Goal: Task Accomplishment & Management: Use online tool/utility

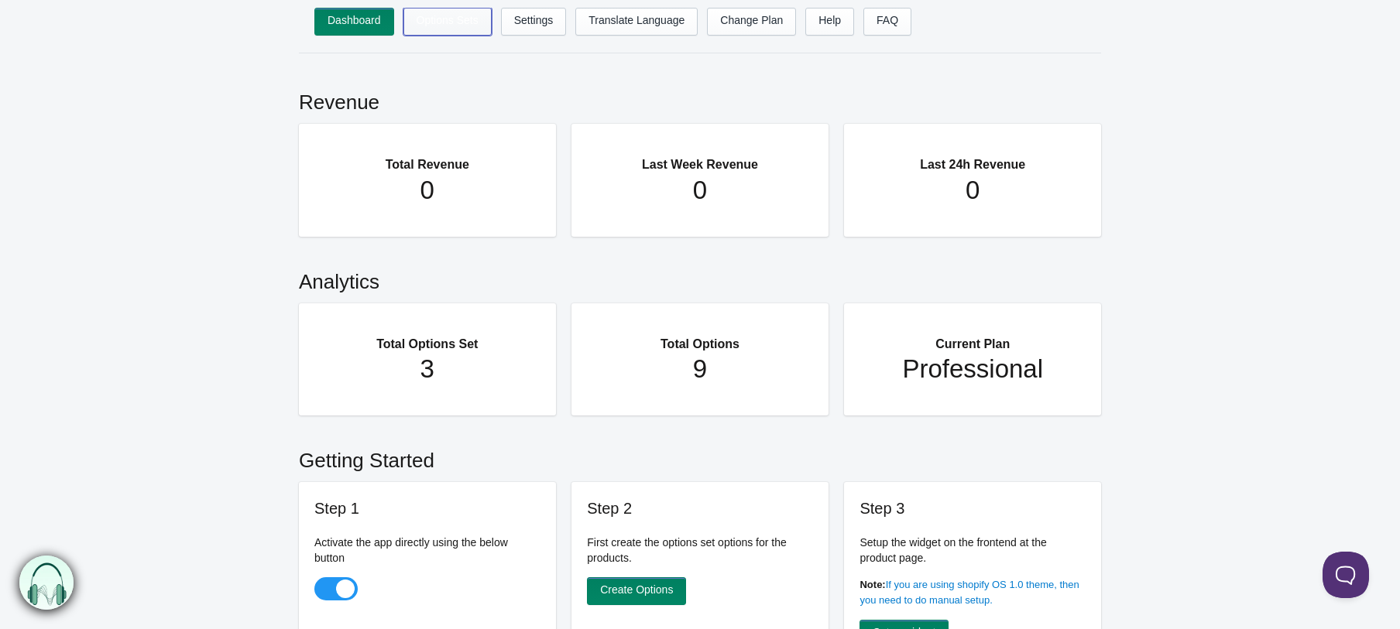
click at [448, 16] on link "Options Sets" at bounding box center [447, 22] width 88 height 28
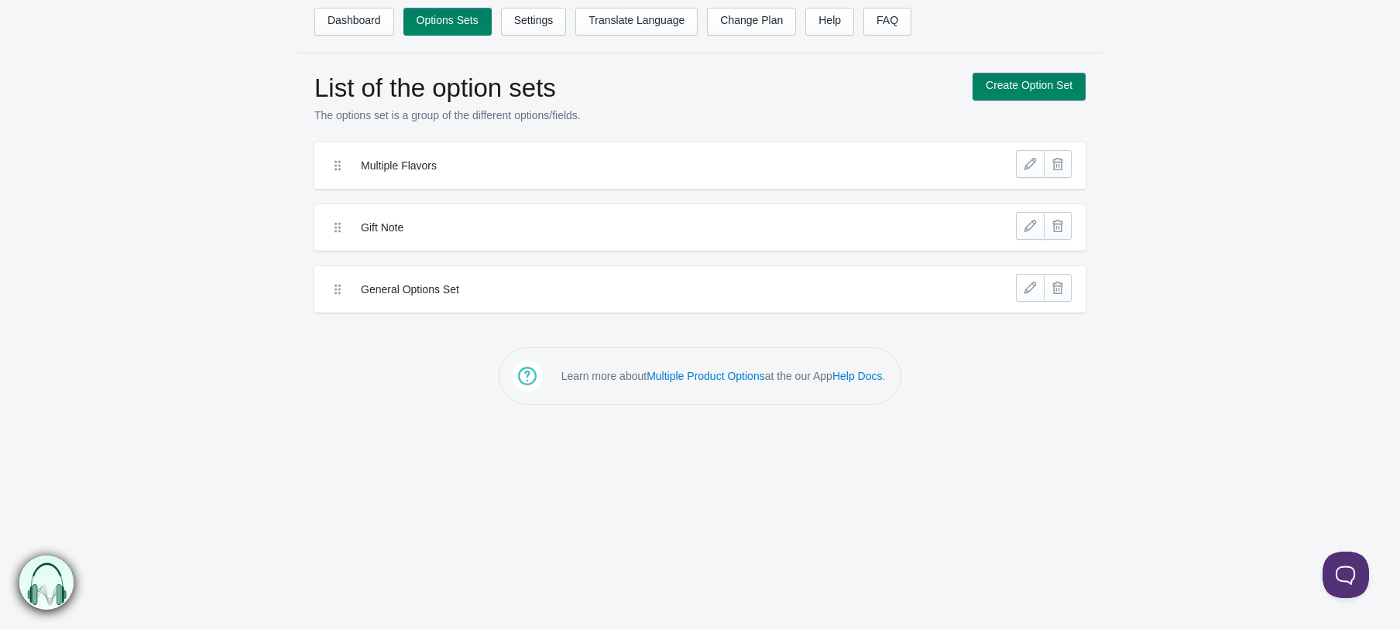
click at [382, 159] on label "Multiple Flavors" at bounding box center [643, 165] width 564 height 15
click at [1030, 166] on link at bounding box center [1030, 164] width 28 height 28
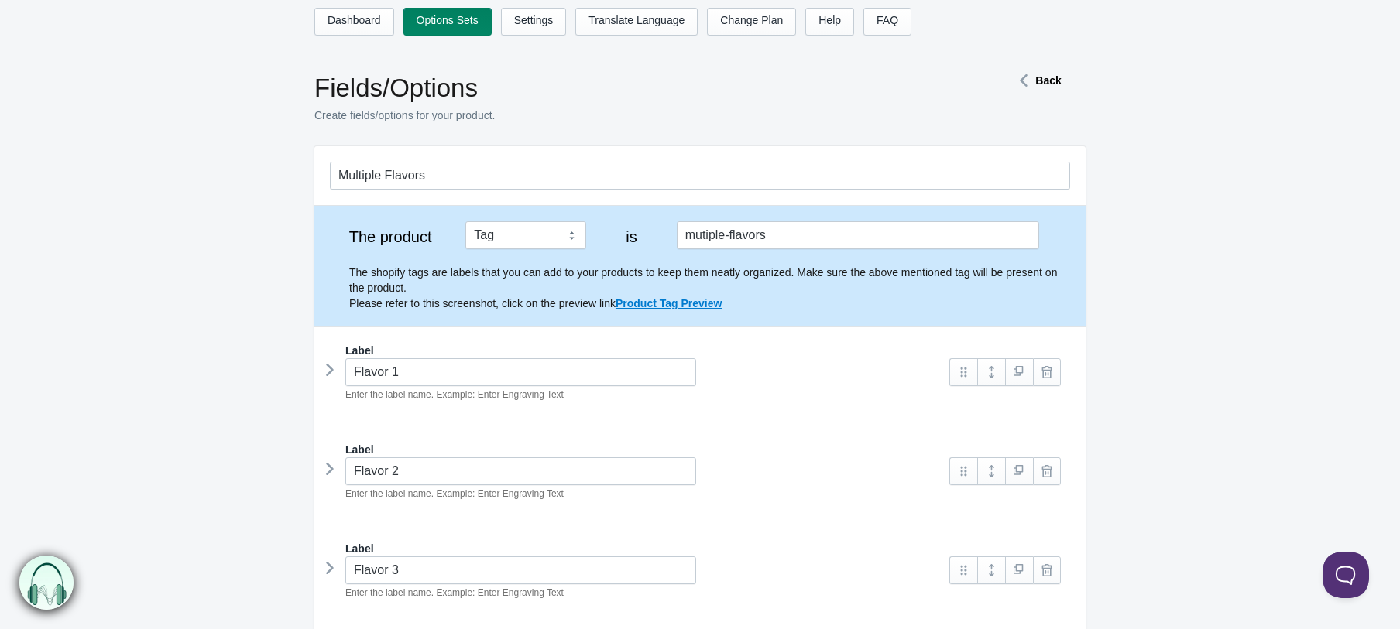
click at [330, 371] on icon at bounding box center [330, 369] width 0 height 23
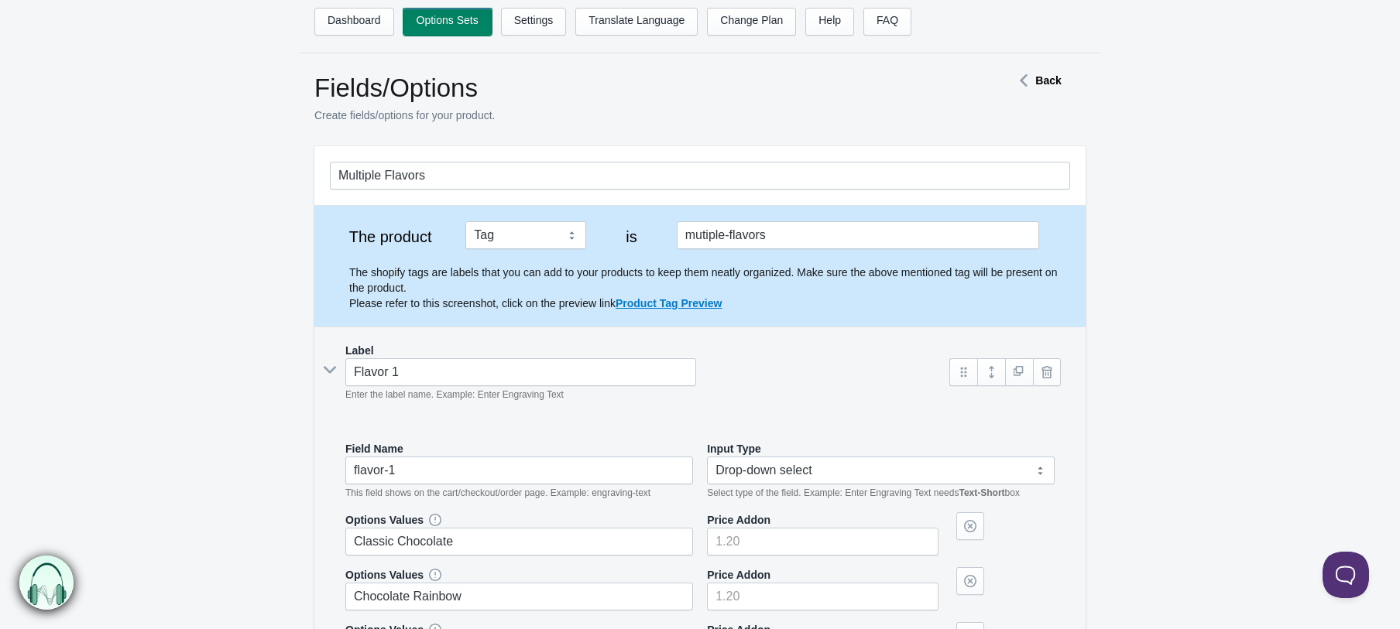
click at [464, 22] on link "Options Sets" at bounding box center [447, 22] width 88 height 28
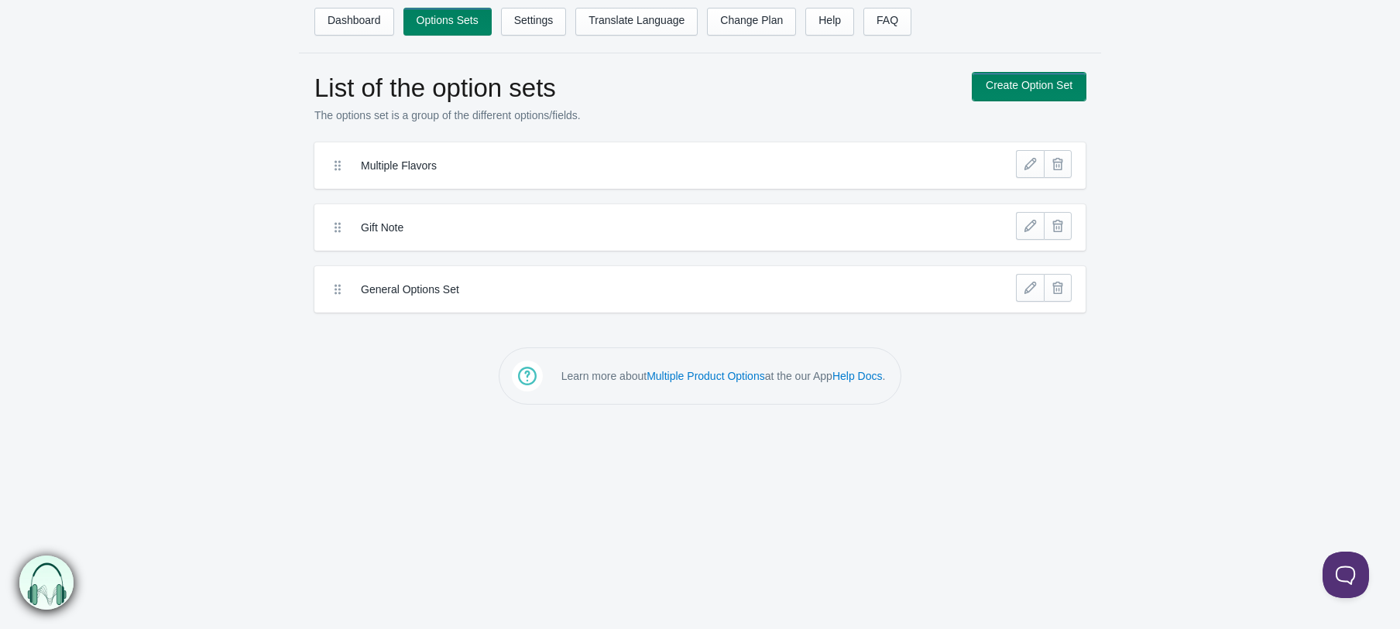
click at [1050, 83] on link "Create Option Set" at bounding box center [1028, 87] width 113 height 28
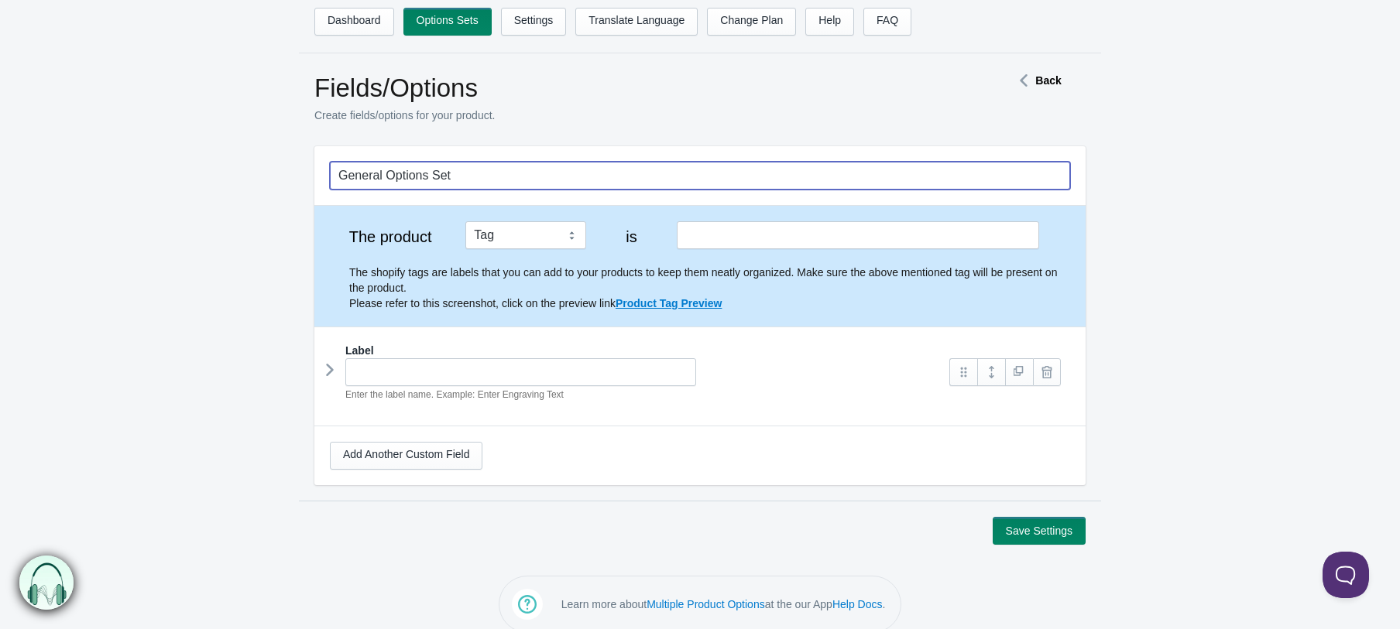
drag, startPoint x: 502, startPoint y: 170, endPoint x: 491, endPoint y: 167, distance: 12.0
click at [491, 167] on input "General Options Set" at bounding box center [700, 176] width 740 height 28
click at [801, 228] on input "text" at bounding box center [858, 235] width 362 height 28
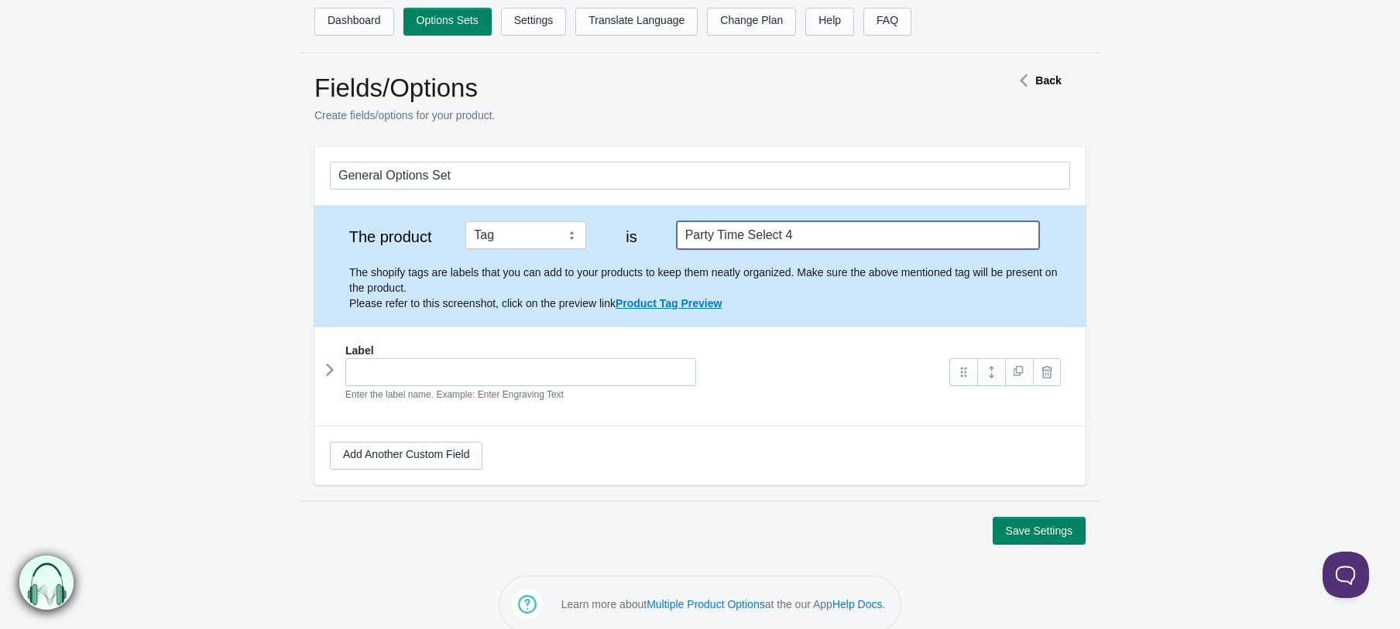
click at [330, 368] on icon at bounding box center [330, 369] width 0 height 23
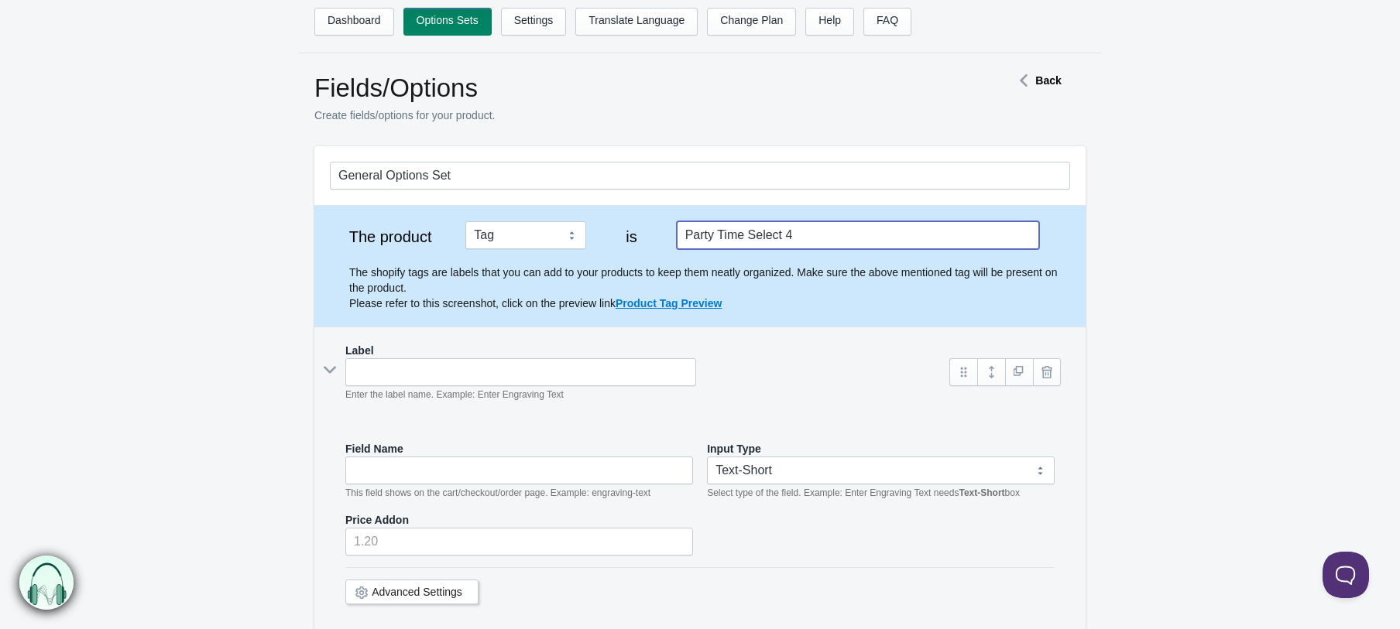
type input "Party Time Select 4"
click at [397, 363] on input "text" at bounding box center [520, 372] width 351 height 28
type input "S"
type input "s"
type input "Sel"
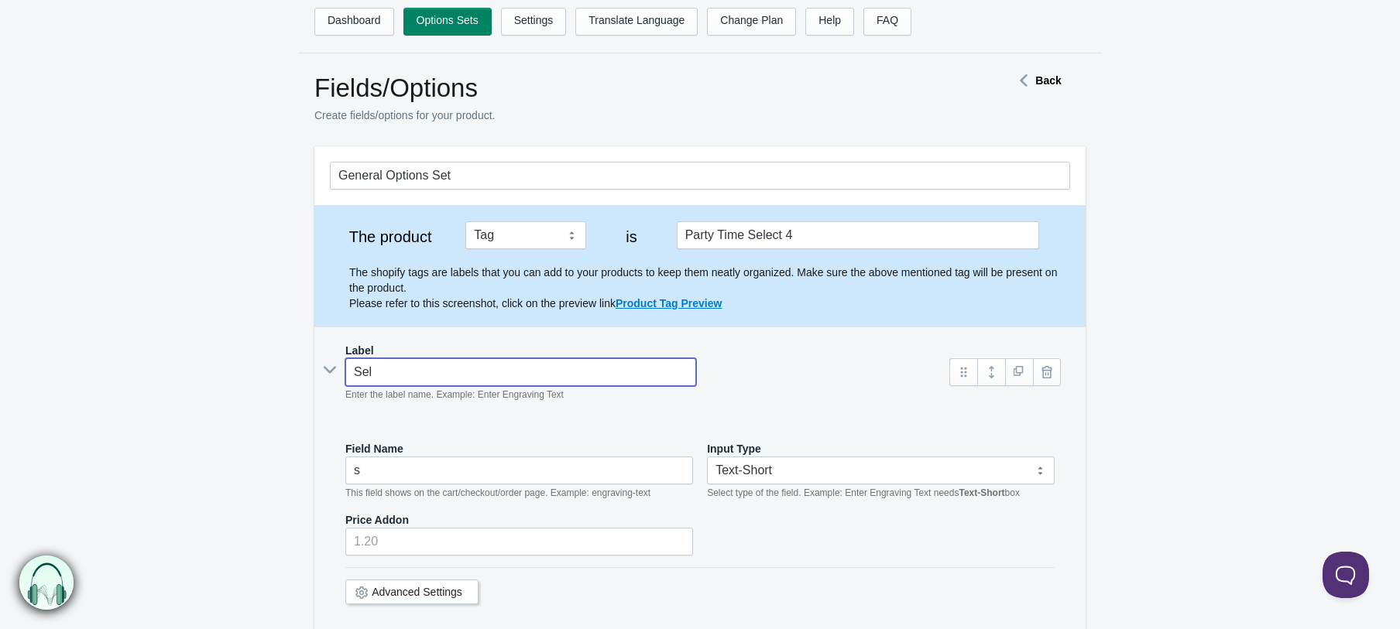
type input "sel"
type input "Selec"
type input "selec"
type input "Select"
type input "select"
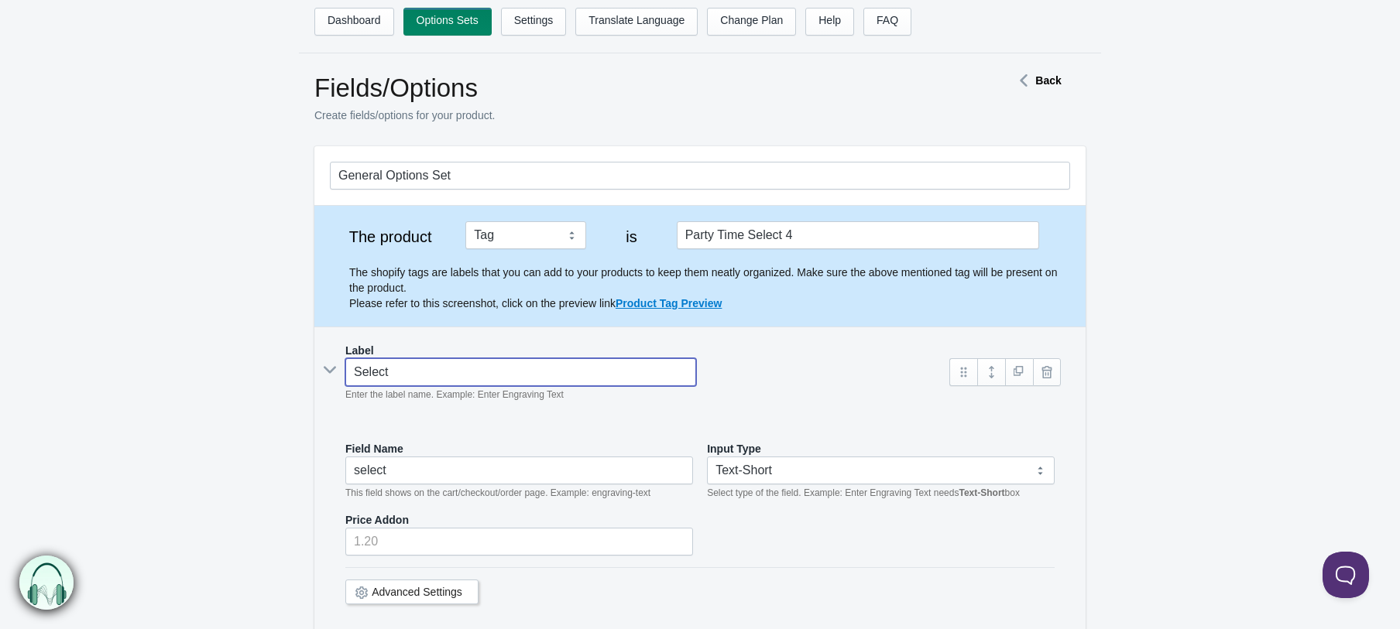
type input "Select"
type input "select-"
type input "Select U"
type input "select-u"
type input "Select Up"
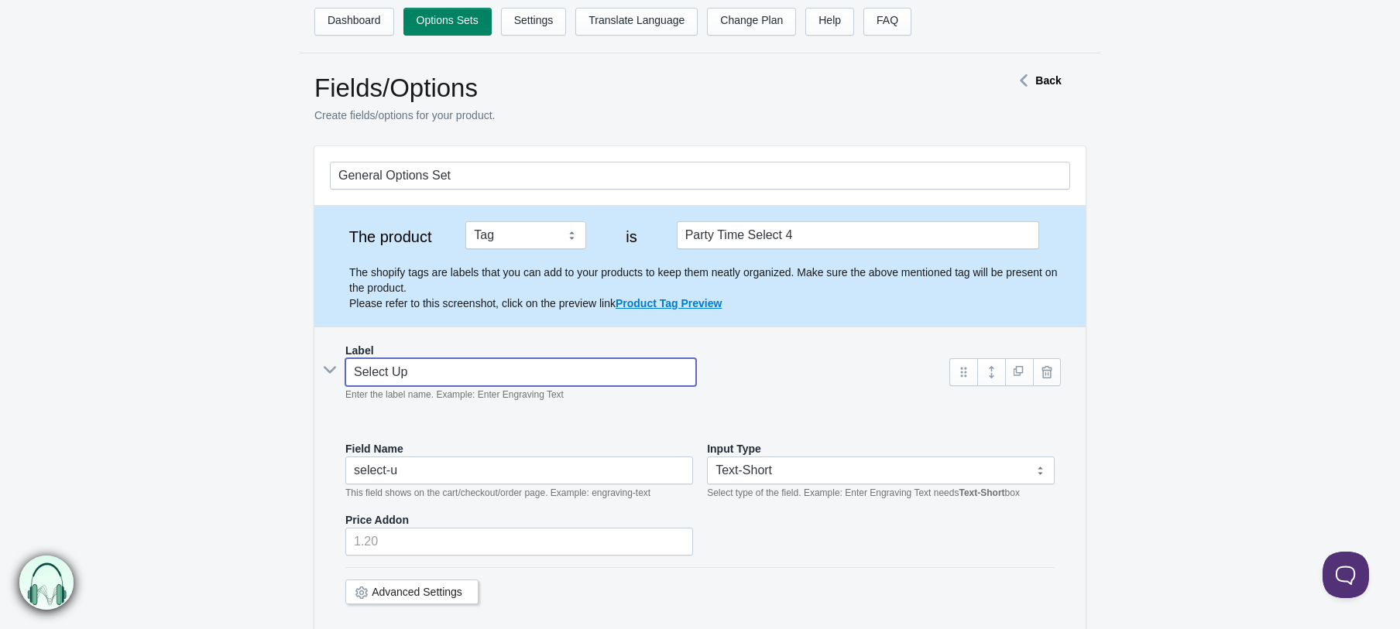
type input "select-up"
type input "Select Up"
type input "select-up-"
type input "Select Up"
type input "select-up"
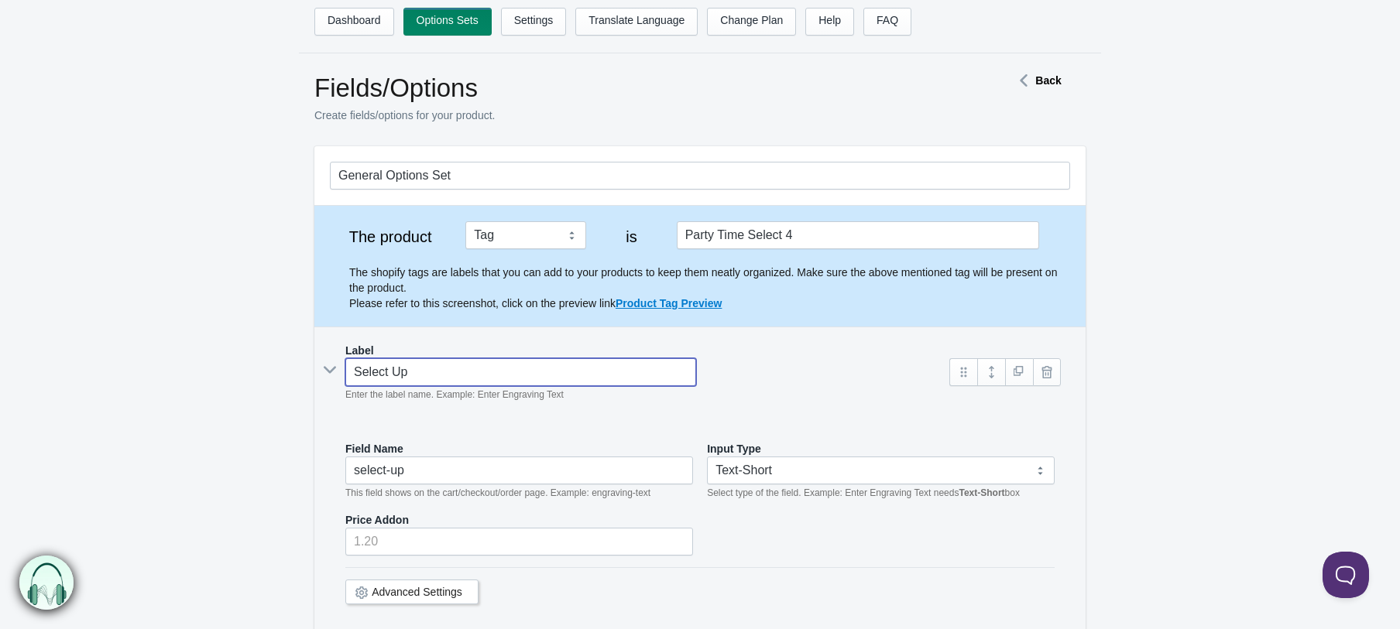
type input "Select U"
type input "select-u"
type input "Select"
type input "select-"
type input "Select uo"
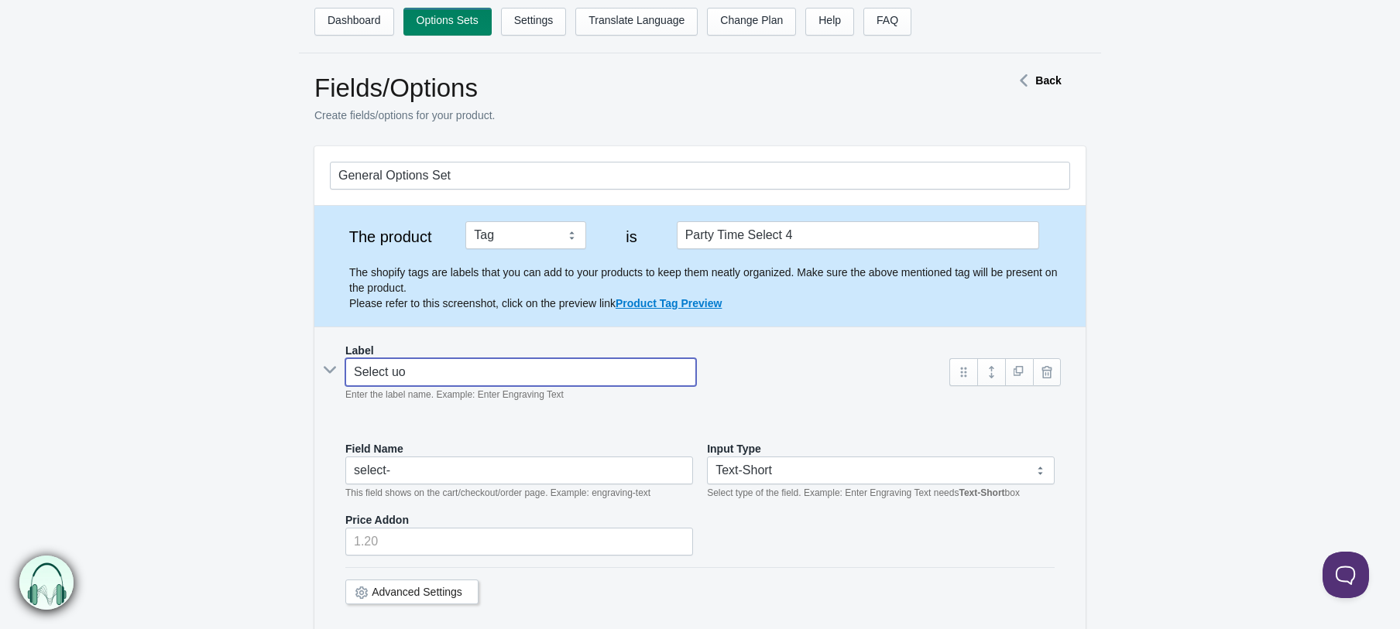
type input "select-uo"
type input "Select u"
type input "select-u"
type input "Select u"
type input "select-u-"
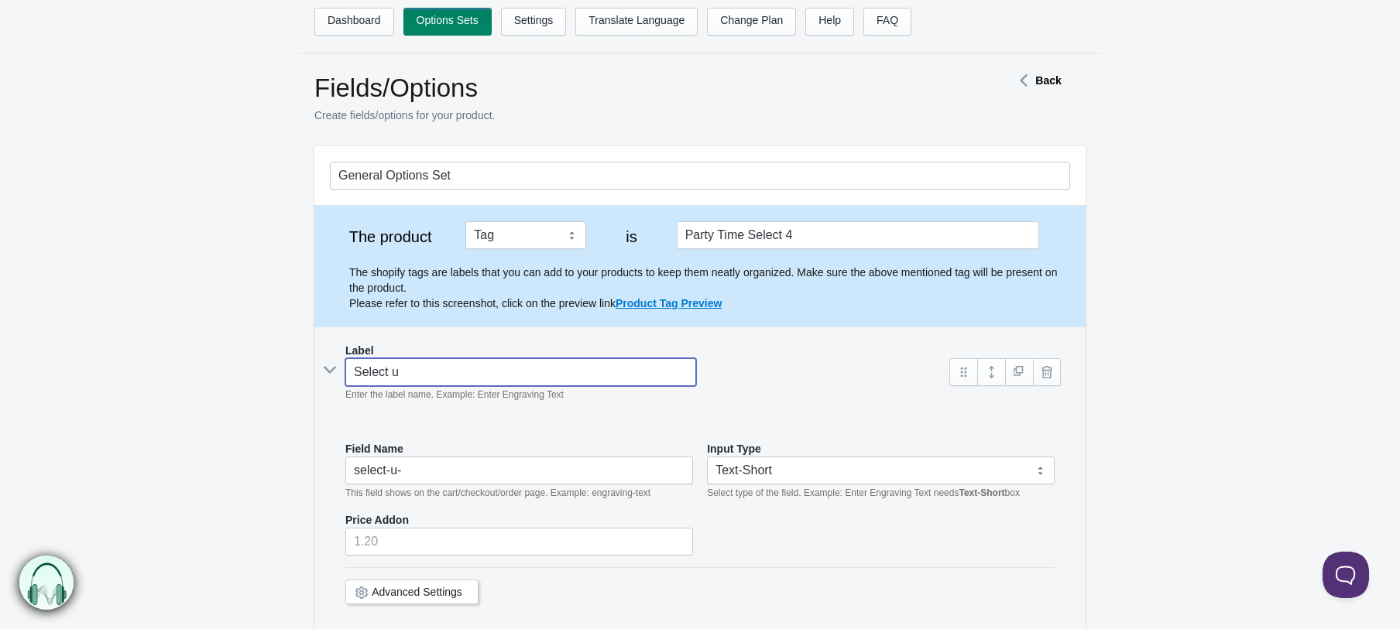
type input "Select u"
type input "select-u"
type input "Select up"
type input "select-up-"
type input "Select up to"
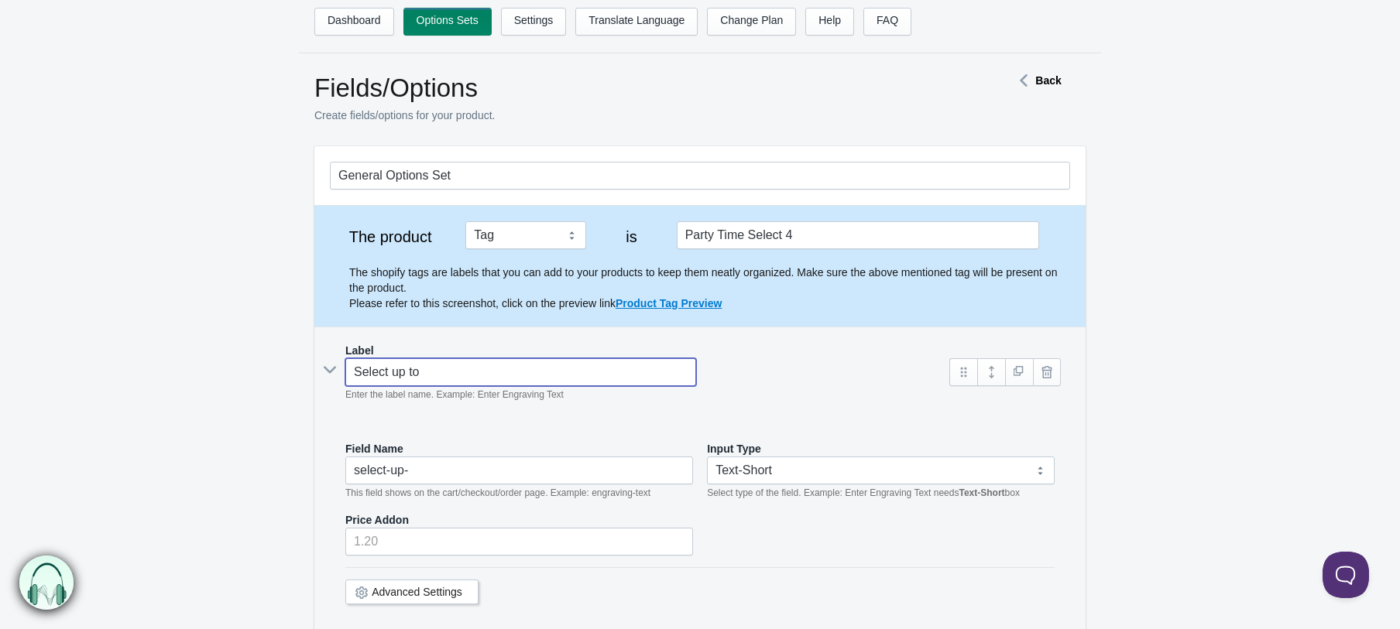
type input "select-up-to"
type input "Select up to"
type input "select-up-to-"
type input "Select up to f"
type input "select-up-to-f"
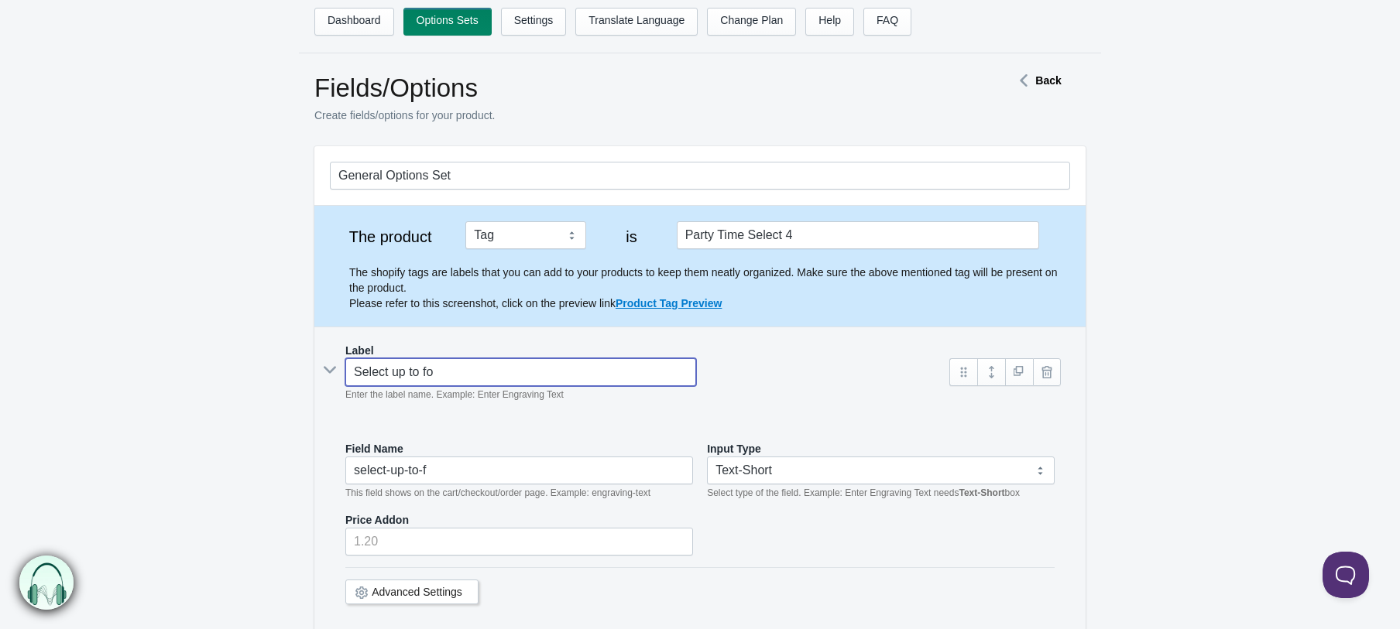
type input "Select up to fou"
type input "select-up-to-fou"
type input "Select up to four"
type input "select-up-to-four"
type input "Select up to four"
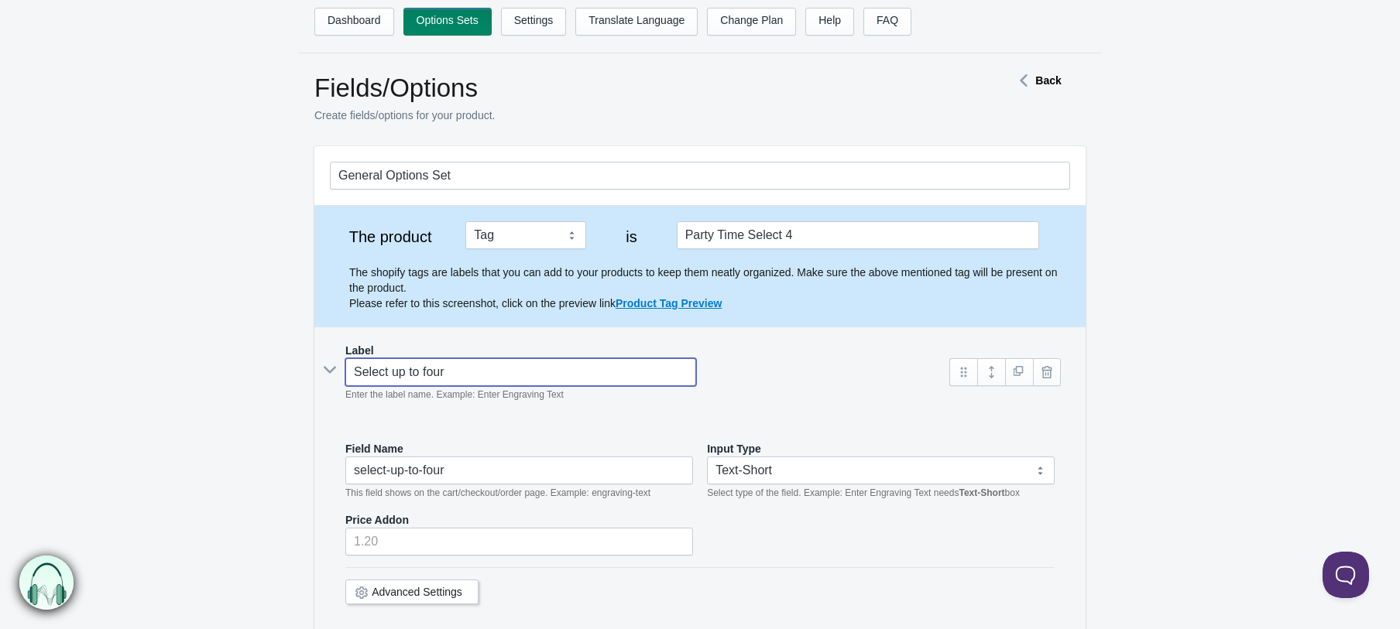
type input "select-up-to-four-"
type input "Select up to four f"
type input "select-up-to-four-f"
type input "Select up to four flav"
type input "select-up-to-four-flav"
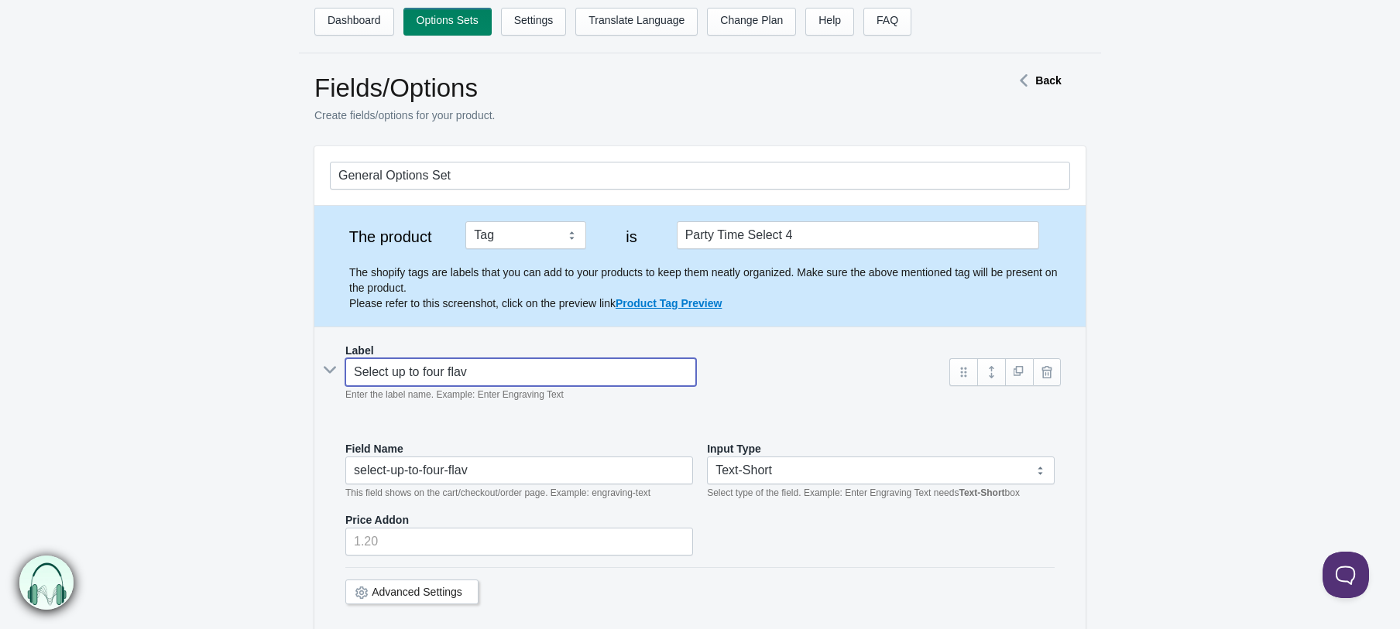
type input "Select up to four flavo"
type input "select-up-to-four-flavo"
type input "Select up to four flavor"
type input "select-up-to-four-flavor"
type input "Select up to four flavors"
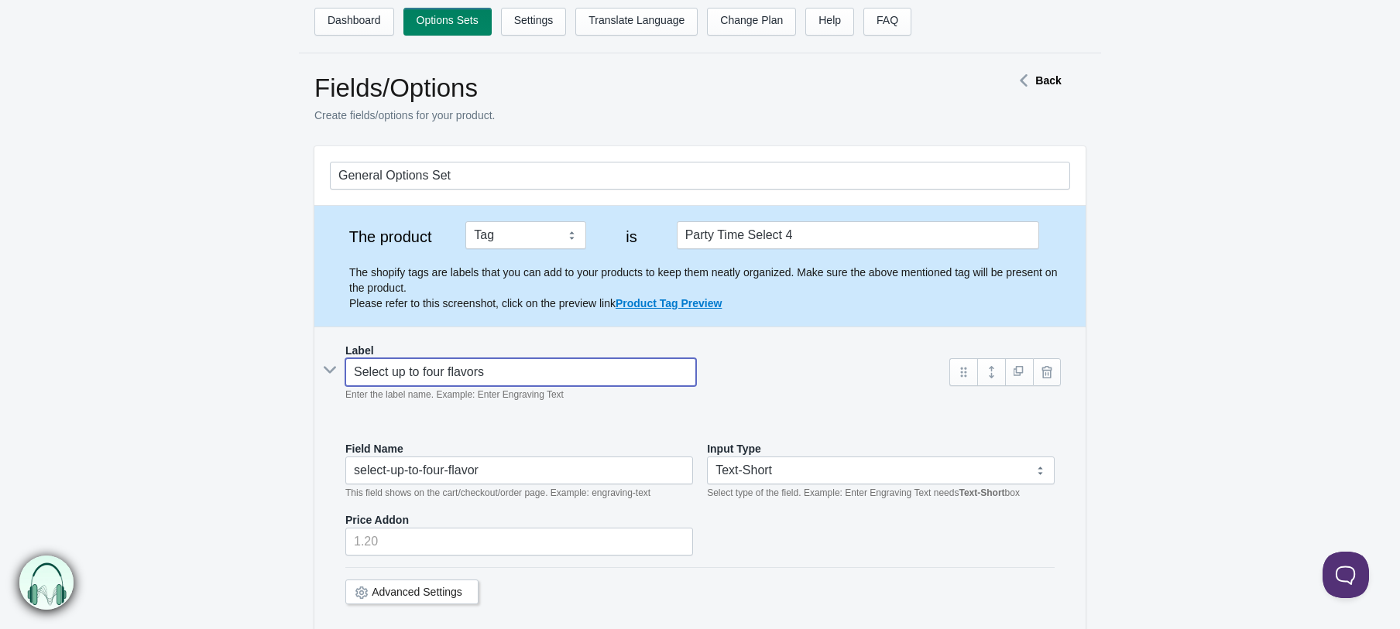
type input "select-up-to-four-flavors"
click at [431, 373] on input "Select up to four flavors" at bounding box center [520, 372] width 351 height 28
type input "Select up to our flavors"
type input "select-up-to-our-flavors"
type input "Select up to Four flavors"
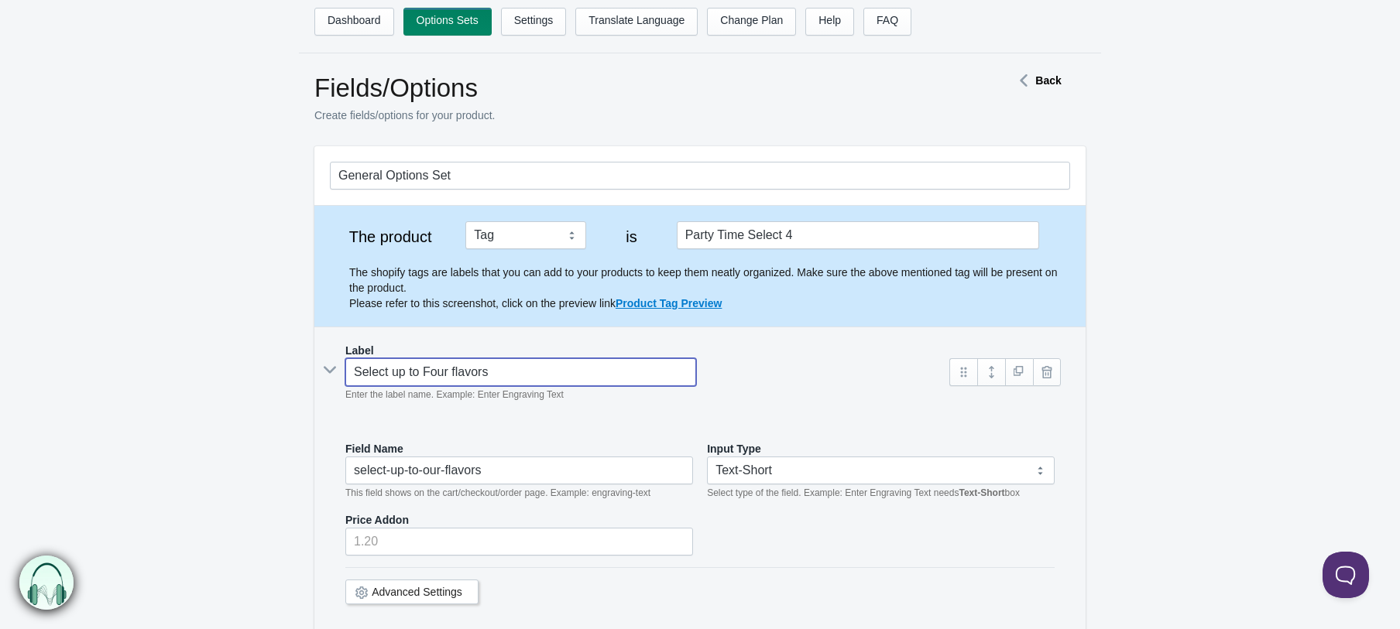
type input "select-up-to-four-flavors"
click at [453, 372] on input "Select up to Four flavors" at bounding box center [520, 372] width 351 height 28
type input "Select up to Four lavors"
type input "select-up-to-four-lavors"
type input "Select up to Four Flavors"
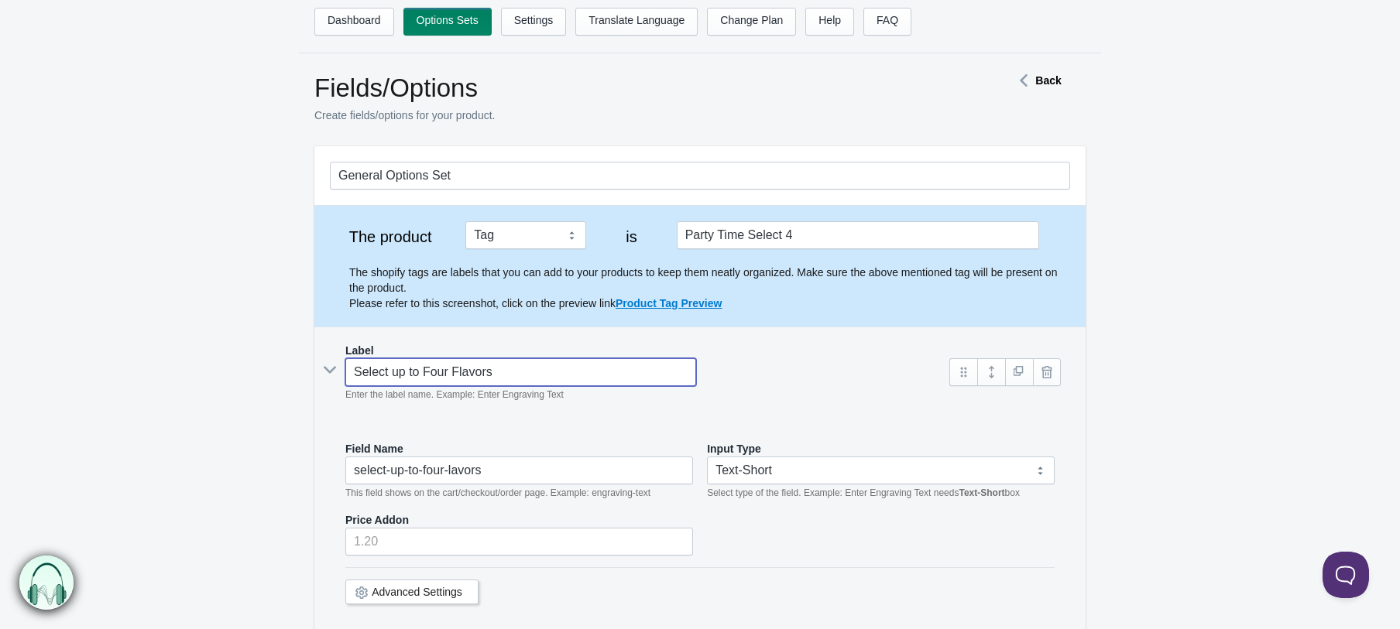
type input "select-up-to-four-flavors"
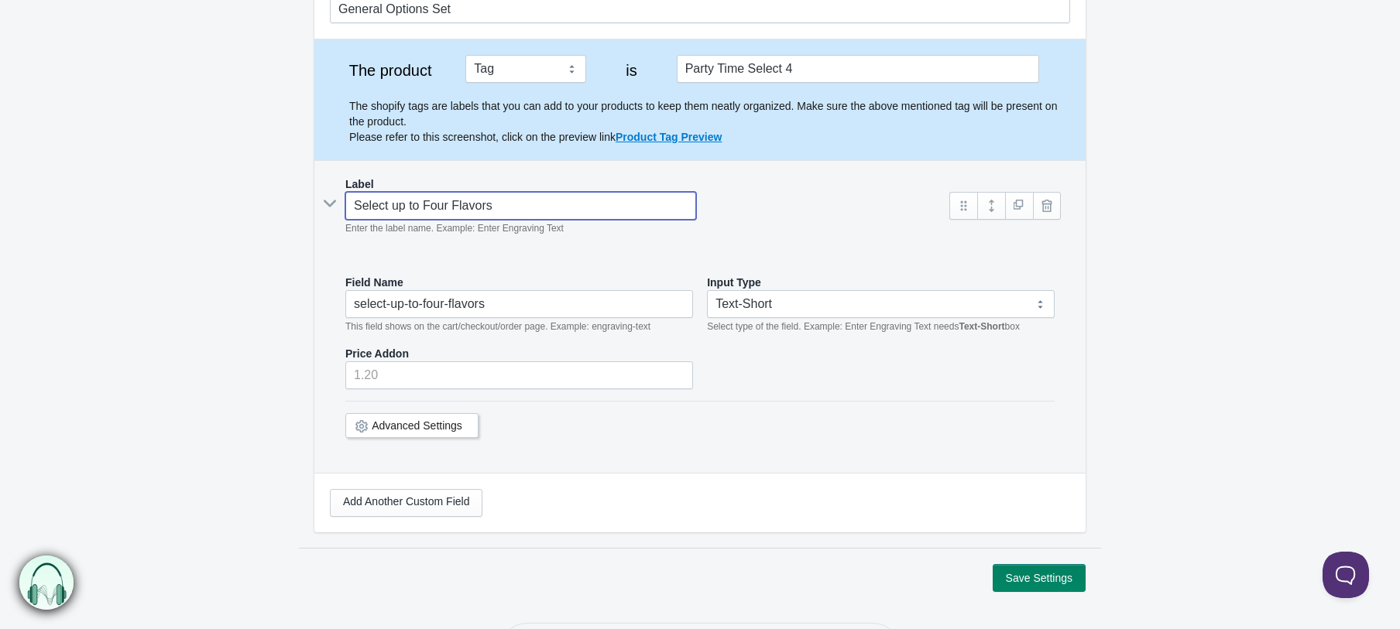
scroll to position [170, 0]
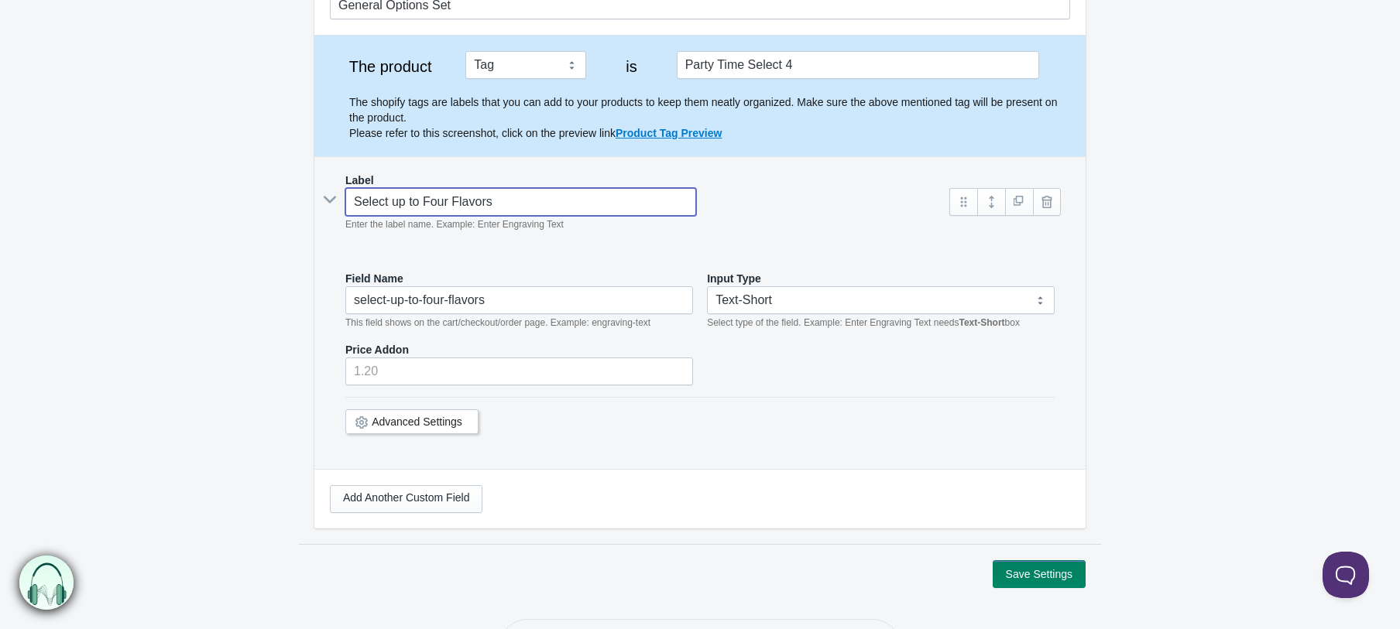
type input "Select up to Four Flavors"
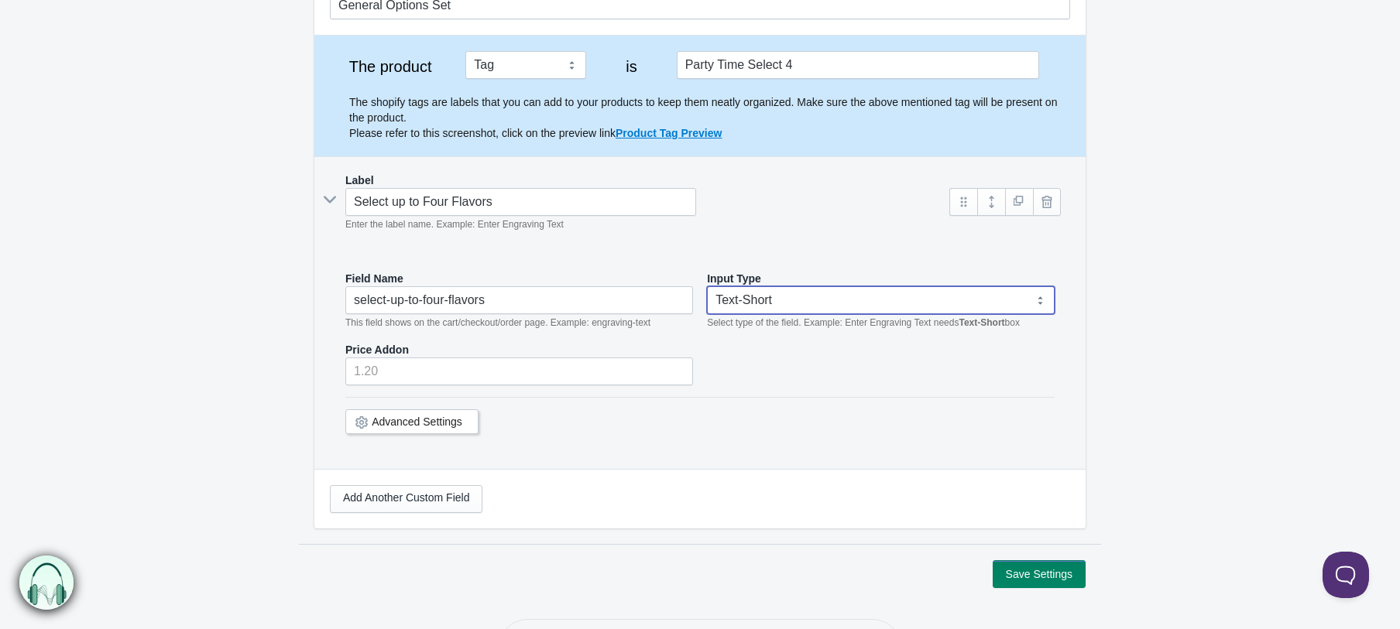
click at [791, 296] on select "Text-Short Text-Long Radio button Drop-down select Image Checkbox Datepicker" at bounding box center [881, 300] width 348 height 28
select select "4"
click at [707, 286] on select "Text-Short Text-Long Radio button Drop-down select Image Checkbox Datepicker" at bounding box center [881, 300] width 348 height 28
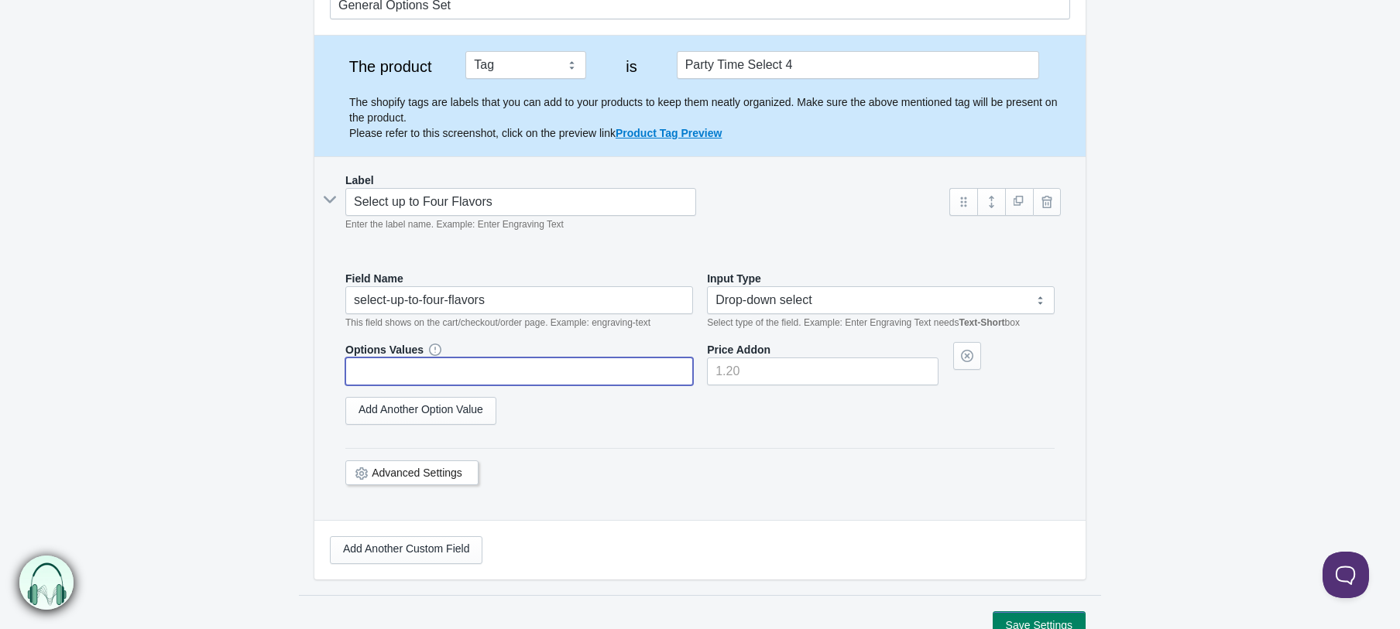
click at [466, 374] on input "text" at bounding box center [519, 372] width 348 height 28
click at [375, 420] on link "Add Another Option Value" at bounding box center [420, 411] width 151 height 28
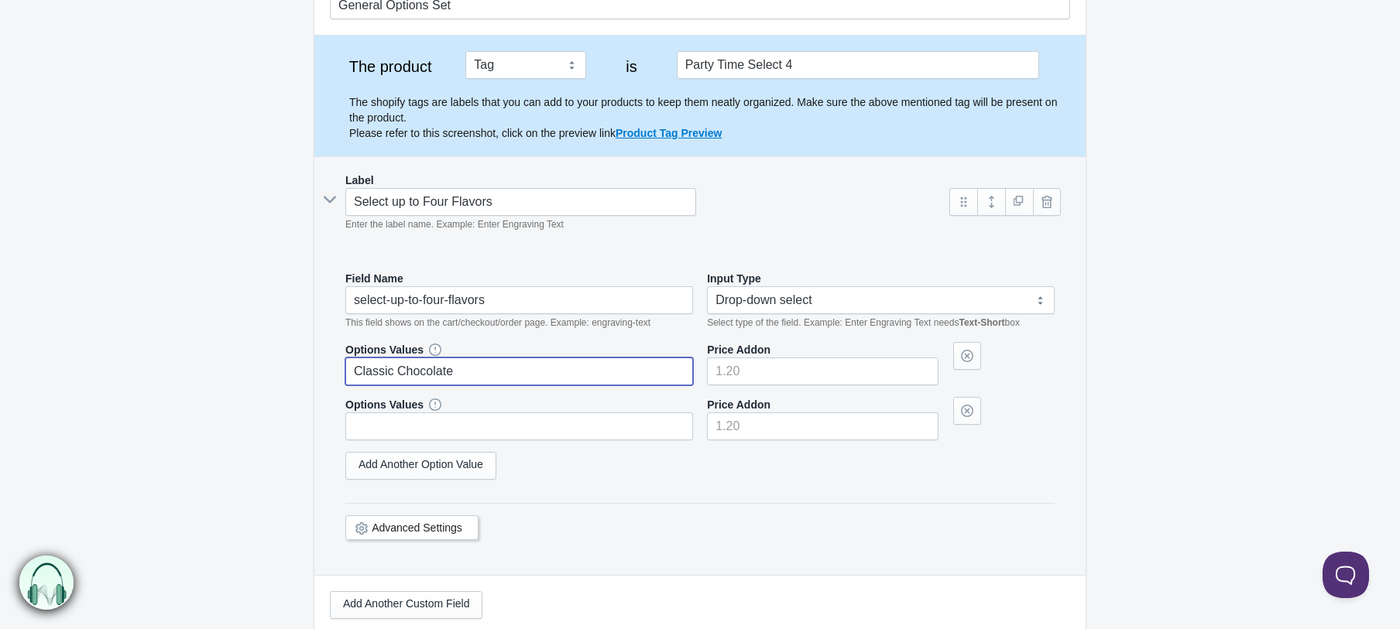
type input "Classic Chocolate"
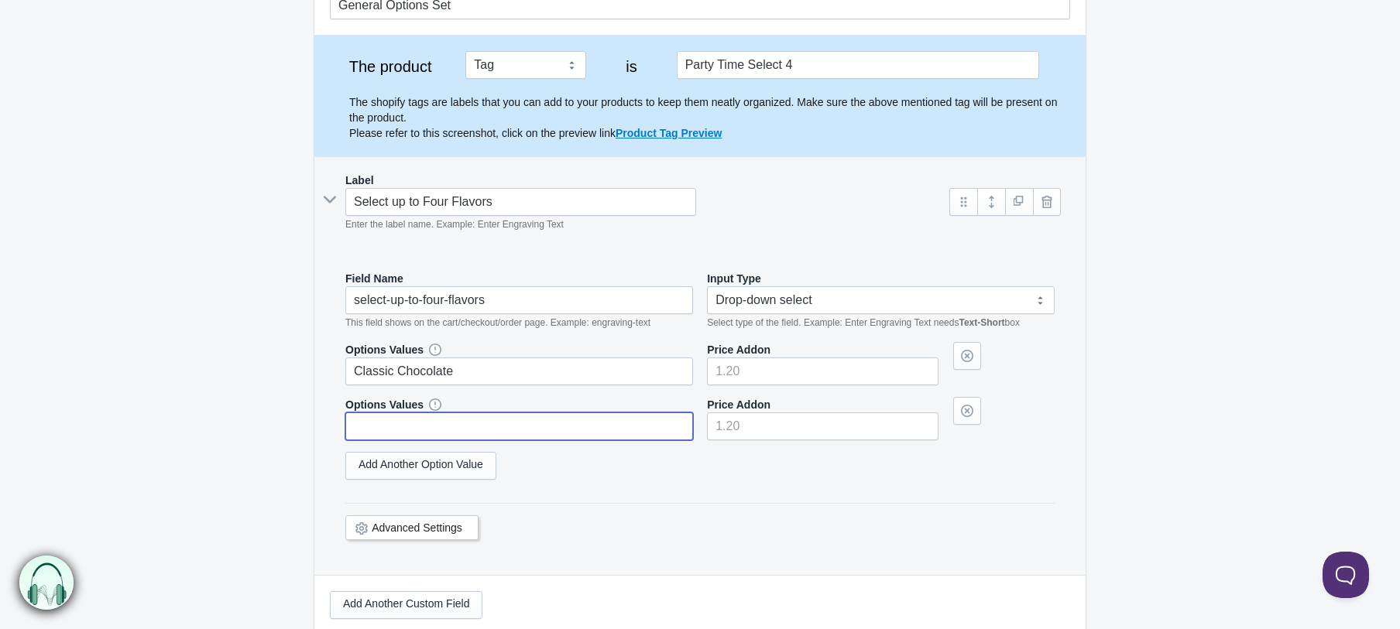
click at [368, 430] on input "text" at bounding box center [519, 427] width 348 height 28
type input "Sweet Milk"
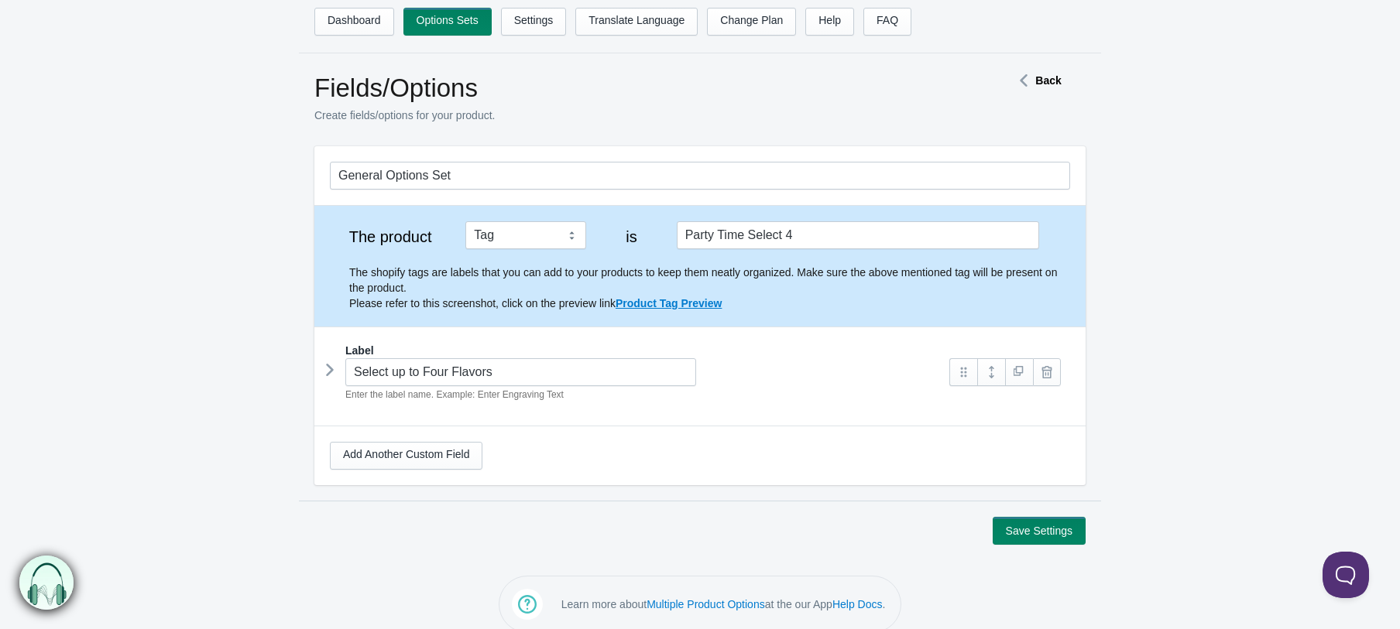
click at [330, 374] on icon at bounding box center [330, 369] width 0 height 23
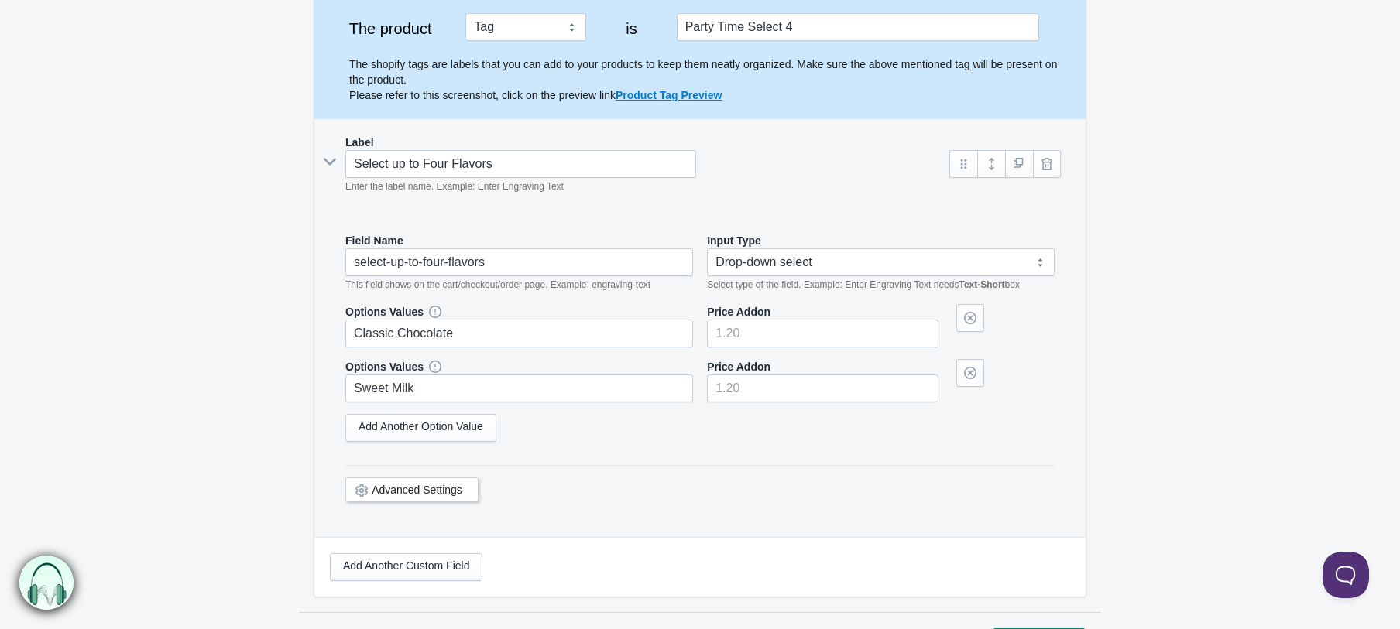
scroll to position [211, 0]
click at [443, 435] on link "Add Another Option Value" at bounding box center [420, 426] width 151 height 28
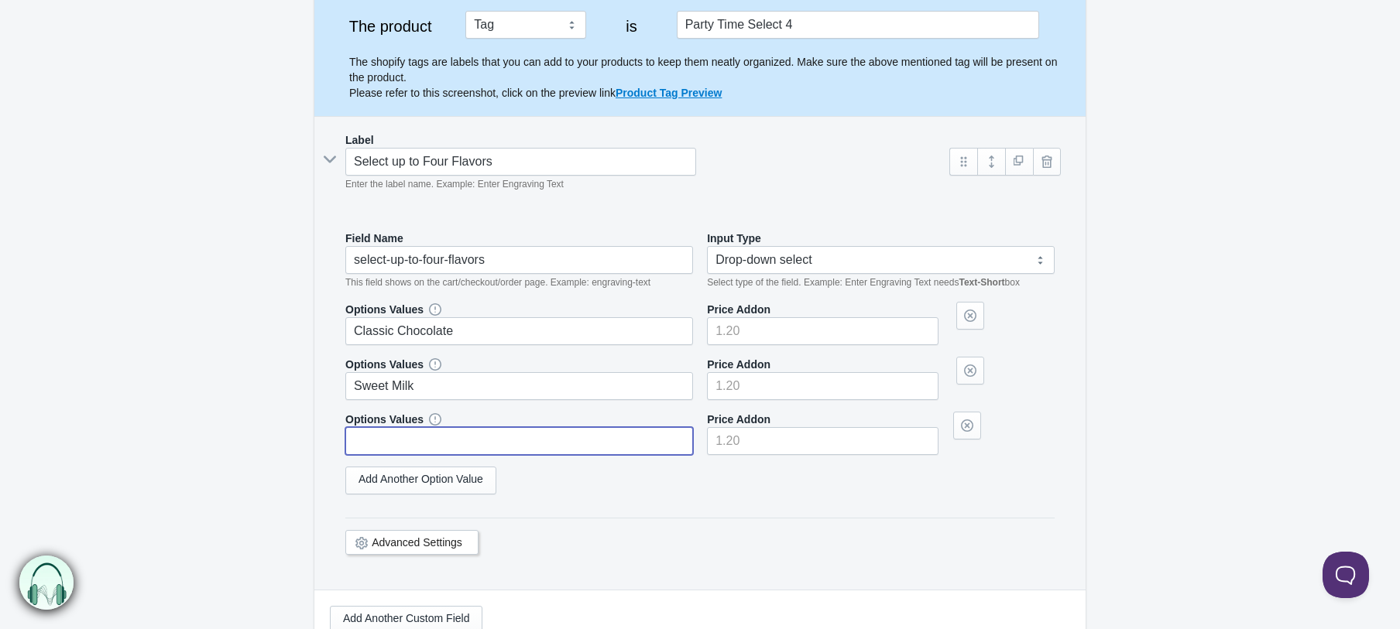
click at [416, 438] on input "text" at bounding box center [519, 441] width 348 height 28
type input "C"
click at [396, 478] on link "Add Another Option Value" at bounding box center [420, 481] width 151 height 28
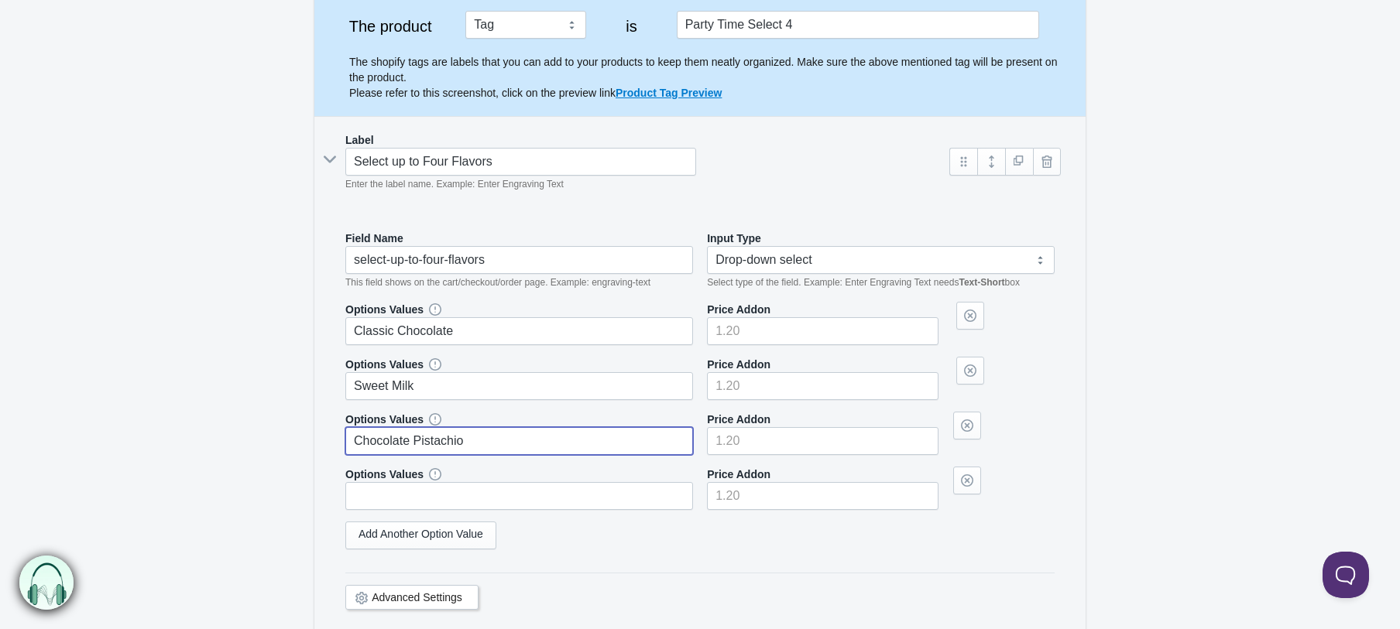
type input "Chocolate Pistachio"
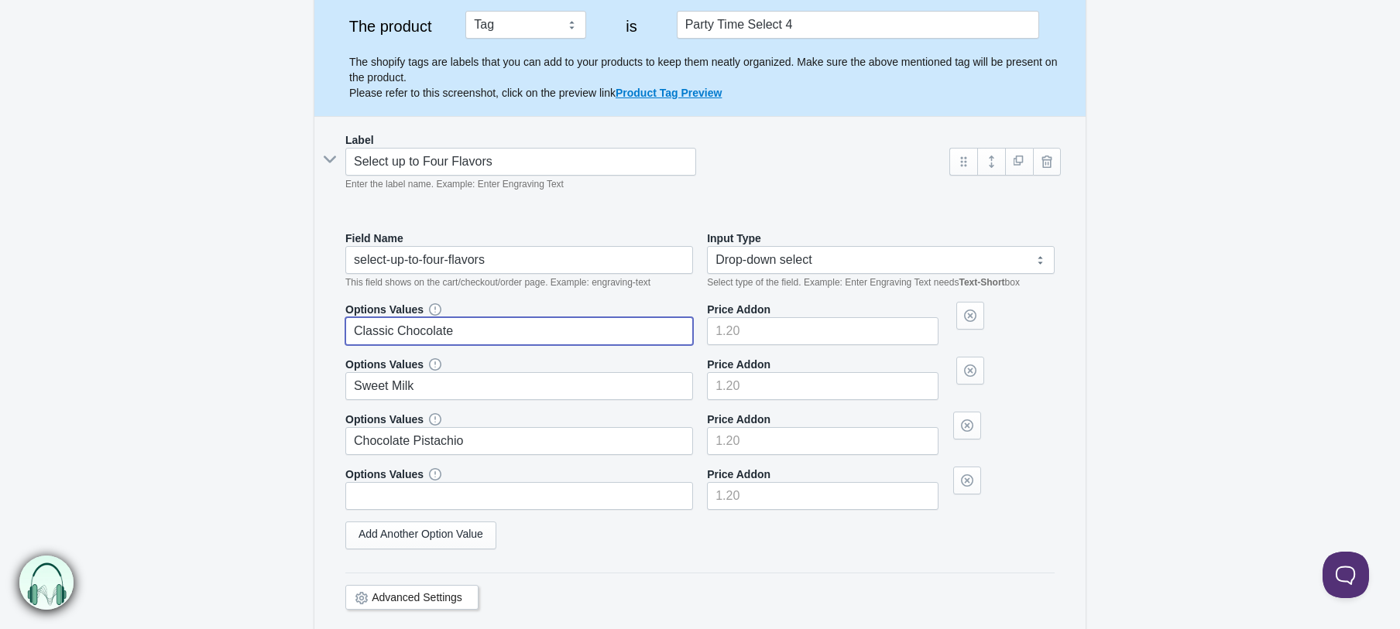
drag, startPoint x: 489, startPoint y: 334, endPoint x: 297, endPoint y: 314, distance: 192.9
click at [297, 314] on form "General Options Set The product Tag Vendor Type URL Handle All Products is Label" at bounding box center [700, 350] width 1400 height 828
type input "Chocolat"
type input "Chocolate Pistachio"
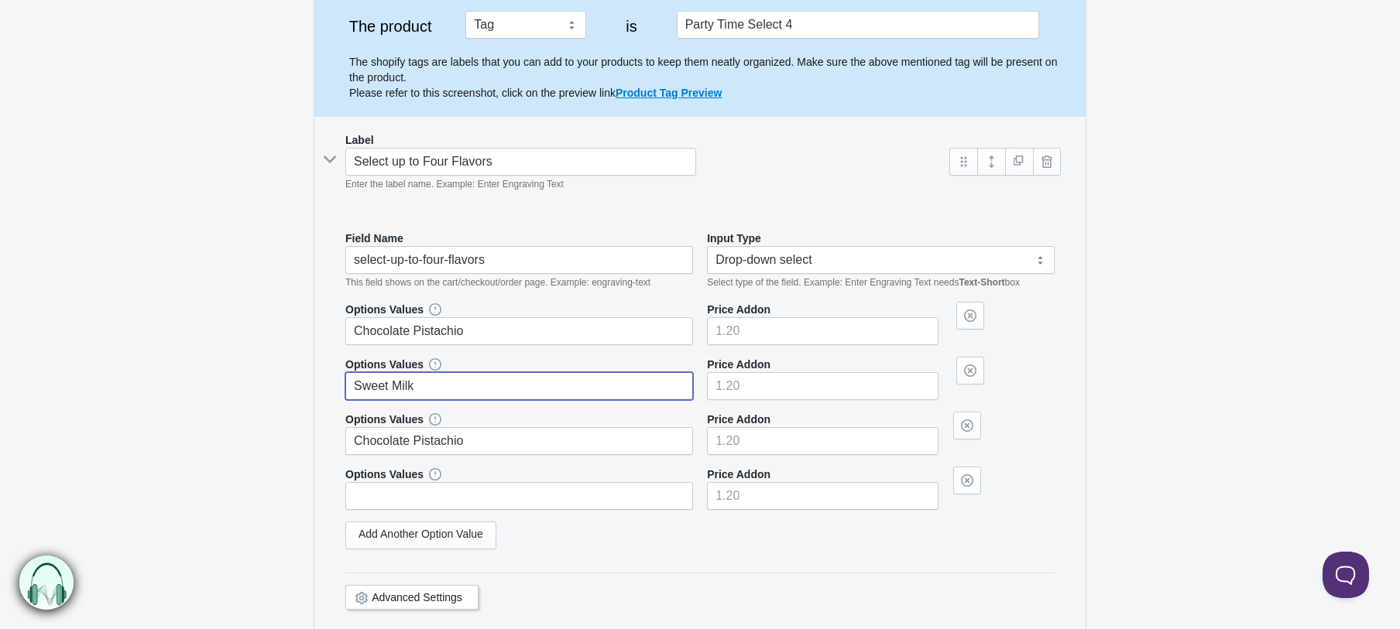
drag, startPoint x: 427, startPoint y: 397, endPoint x: 256, endPoint y: 367, distance: 172.9
click at [256, 367] on form "General Options Set The product Tag Vendor Type URL Handle All Products is Label" at bounding box center [700, 350] width 1400 height 828
type input "Classic Chocolate"
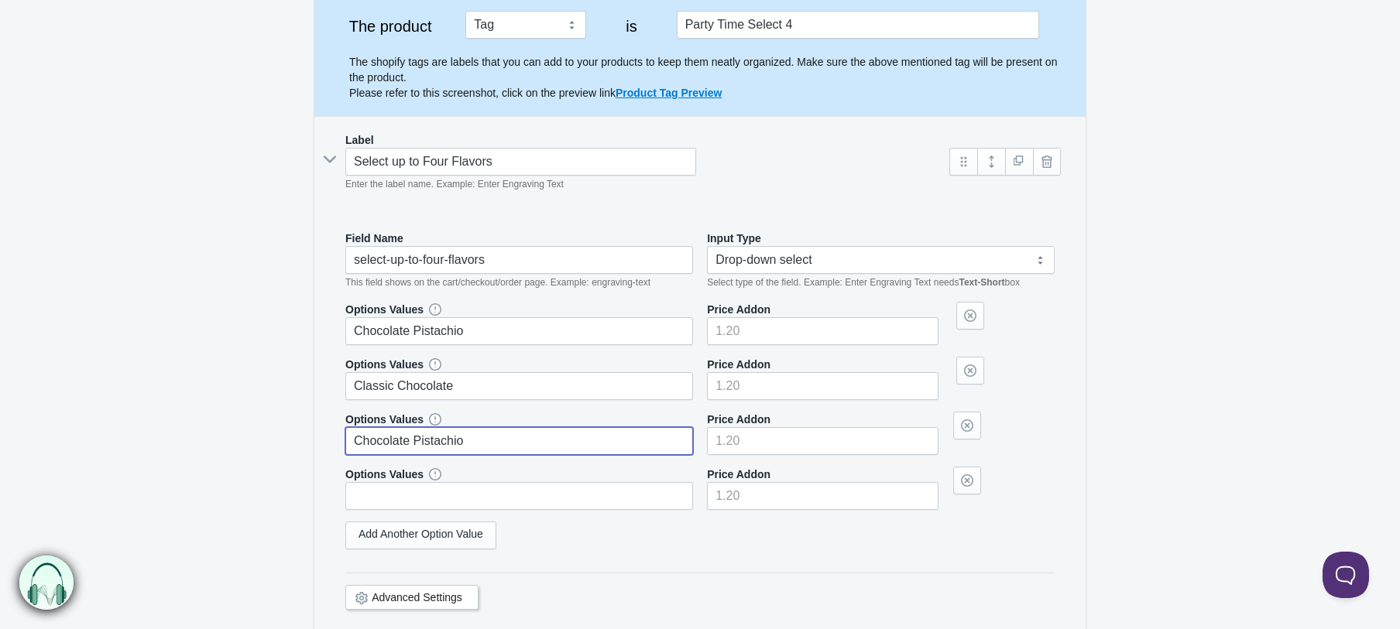
click at [407, 437] on input "Chocolate Pistachio" at bounding box center [519, 441] width 348 height 28
drag, startPoint x: 543, startPoint y: 432, endPoint x: 232, endPoint y: 438, distance: 311.2
click at [232, 438] on form "General Options Set The product Tag Vendor Type URL Handle All Products is Label" at bounding box center [700, 350] width 1400 height 828
type input "Coconut"
click at [374, 484] on input "text" at bounding box center [519, 496] width 348 height 28
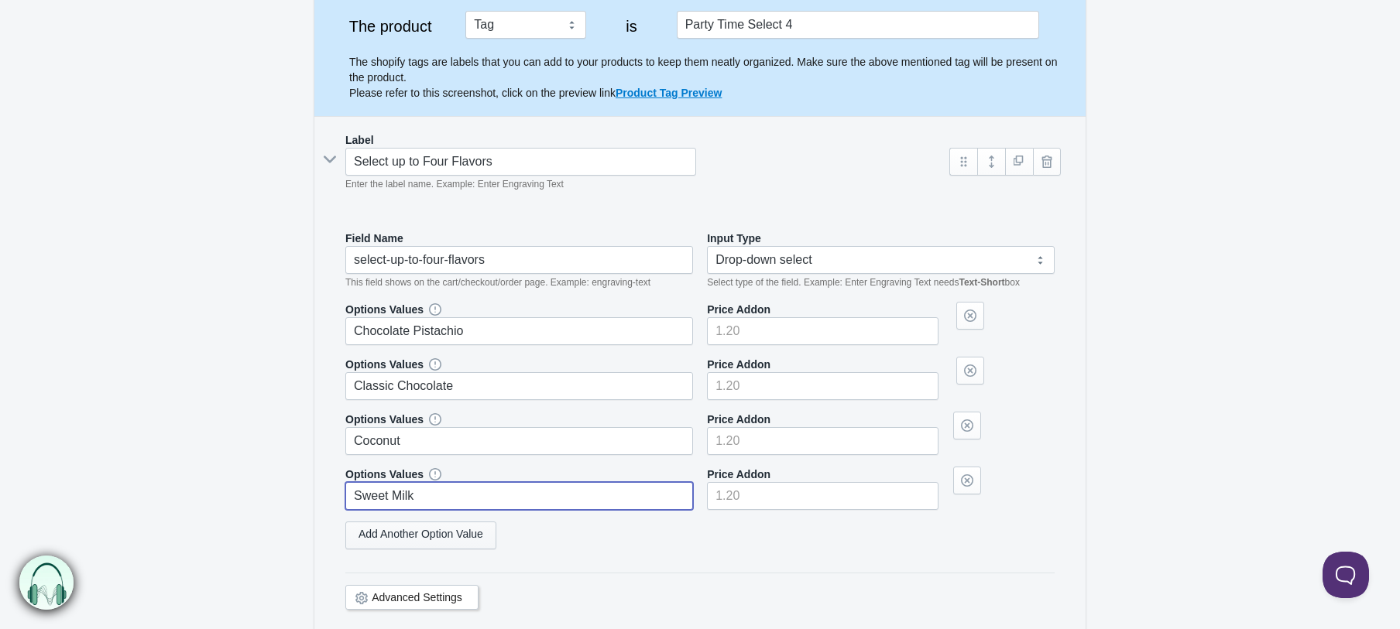
click at [385, 535] on link "Add Another Option Value" at bounding box center [420, 536] width 151 height 28
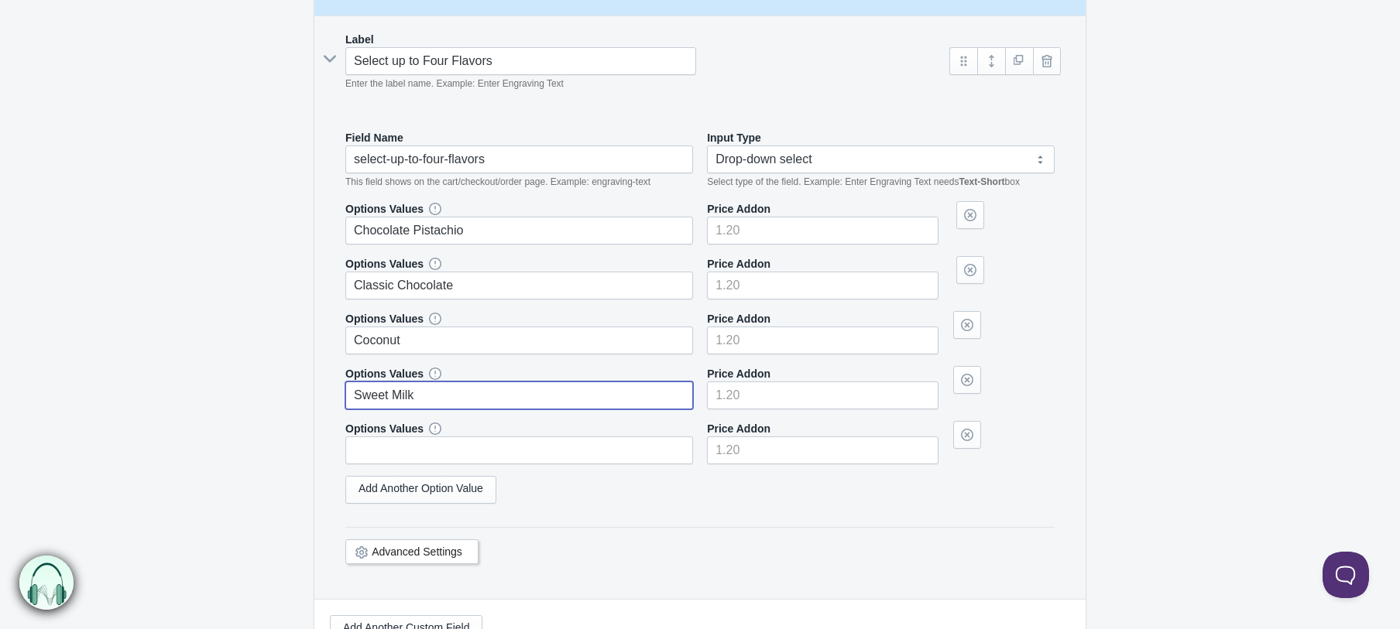
scroll to position [320, 0]
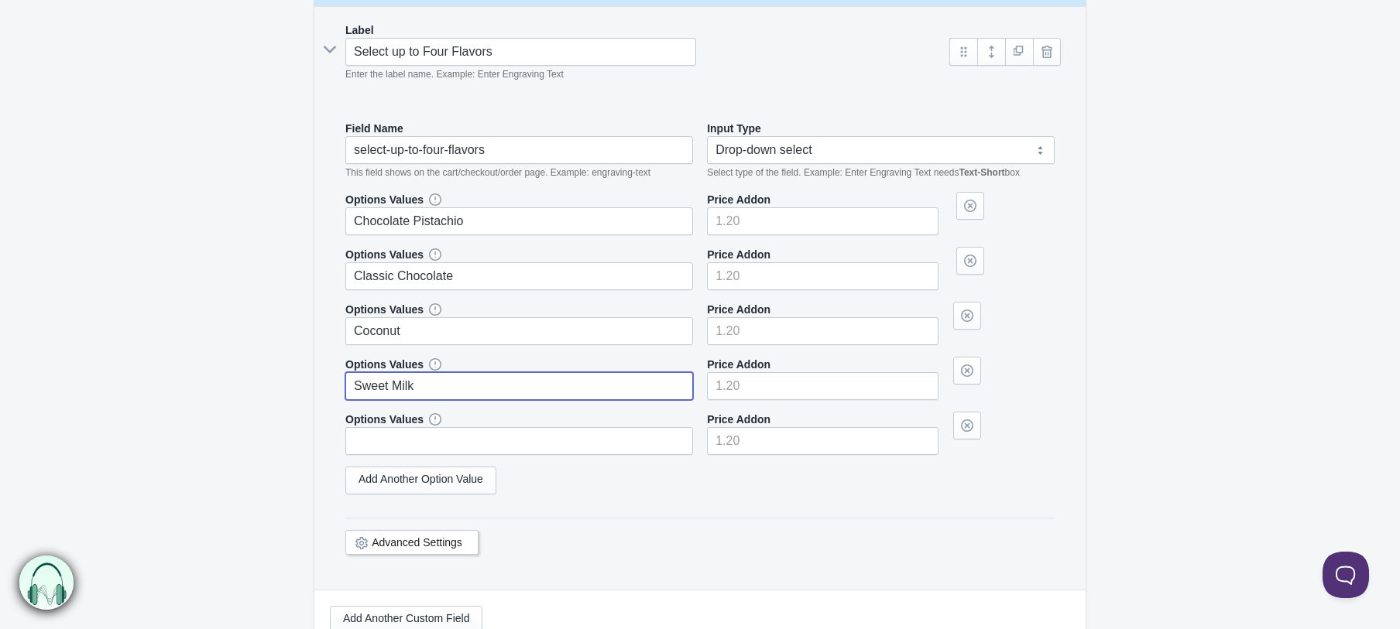
type input "Sweet Milk"
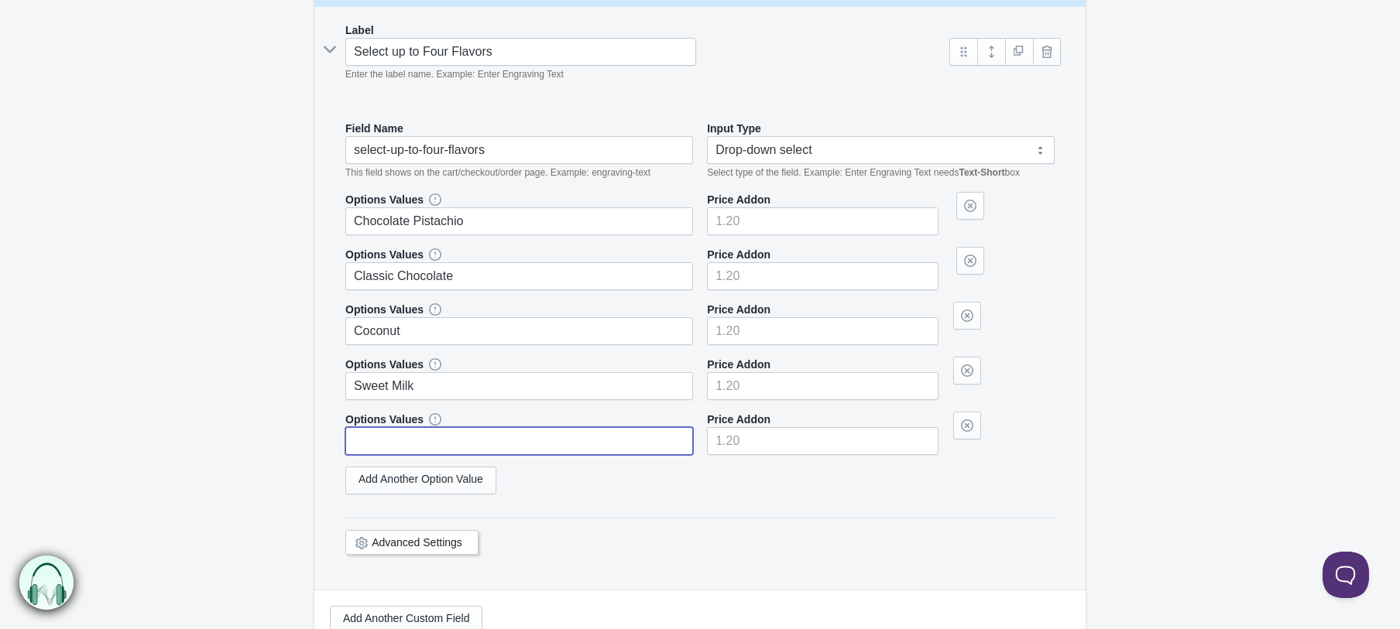
click at [400, 442] on input "text" at bounding box center [519, 441] width 348 height 28
click at [382, 478] on link "Add Another Option Value" at bounding box center [420, 481] width 151 height 28
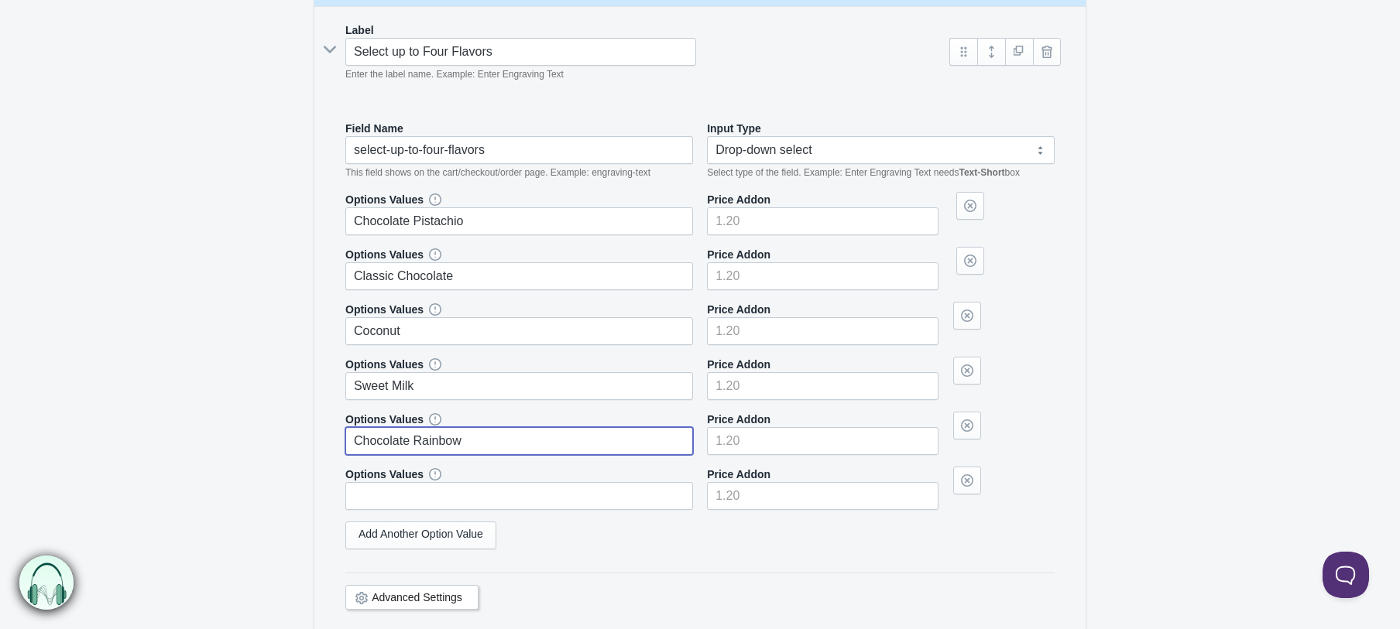
type input "Chocolate Rainbow"
click at [365, 498] on input "text" at bounding box center [519, 496] width 348 height 28
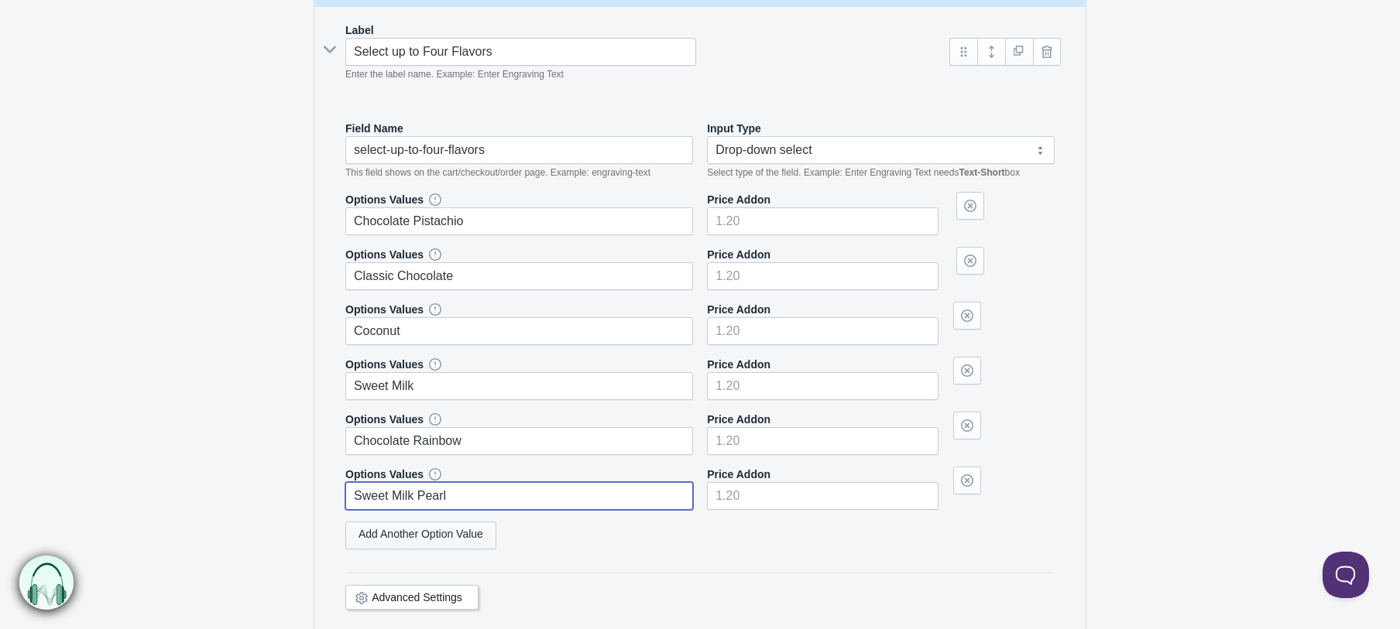
click at [379, 540] on link "Add Another Option Value" at bounding box center [420, 536] width 151 height 28
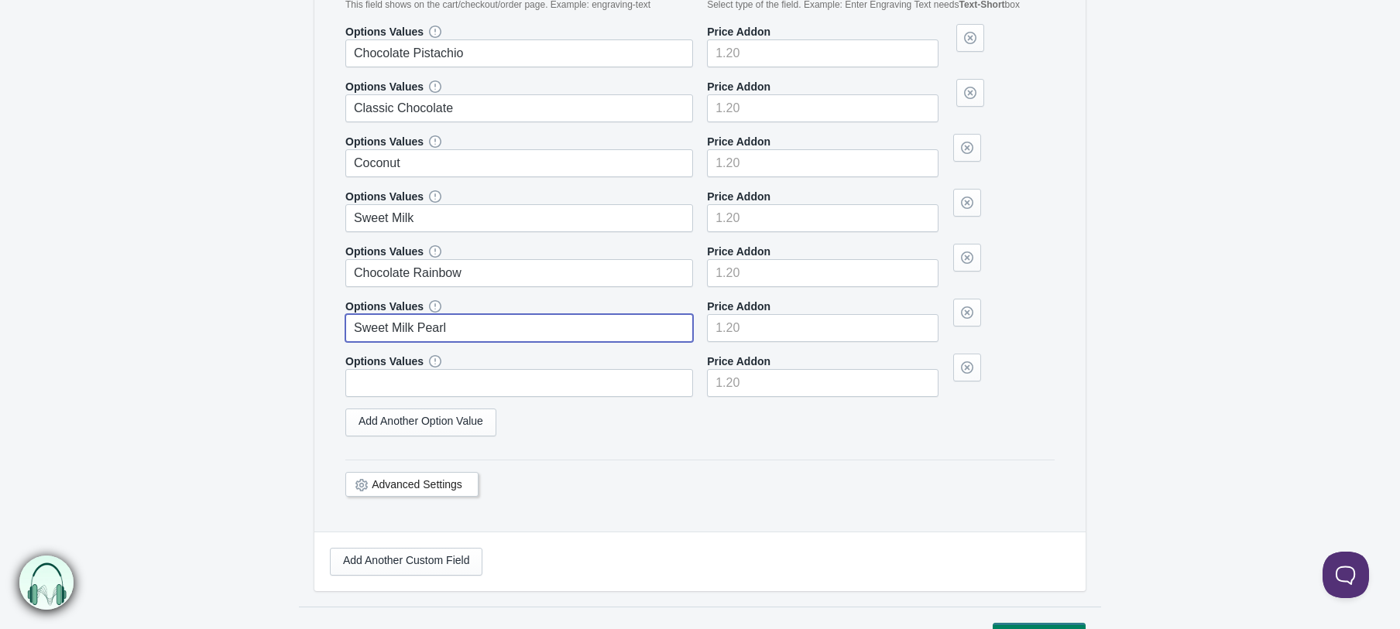
scroll to position [502, 0]
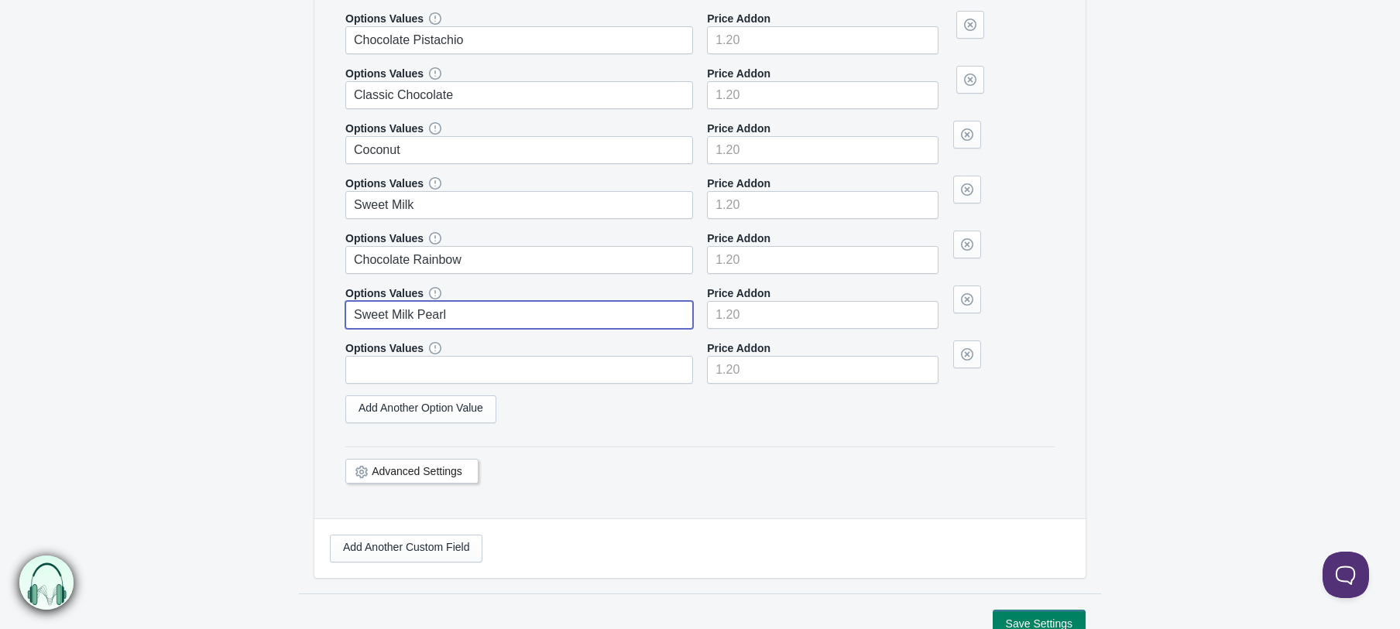
type input "Sweet Milk Pearl"
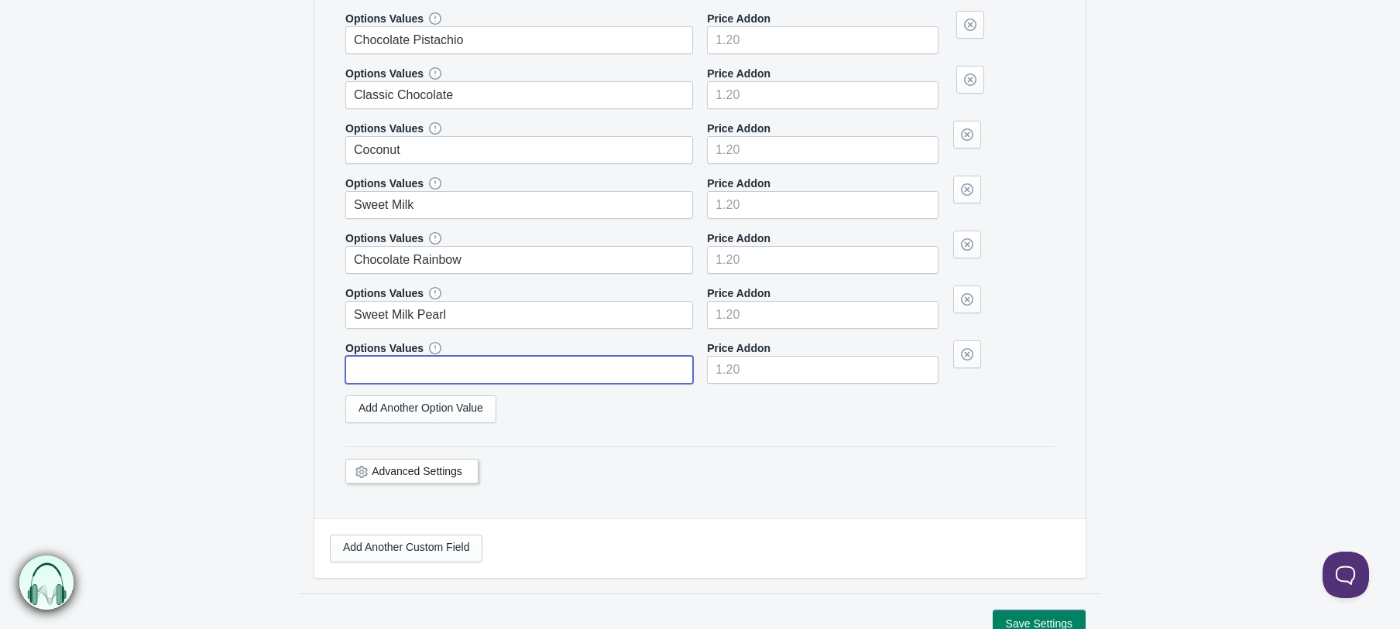
click at [423, 375] on input "text" at bounding box center [519, 370] width 348 height 28
click at [406, 416] on link "Add Another Option Value" at bounding box center [420, 410] width 151 height 28
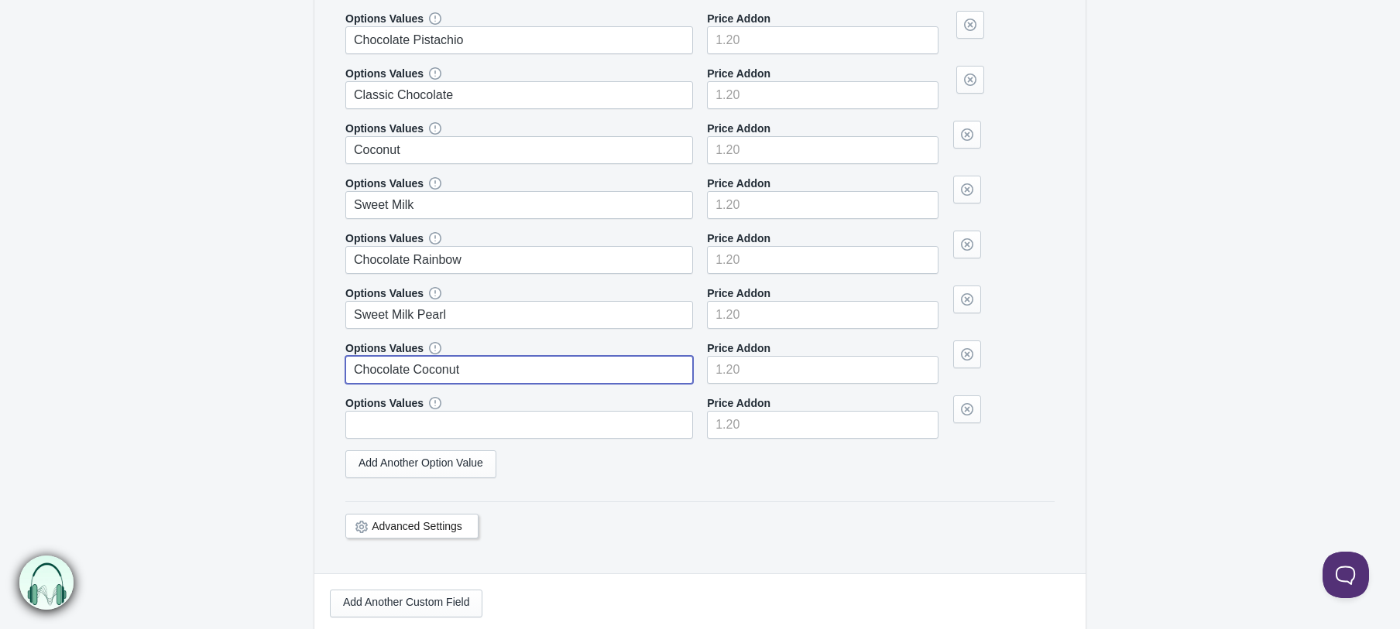
type input "Chocolate Coconut"
click at [402, 430] on input "text" at bounding box center [519, 425] width 348 height 28
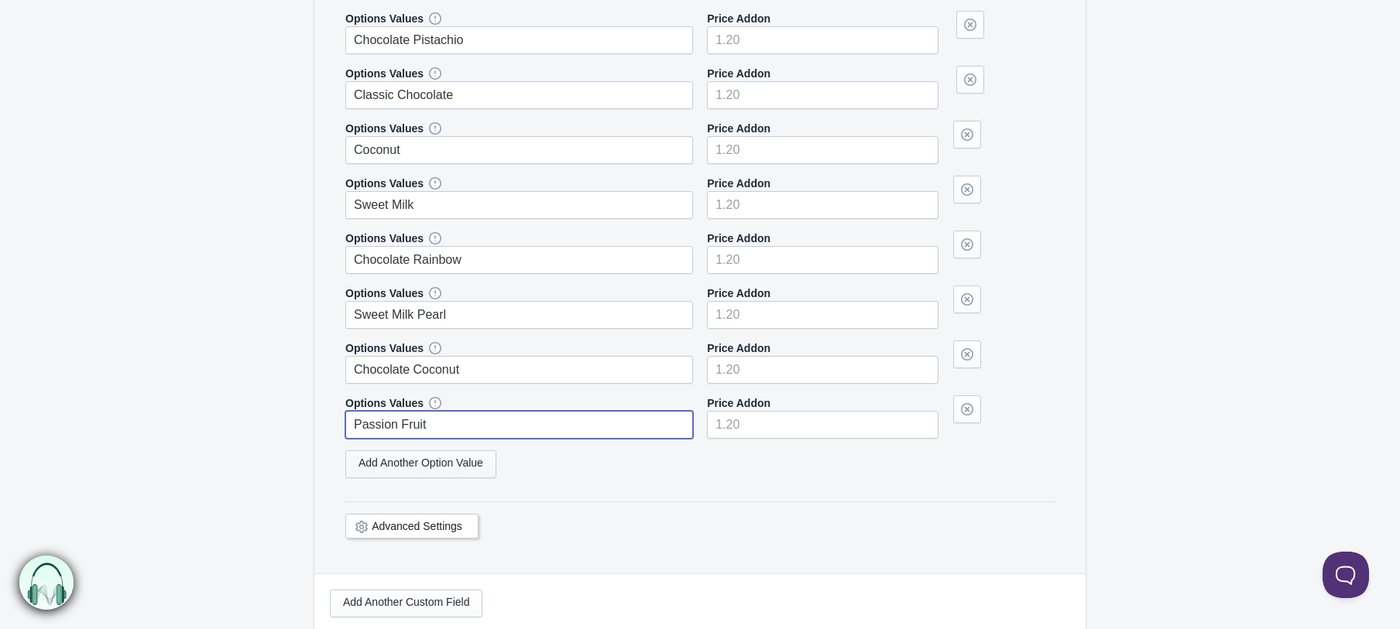
click at [405, 464] on link "Add Another Option Value" at bounding box center [420, 465] width 151 height 28
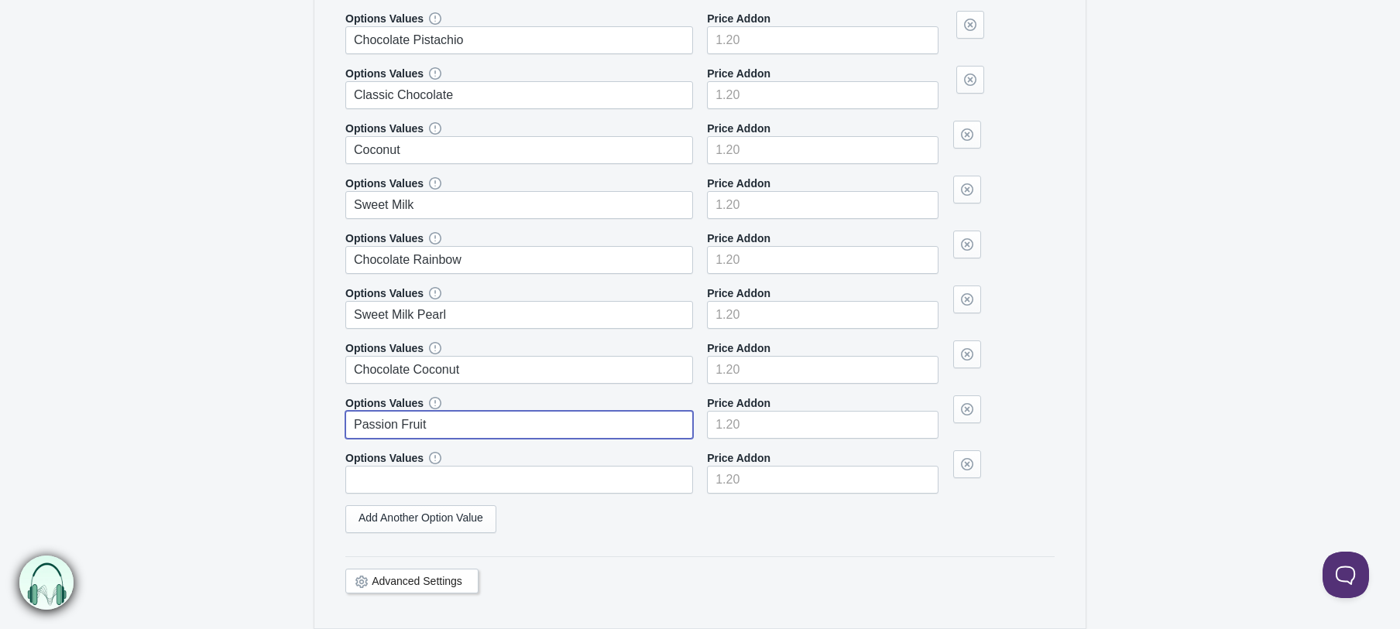
type input "Passion Fruit"
click at [396, 476] on input "text" at bounding box center [519, 480] width 348 height 28
click at [391, 519] on link "Add Another Option Value" at bounding box center [420, 519] width 151 height 28
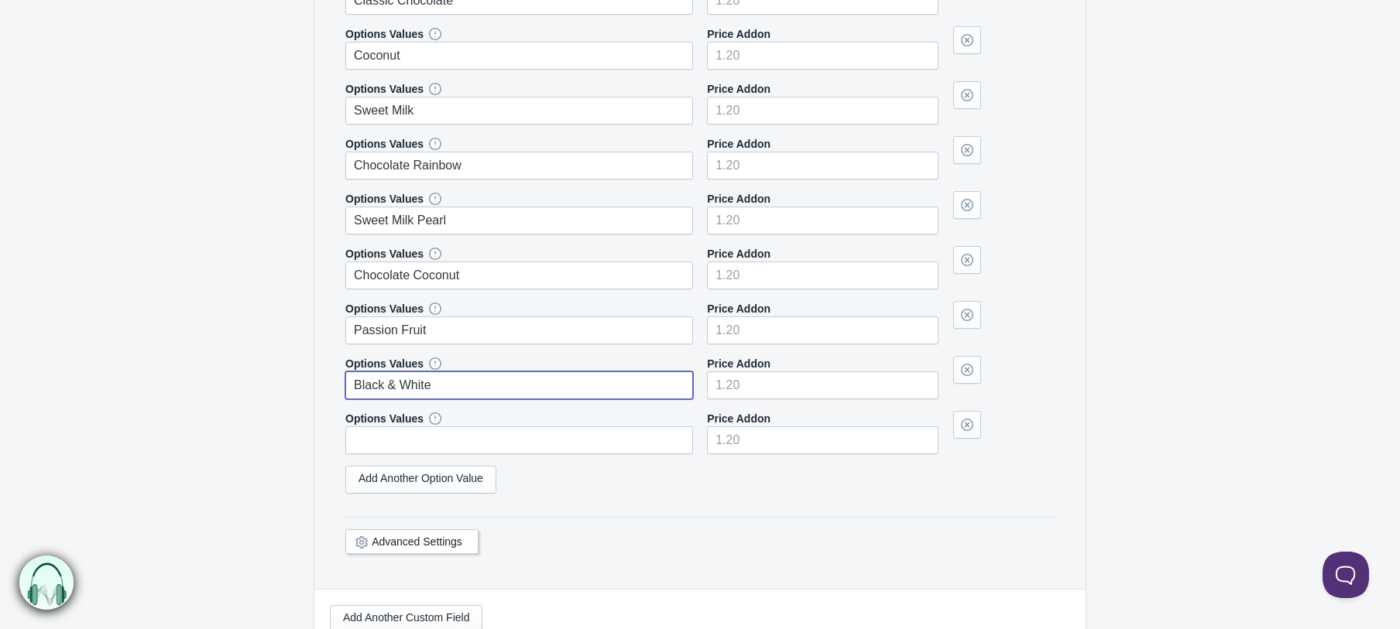
scroll to position [599, 0]
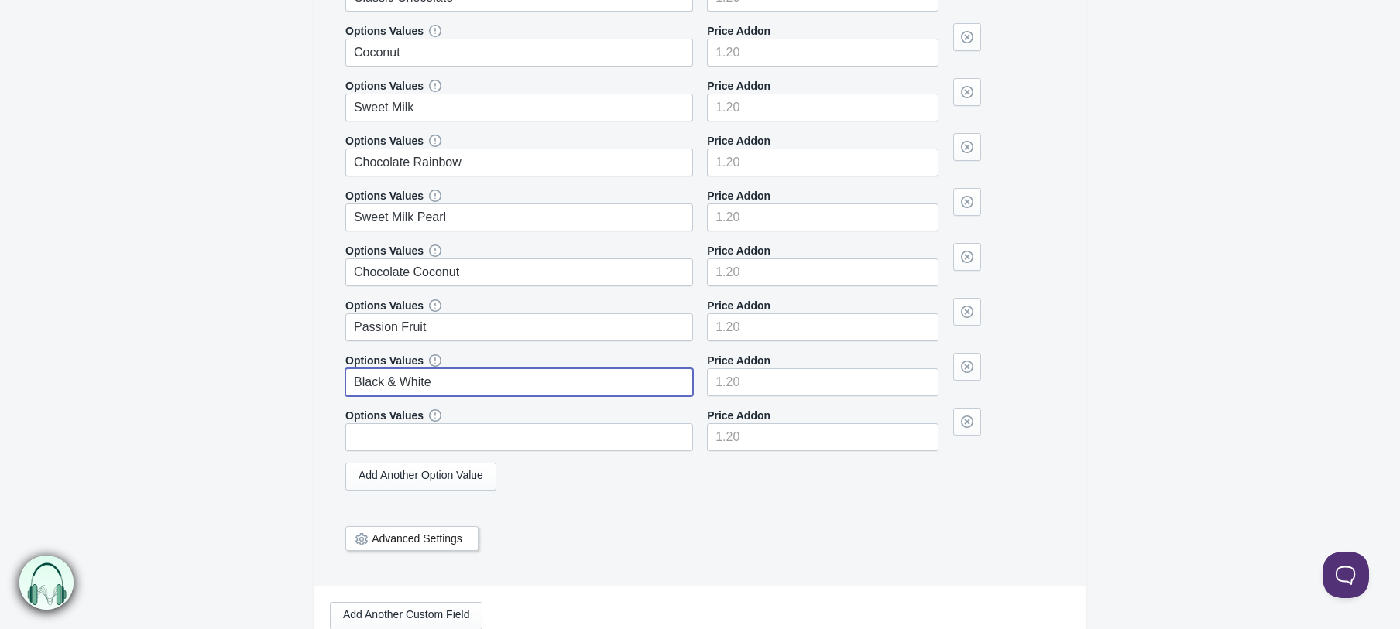
type input "Black & White"
click at [368, 436] on input "text" at bounding box center [519, 437] width 348 height 28
click at [371, 474] on link "Add Another Option Value" at bounding box center [420, 477] width 151 height 28
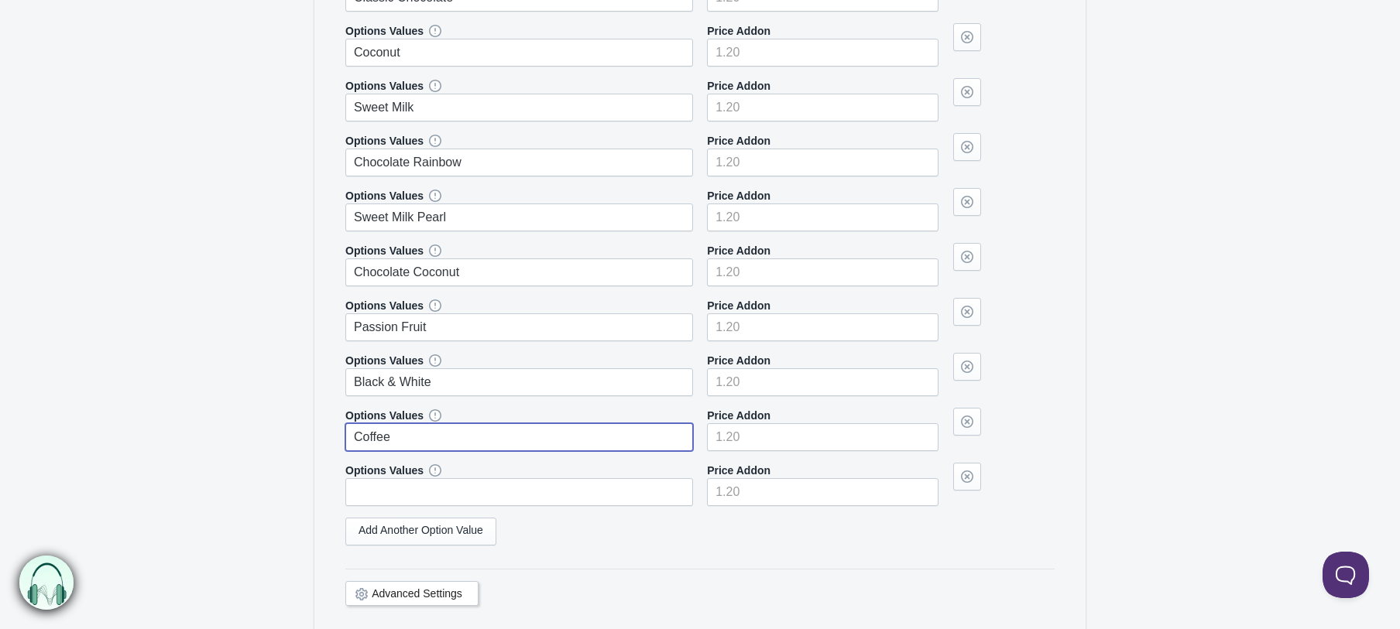
type input "Coffee"
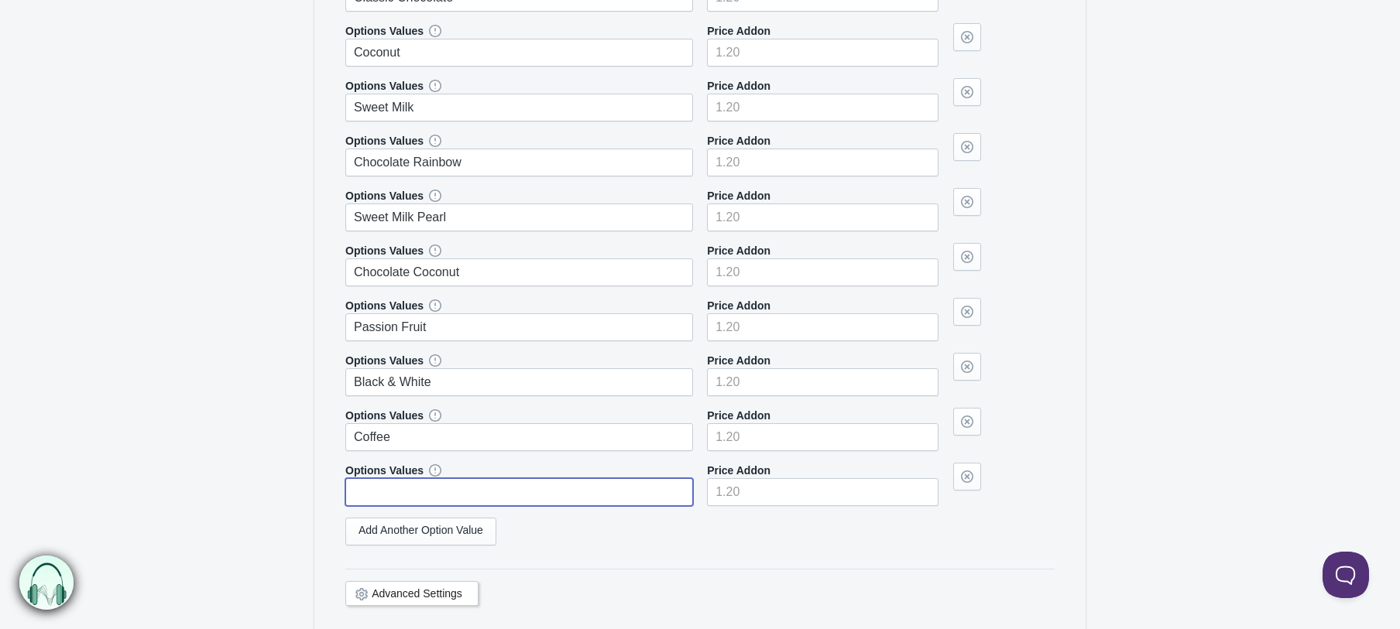
click at [362, 487] on input "text" at bounding box center [519, 492] width 348 height 28
type input "D"
click at [378, 527] on link "Add Another Option Value" at bounding box center [420, 532] width 151 height 28
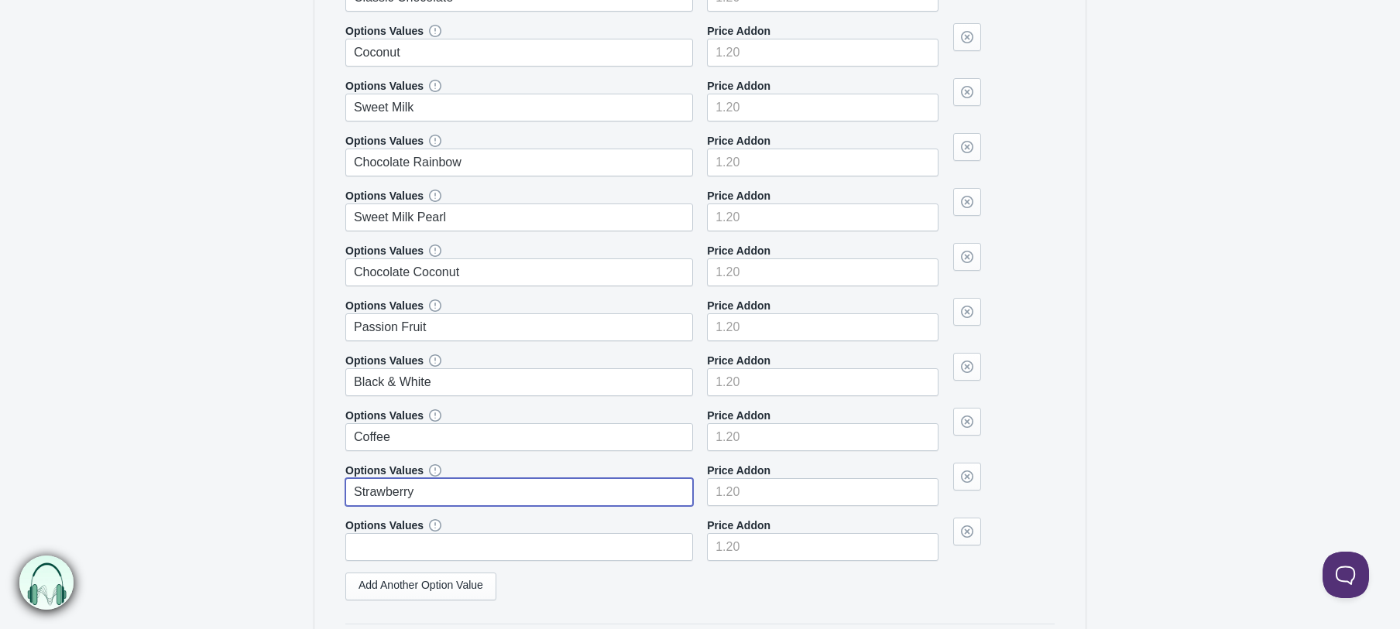
type input "Strawberry"
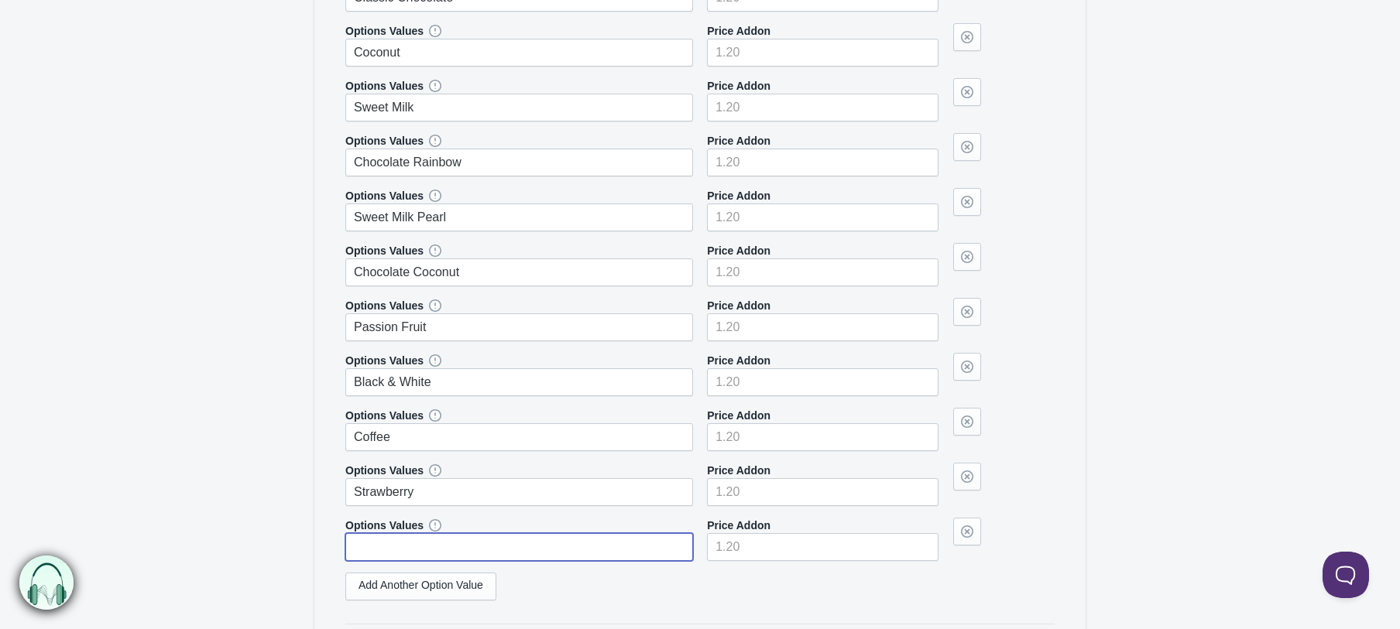
click at [381, 542] on input "text" at bounding box center [519, 547] width 348 height 28
type input "Cafe Au Lait"
click at [1204, 505] on form "General Options Set The product Tag Vendor Type URL Handle All Products is Label" at bounding box center [700, 181] width 1400 height 1268
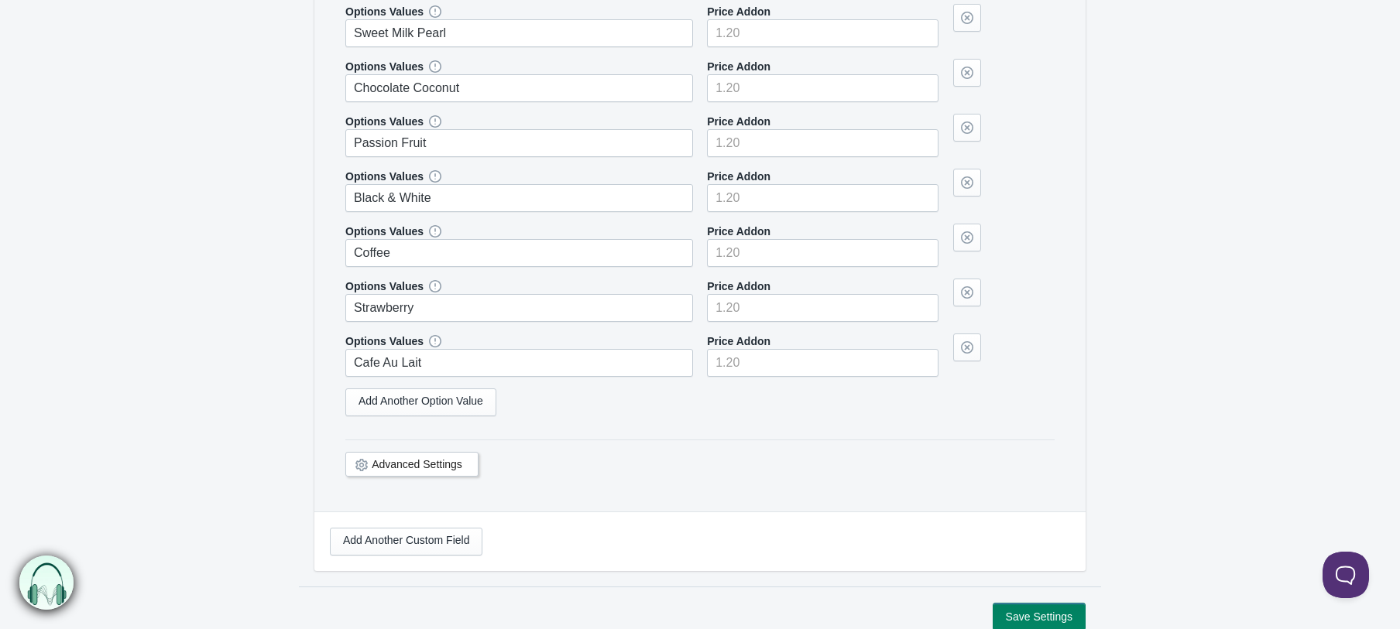
scroll to position [798, 0]
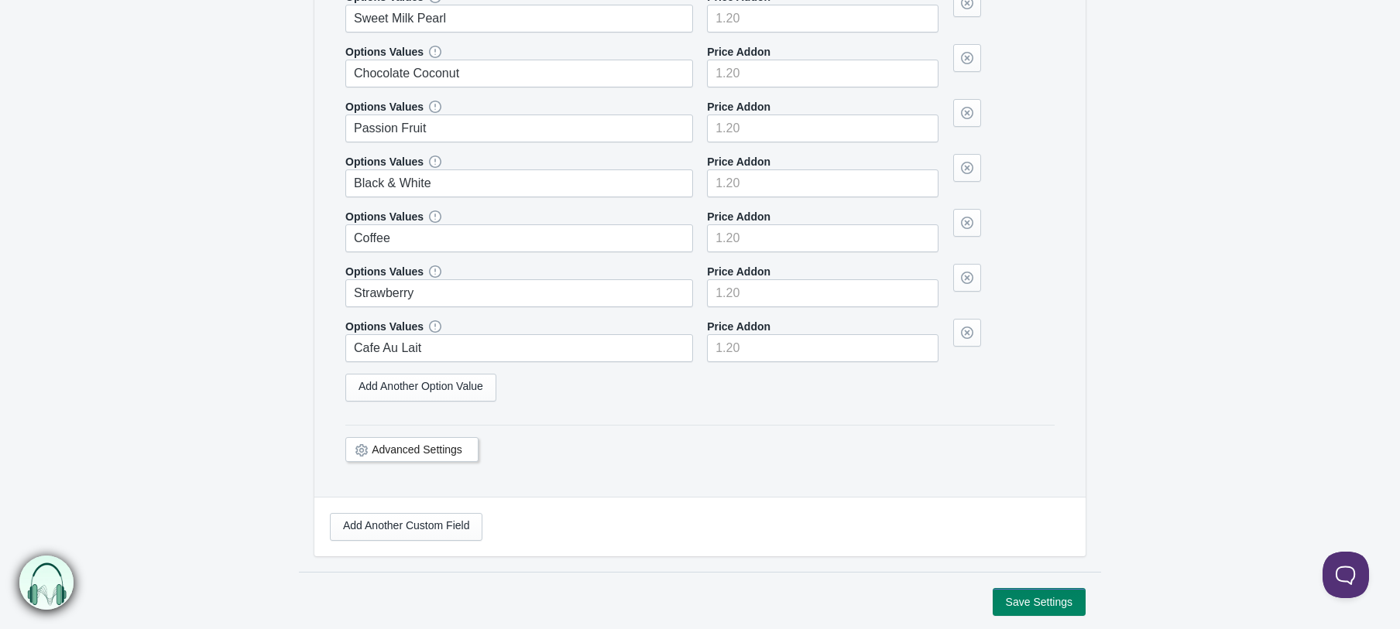
click at [379, 447] on link "Advanced Settings" at bounding box center [417, 450] width 91 height 12
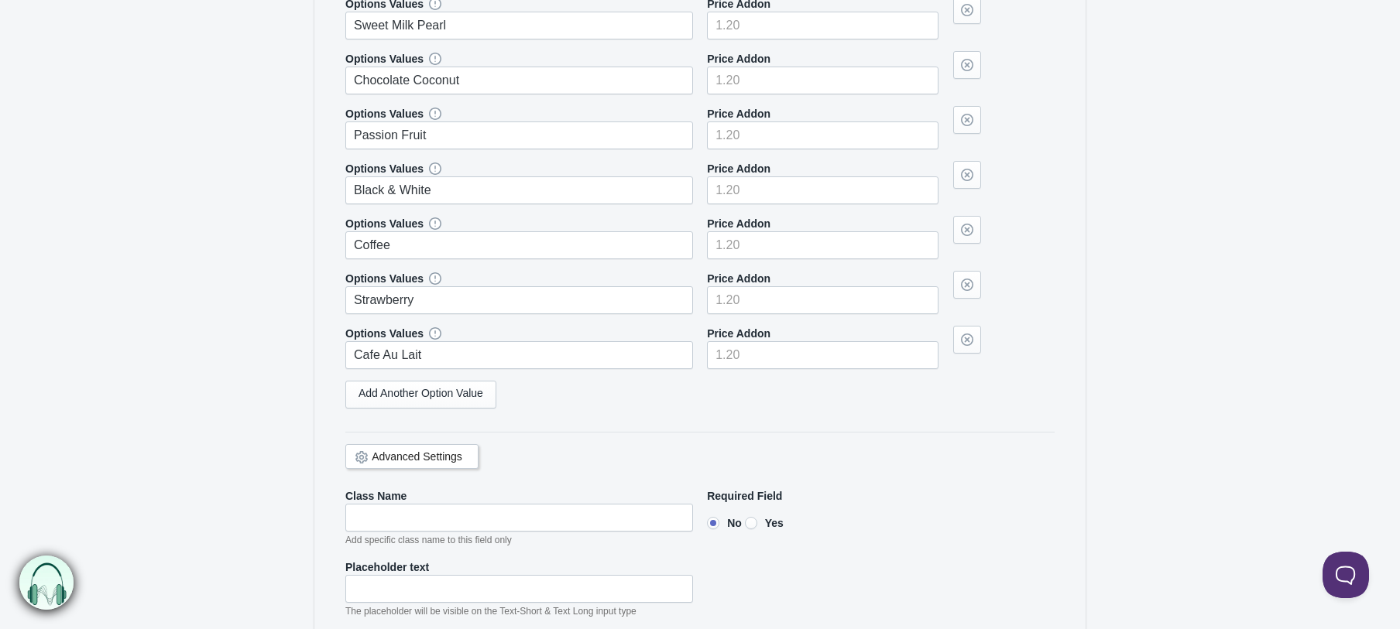
scroll to position [1030, 0]
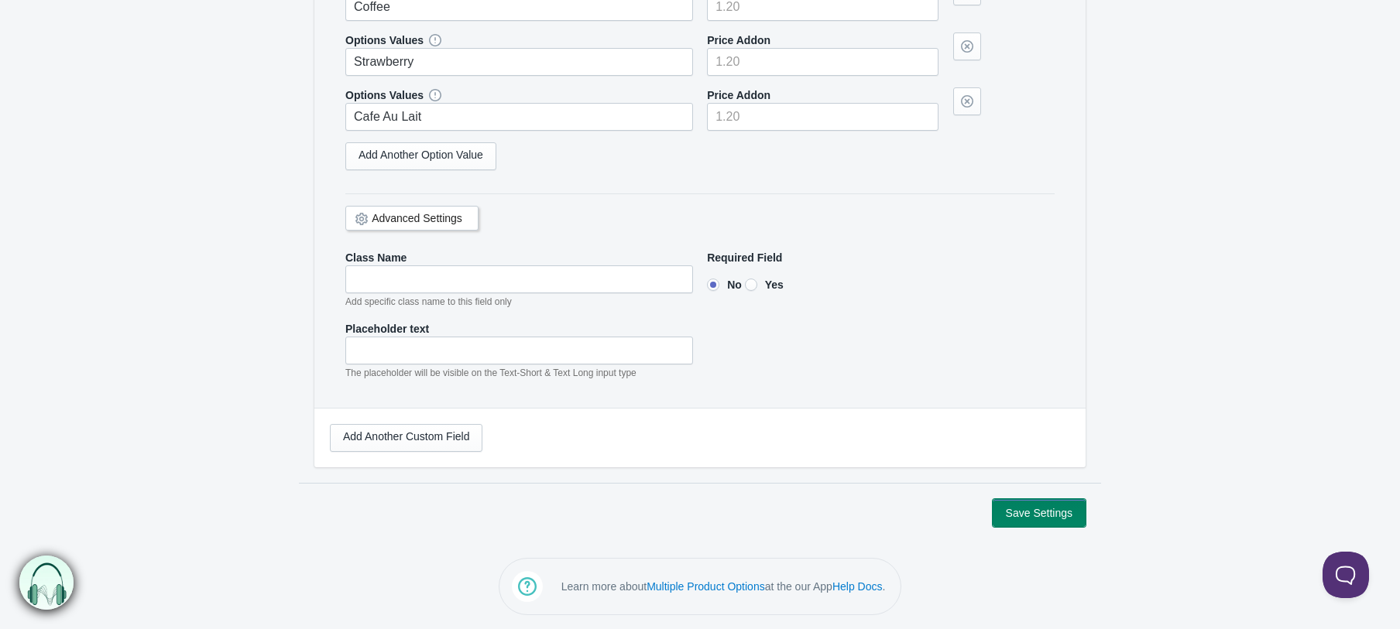
click at [1035, 516] on button "Save Settings" at bounding box center [1038, 513] width 93 height 28
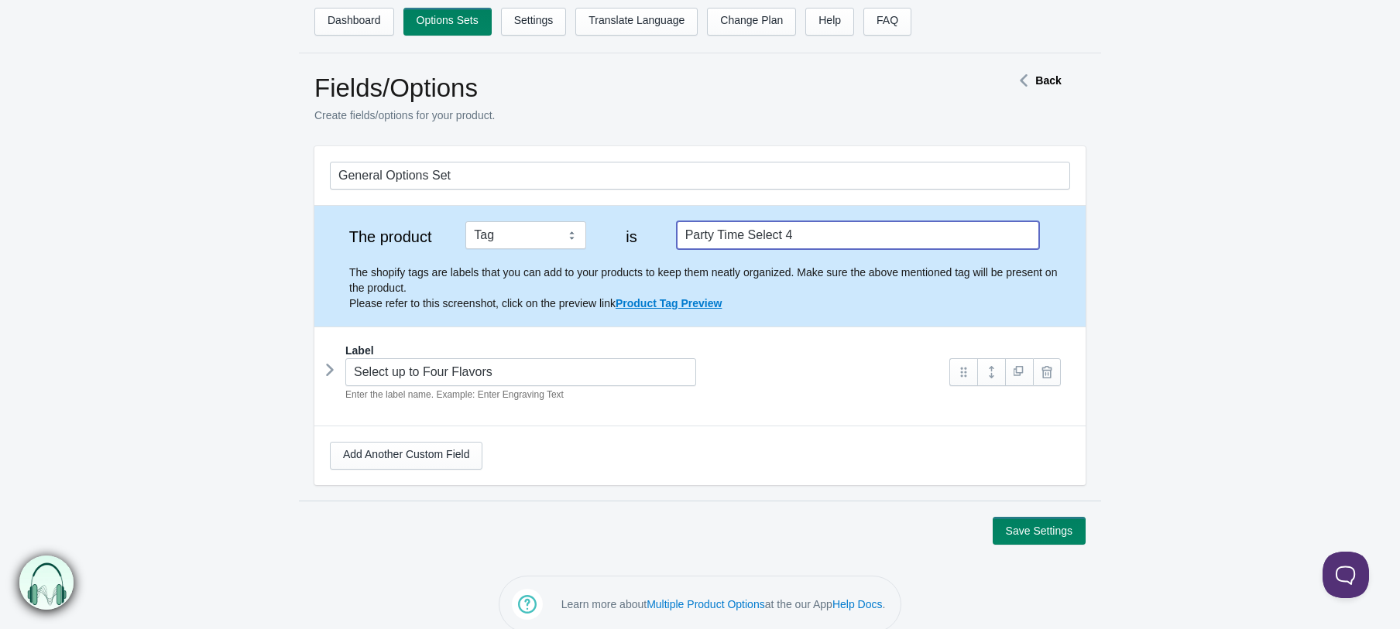
drag, startPoint x: 838, startPoint y: 234, endPoint x: 591, endPoint y: 242, distance: 246.3
click at [591, 242] on div "The product Tag Vendor Type URL Handle All Products is Party Time Select 4 The …" at bounding box center [700, 266] width 740 height 90
click at [330, 371] on icon at bounding box center [330, 369] width 0 height 23
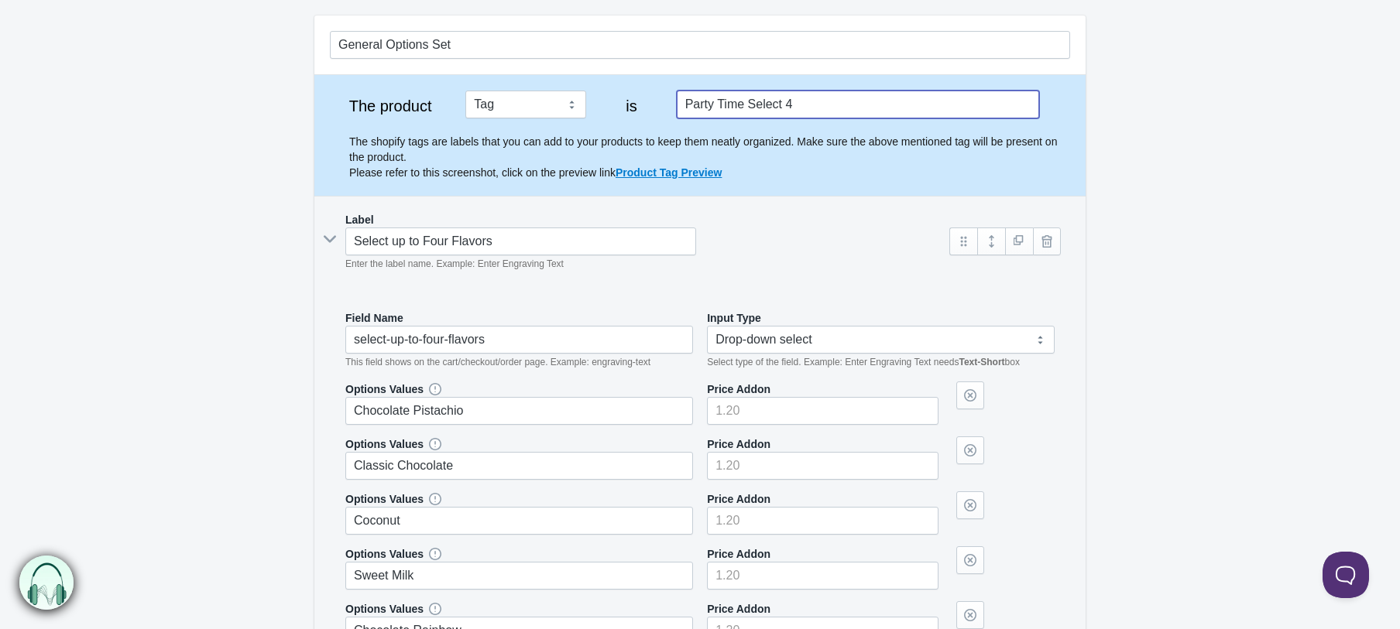
scroll to position [128, 0]
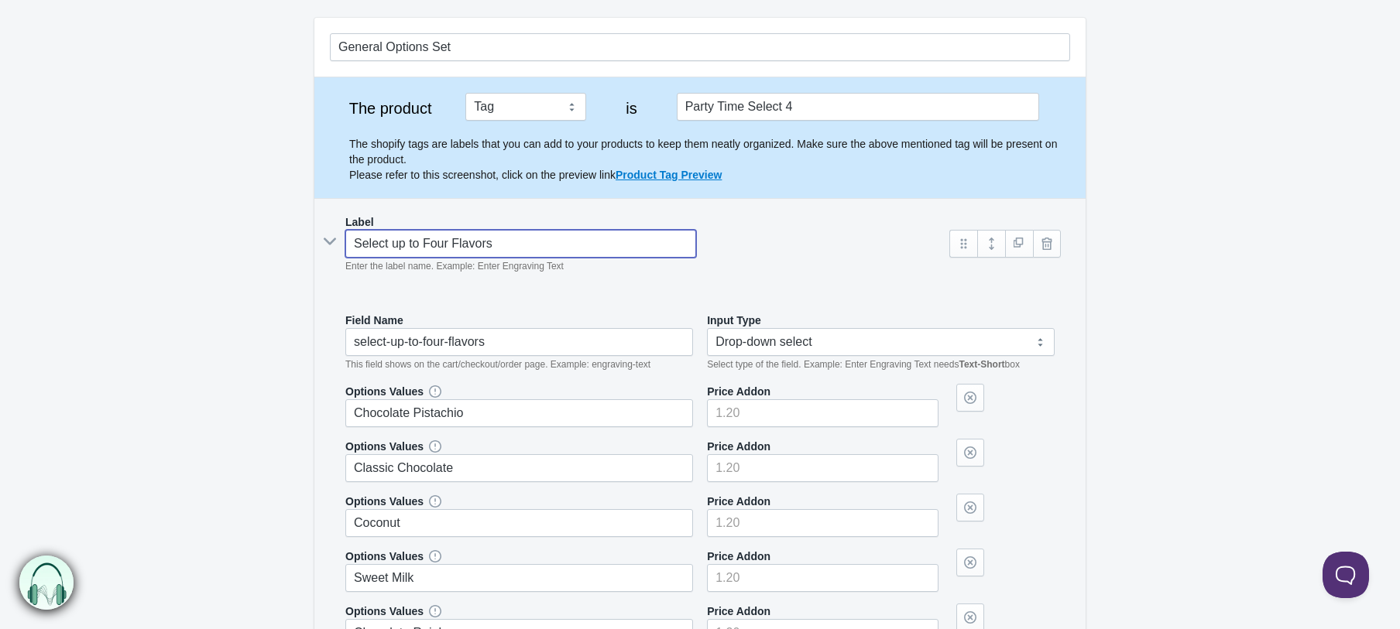
drag, startPoint x: 516, startPoint y: 238, endPoint x: 161, endPoint y: 200, distance: 356.5
type input "F"
type input "f"
type input "Fl"
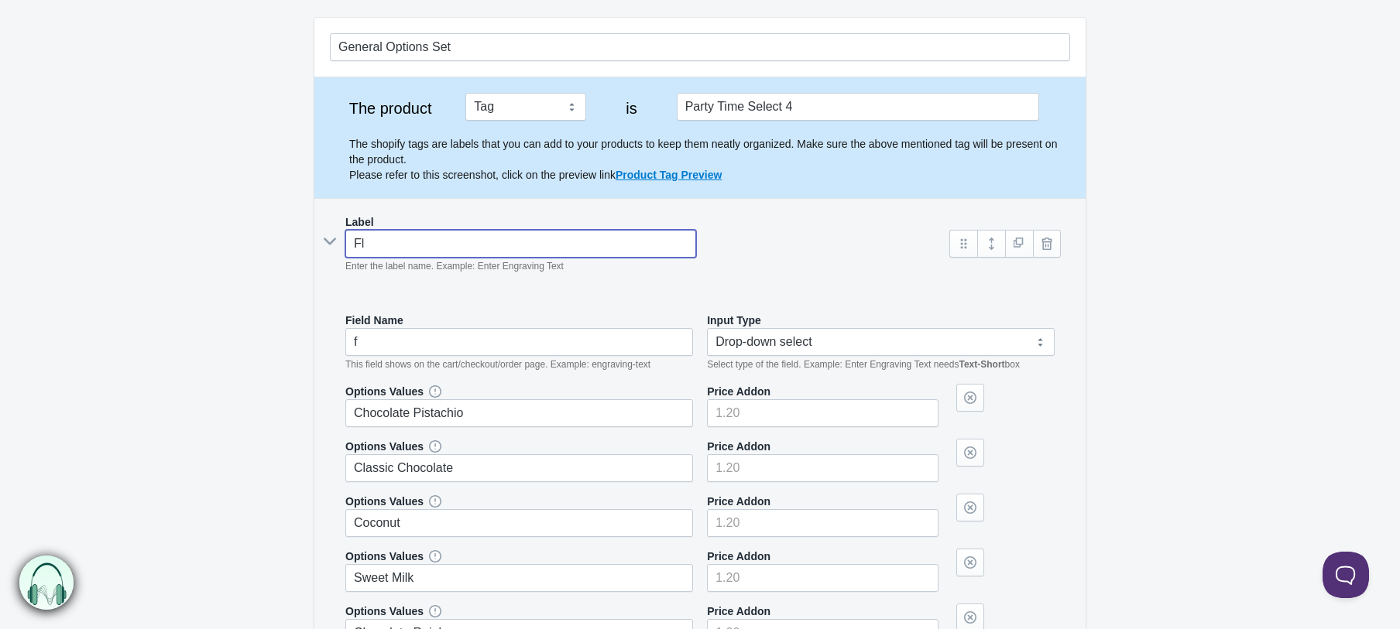
type input "fl"
type input "Fla"
type input "fla"
type input "Flav"
type input "flav"
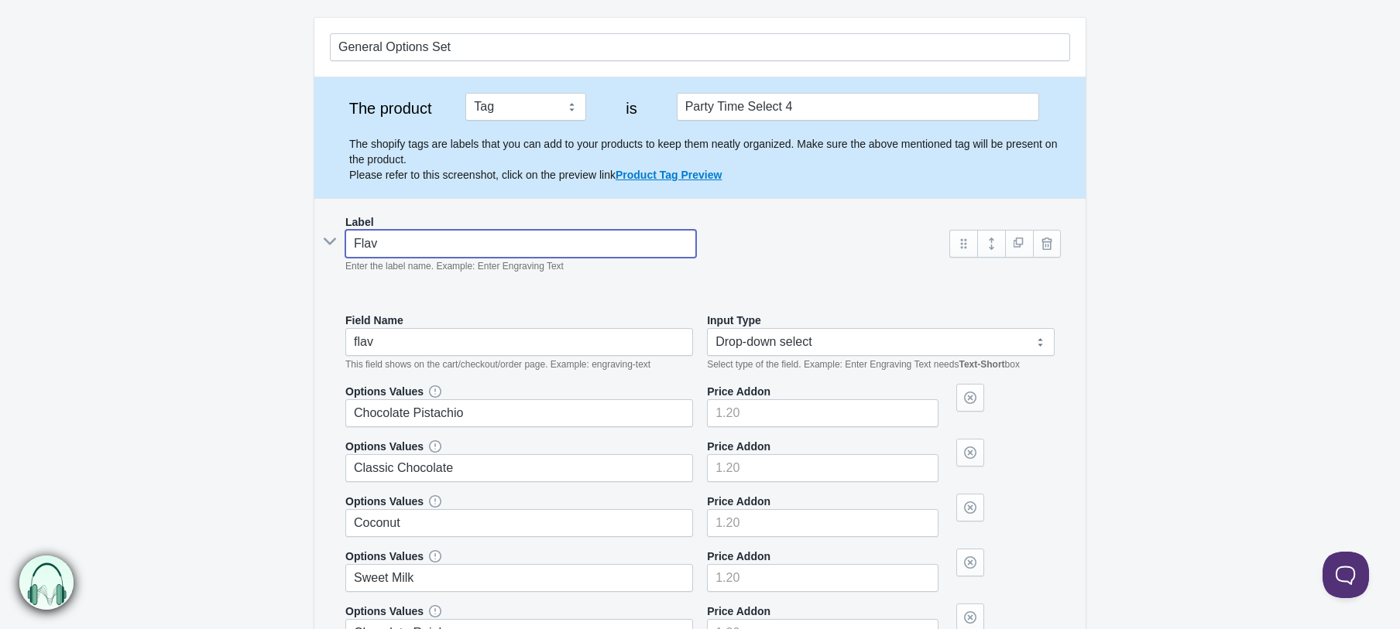
type input "Flavo"
type input "flavo"
type input "Flavor"
type input "flavor-"
type input "Flavor 1"
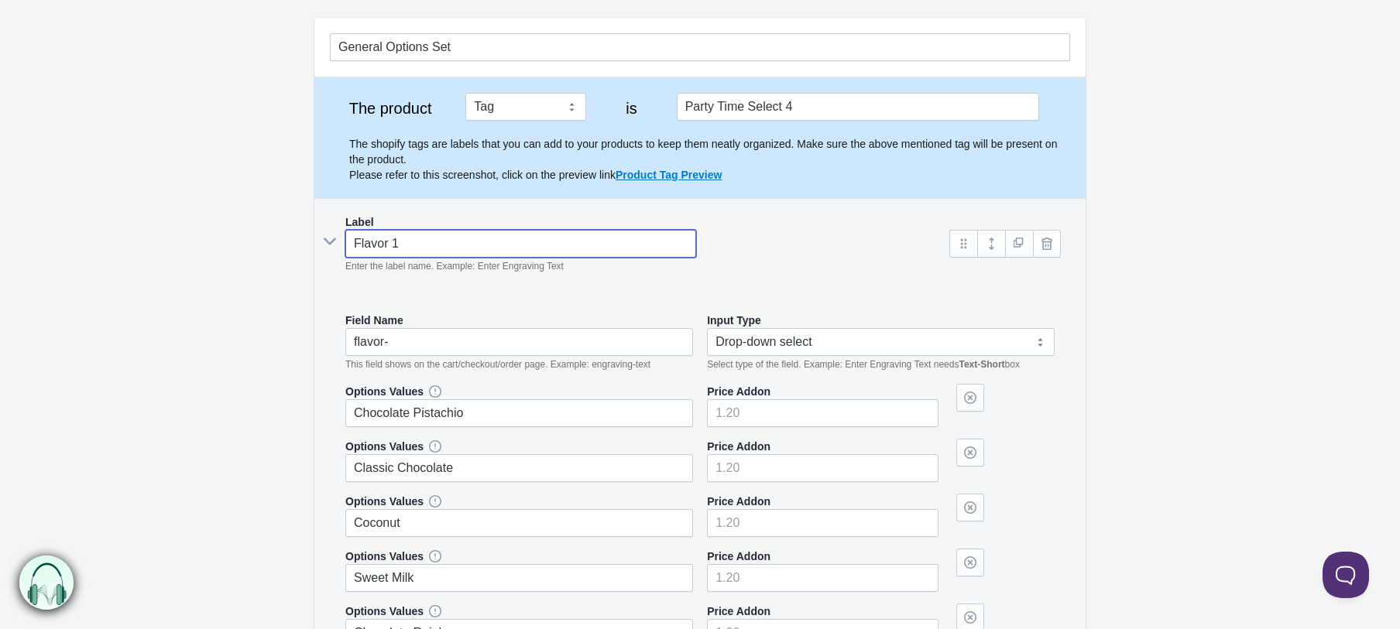
type input "flavor--"
click at [1012, 252] on link at bounding box center [1019, 244] width 28 height 28
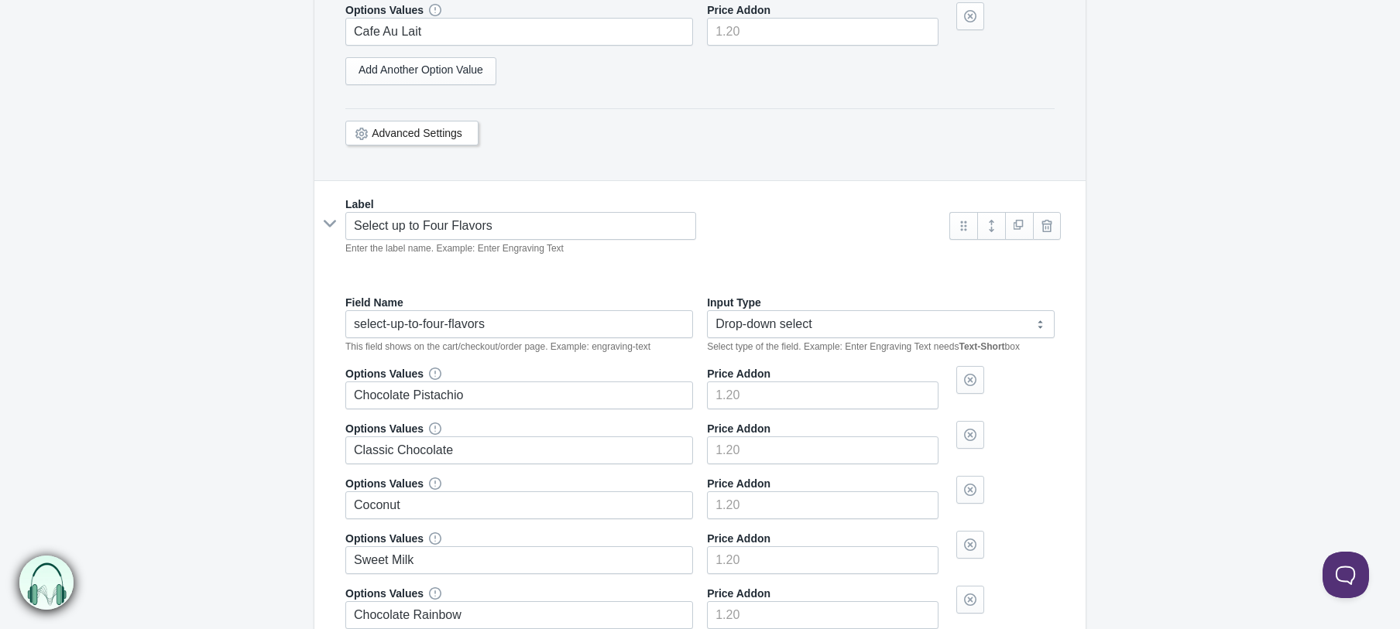
scroll to position [1115, 0]
type input "Flavor 1"
drag, startPoint x: 509, startPoint y: 228, endPoint x: 34, endPoint y: 148, distance: 481.2
click at [34, 148] on form "General Options Set The product Tag Vendor Type URL Handle All Products is Labe…" at bounding box center [700, 149] width 1400 height 2236
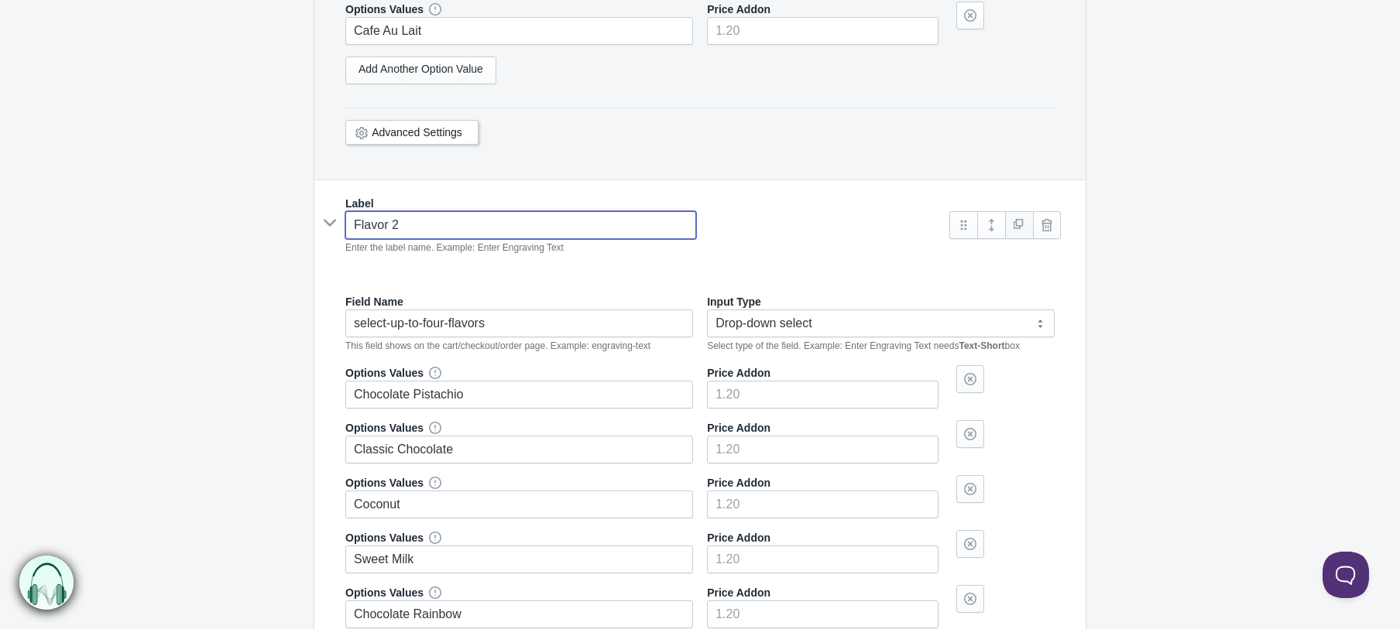
click at [1016, 228] on link at bounding box center [1019, 225] width 28 height 28
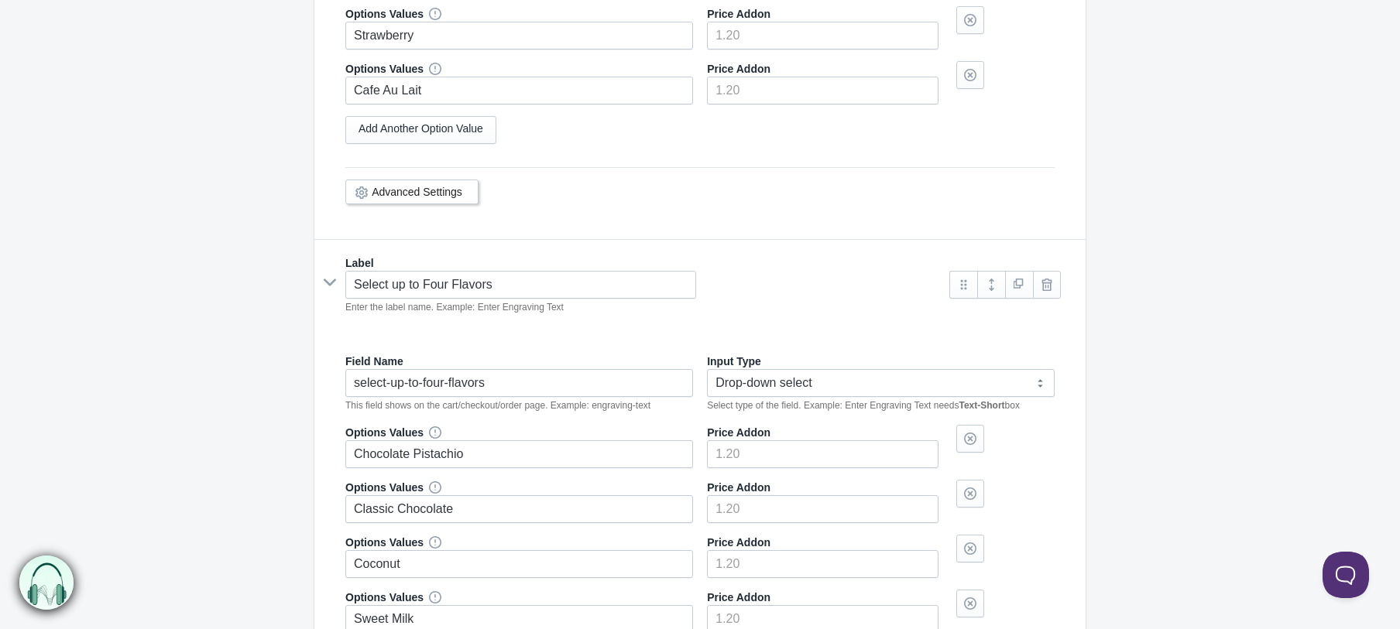
scroll to position [2025, 0]
type input "Flavor 2"
drag, startPoint x: 567, startPoint y: 284, endPoint x: 177, endPoint y: 259, distance: 390.1
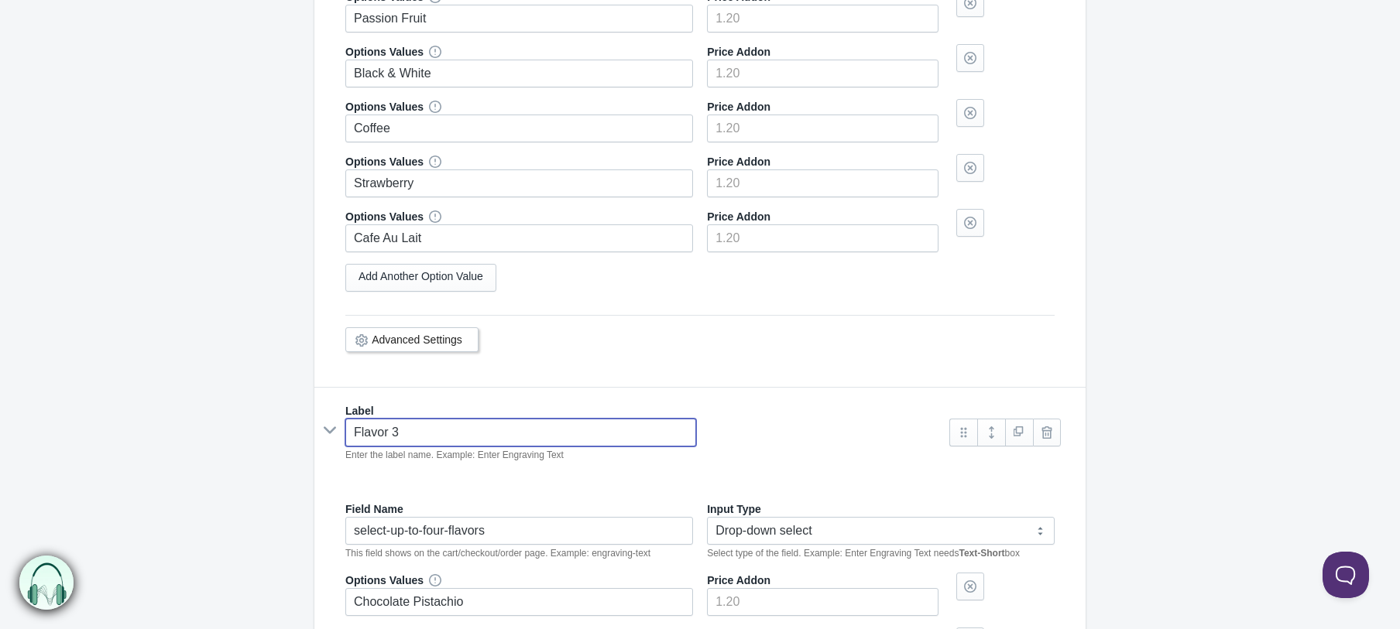
scroll to position [1826, 0]
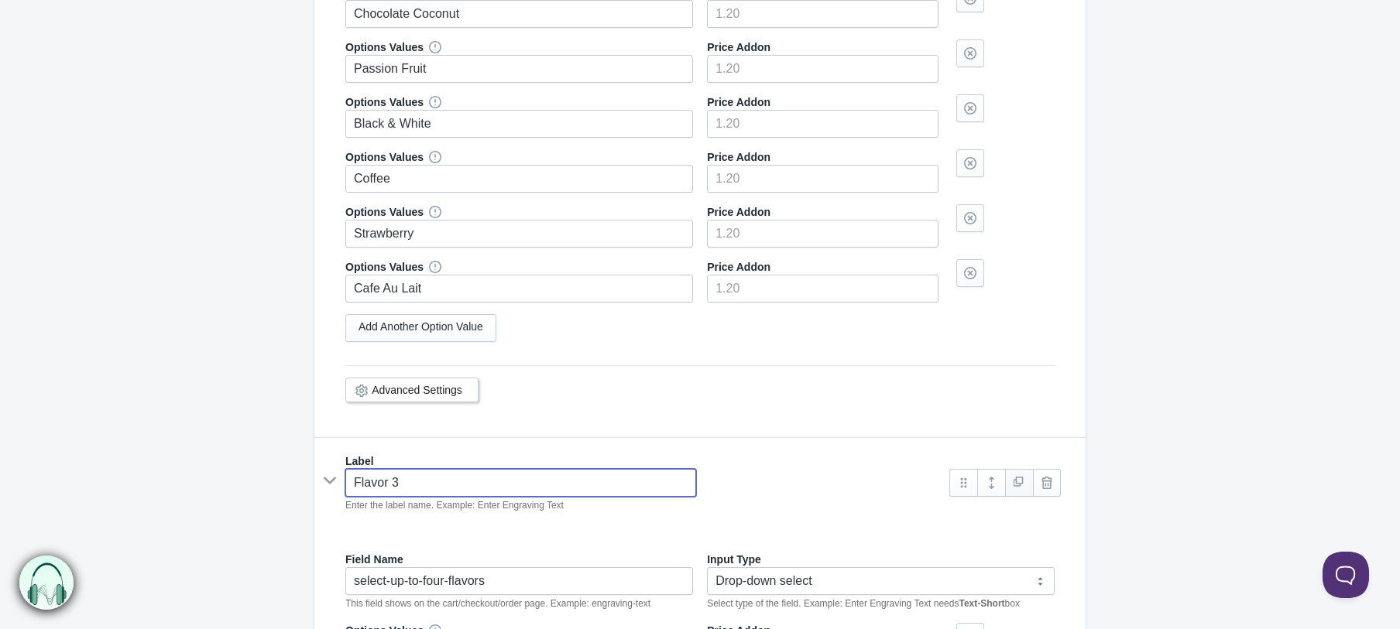
click at [1013, 481] on link at bounding box center [1019, 483] width 28 height 28
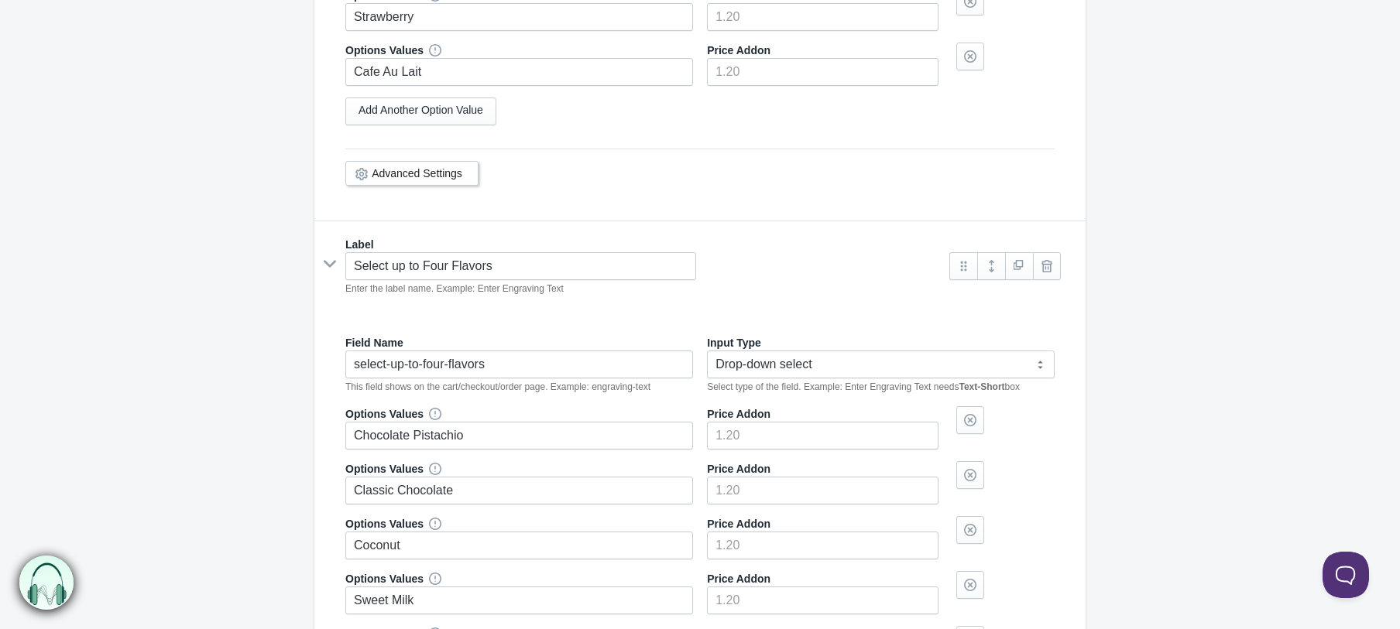
scroll to position [3019, 0]
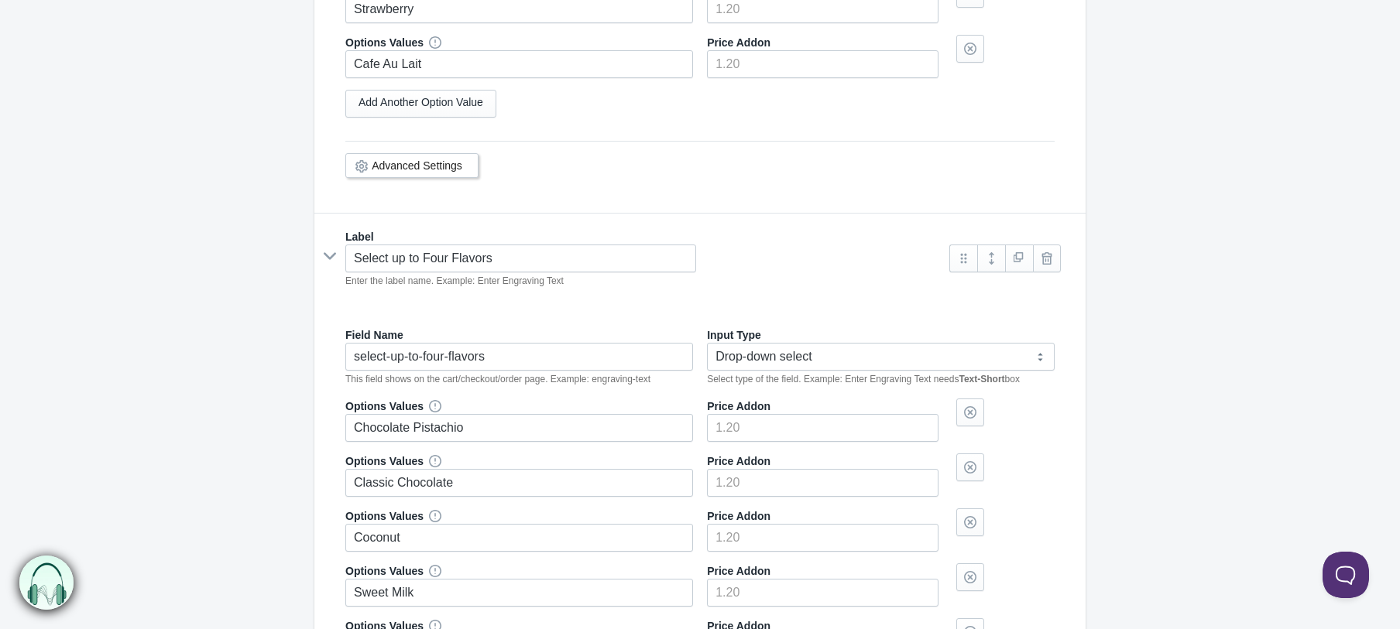
type input "Flavor 3"
click at [519, 272] on input "Select up to Four Flavors" at bounding box center [520, 259] width 351 height 28
drag, startPoint x: 520, startPoint y: 262, endPoint x: 248, endPoint y: 227, distance: 274.0
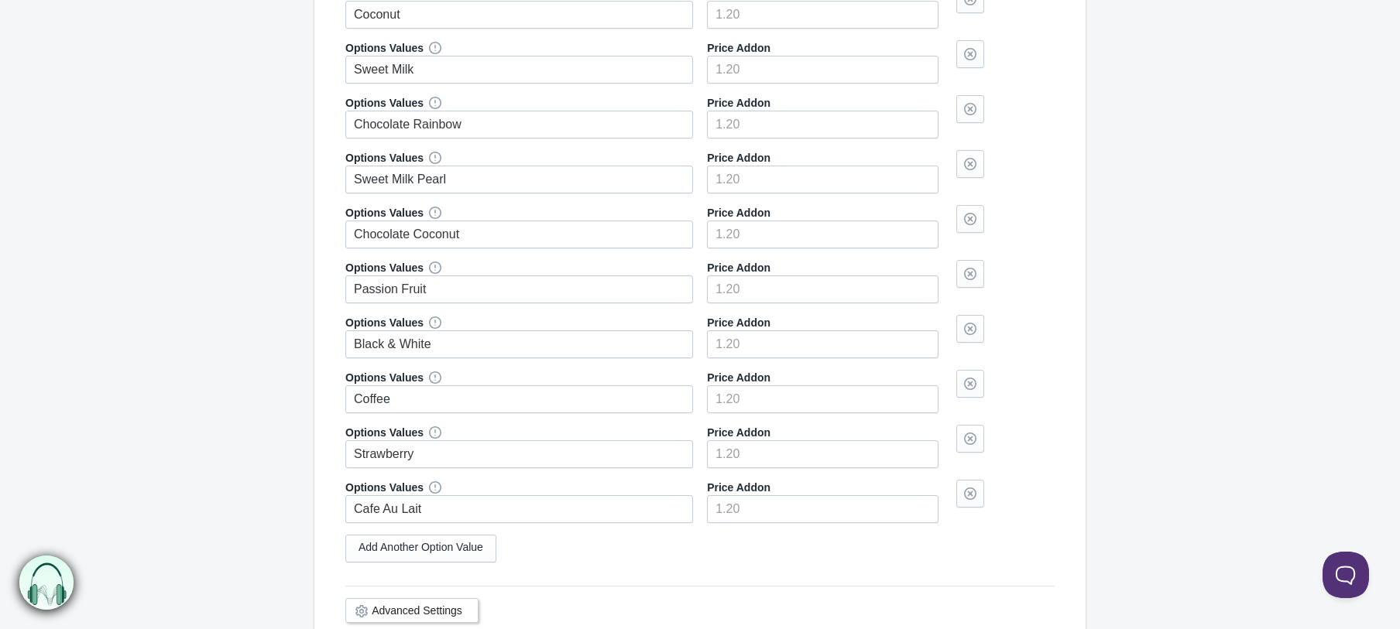
scroll to position [3794, 0]
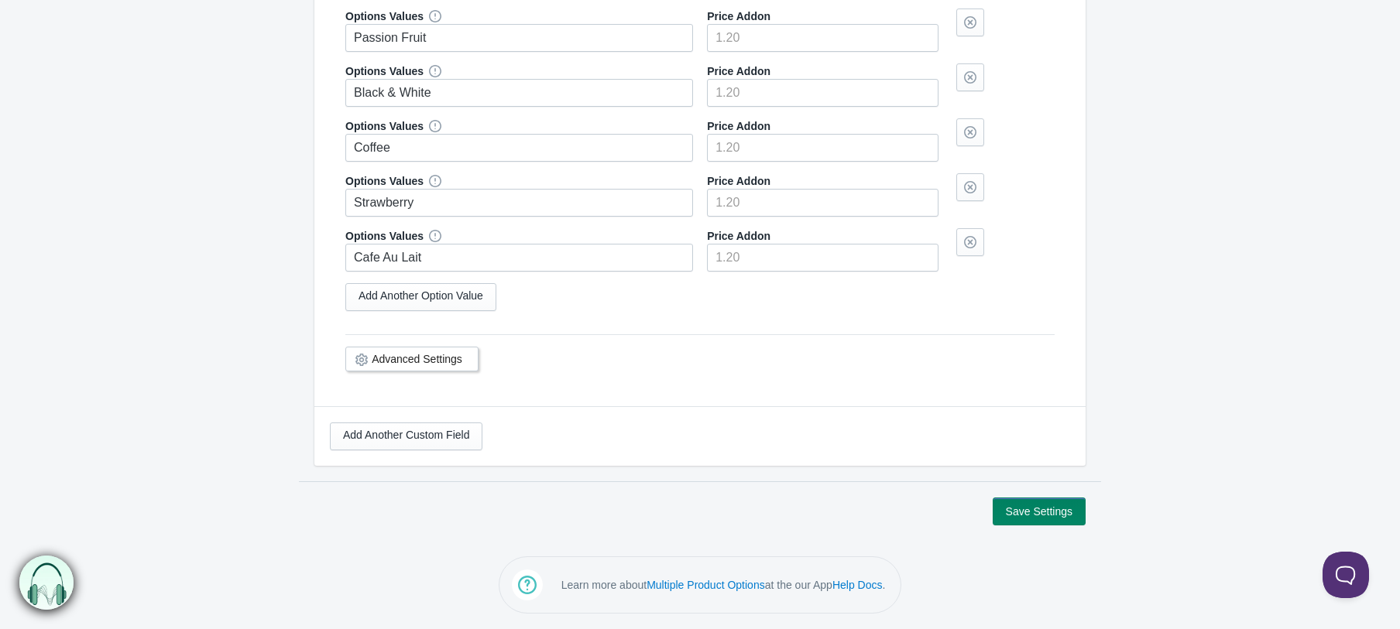
type input "Flavor 4"
click at [1038, 518] on button "Save Settings" at bounding box center [1038, 512] width 93 height 28
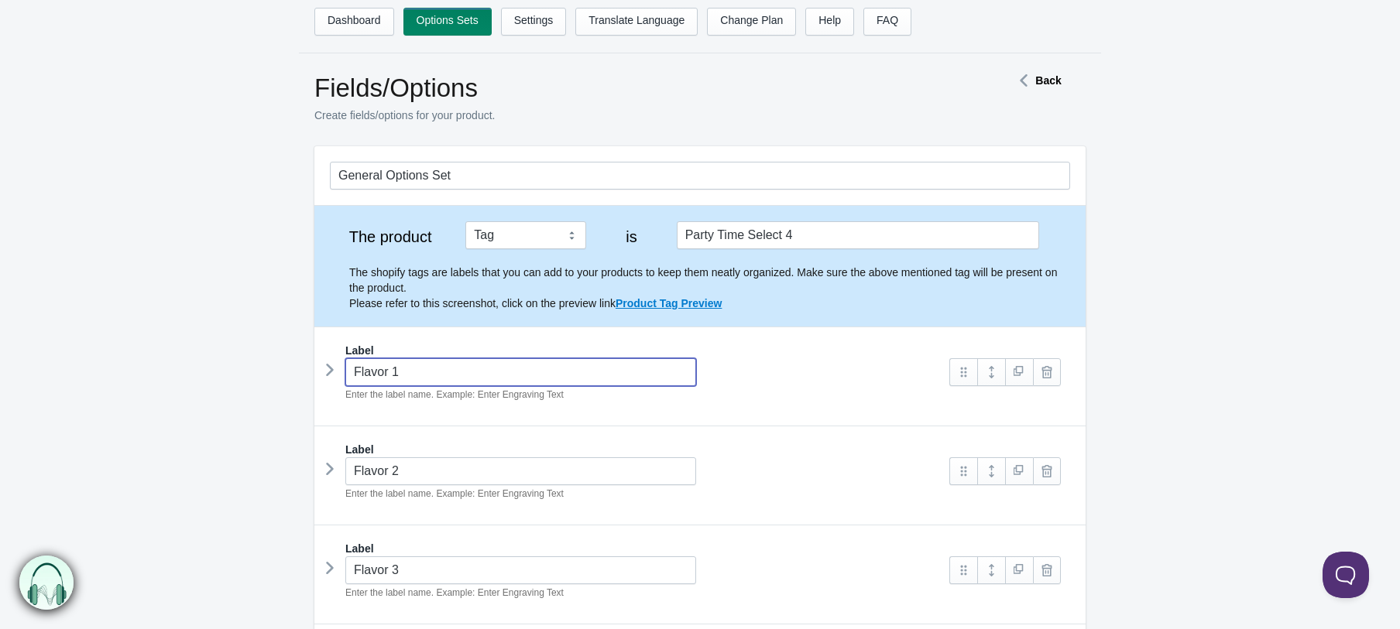
click at [352, 377] on input "Flavor 1" at bounding box center [520, 372] width 351 height 28
type input "Select Flavor 1"
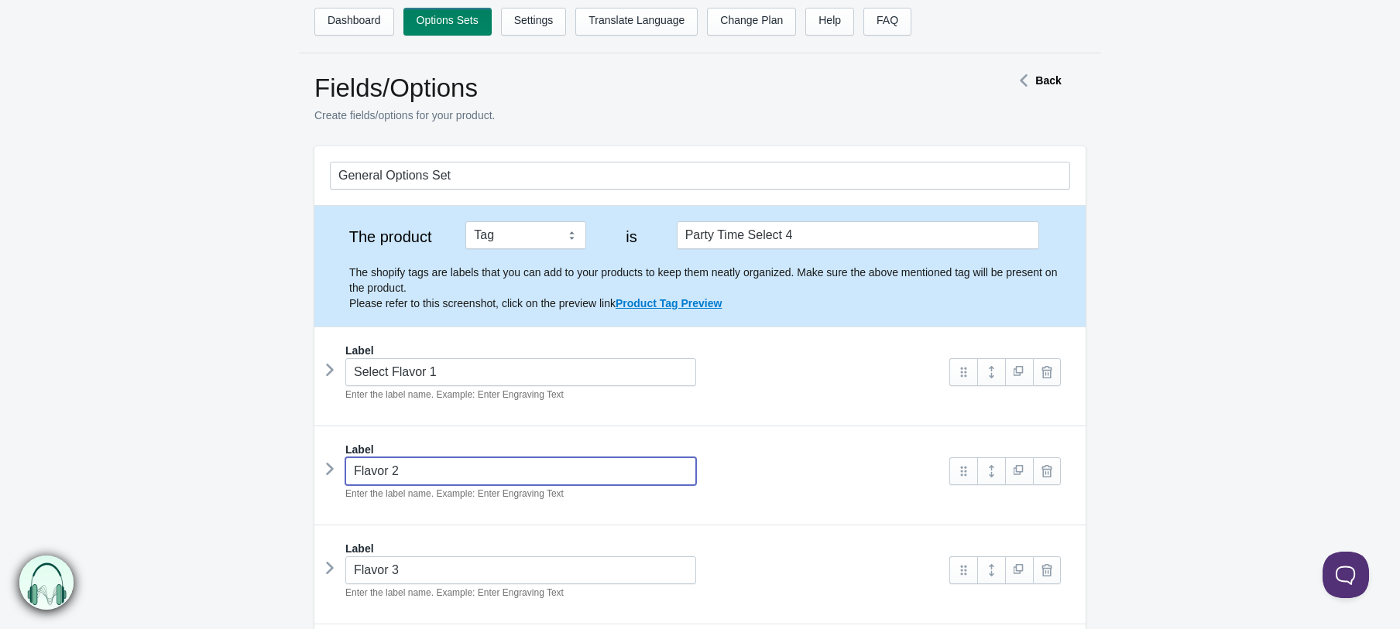
click at [355, 464] on input "Flavor 2" at bounding box center [520, 471] width 351 height 28
type input "Select Flavor 2"
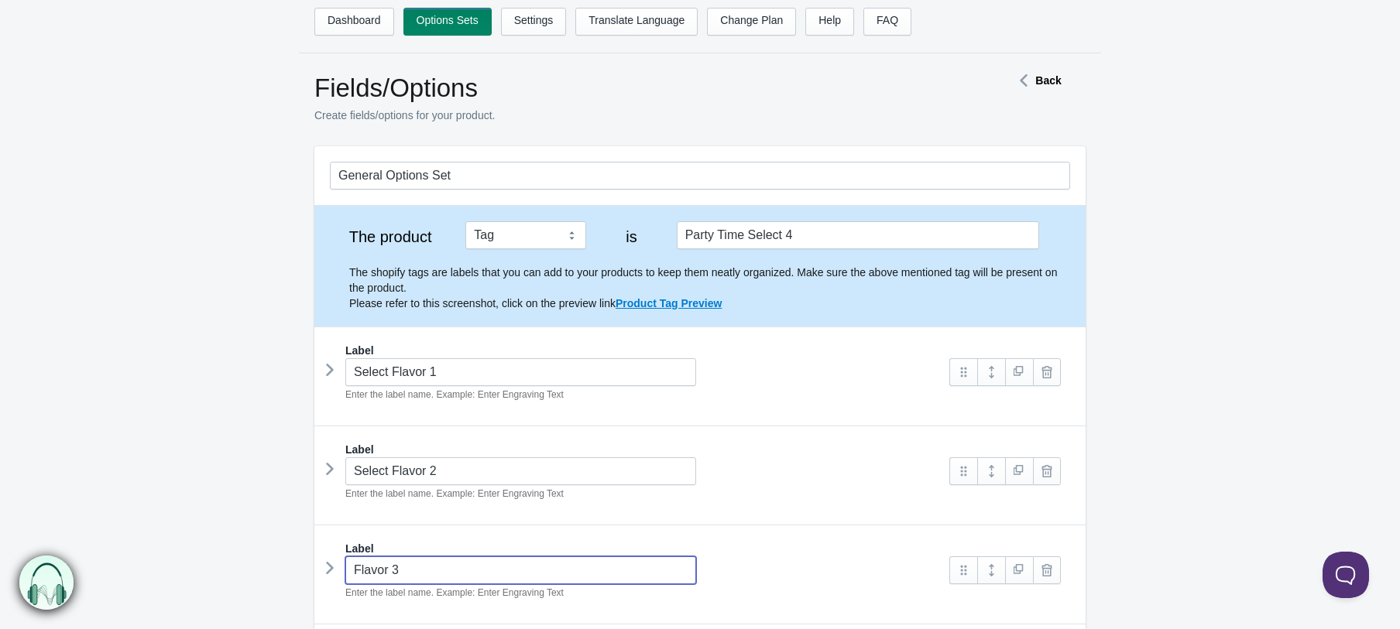
click at [357, 566] on input "Flavor 3" at bounding box center [520, 571] width 351 height 28
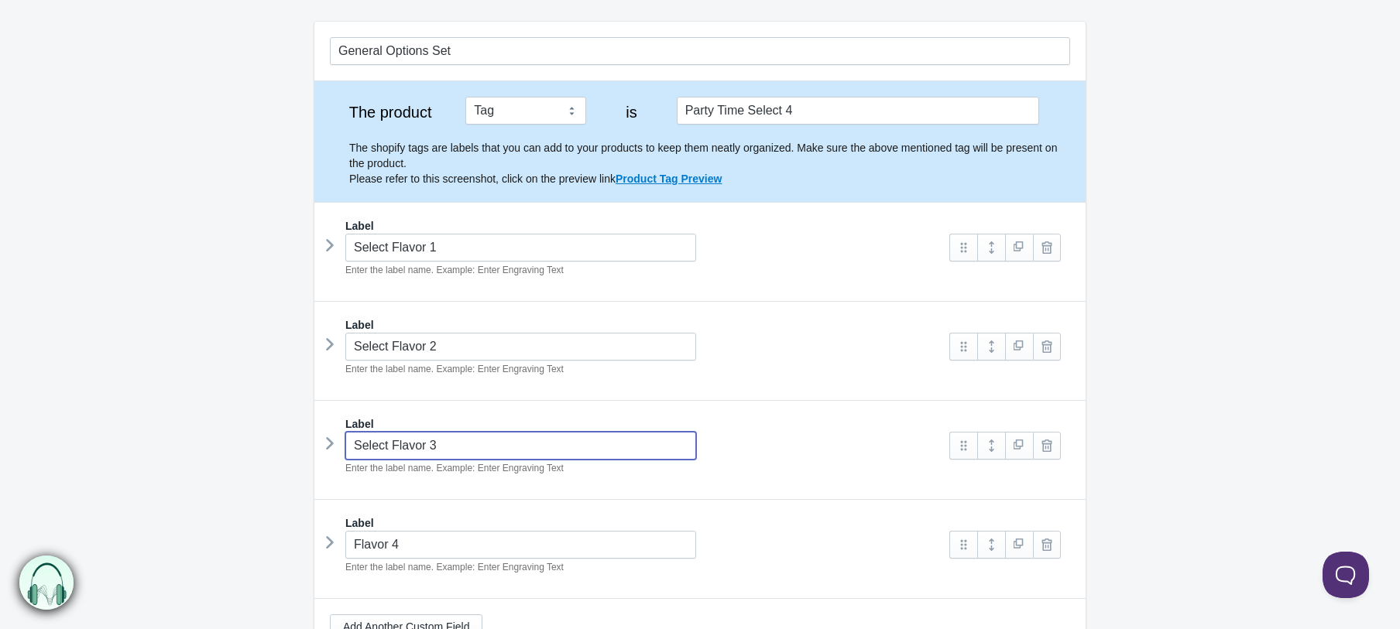
scroll to position [131, 0]
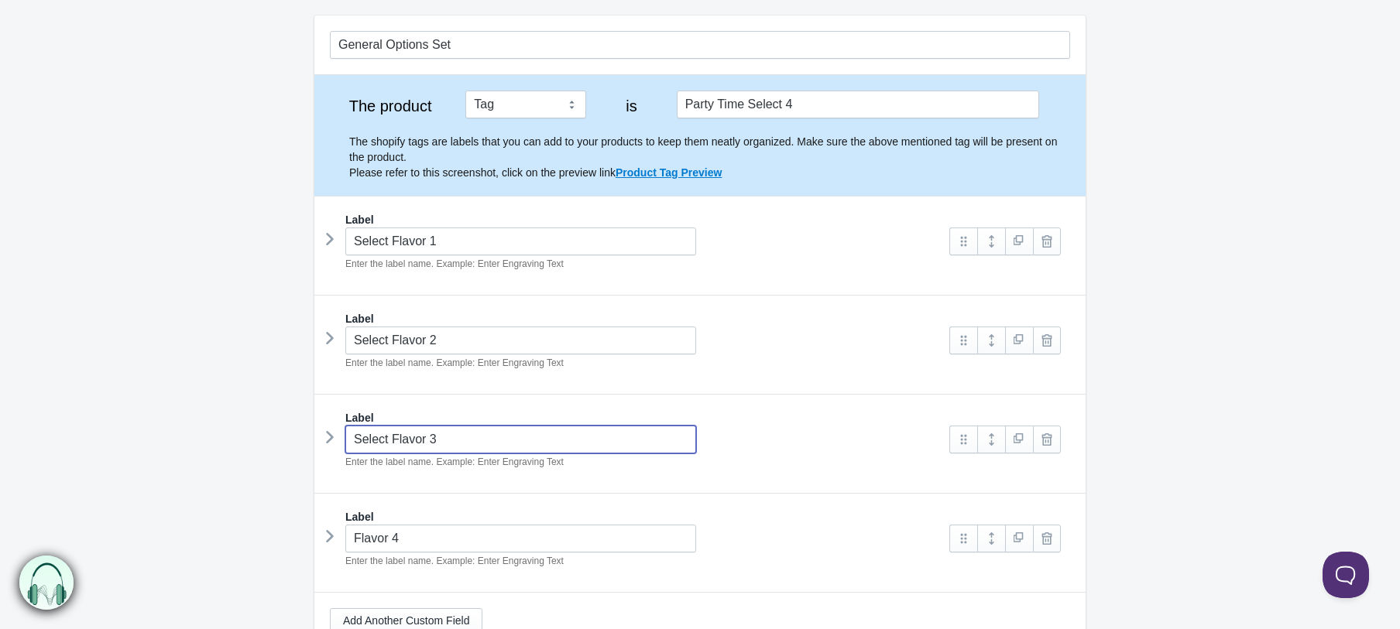
type input "Select Flavor 3"
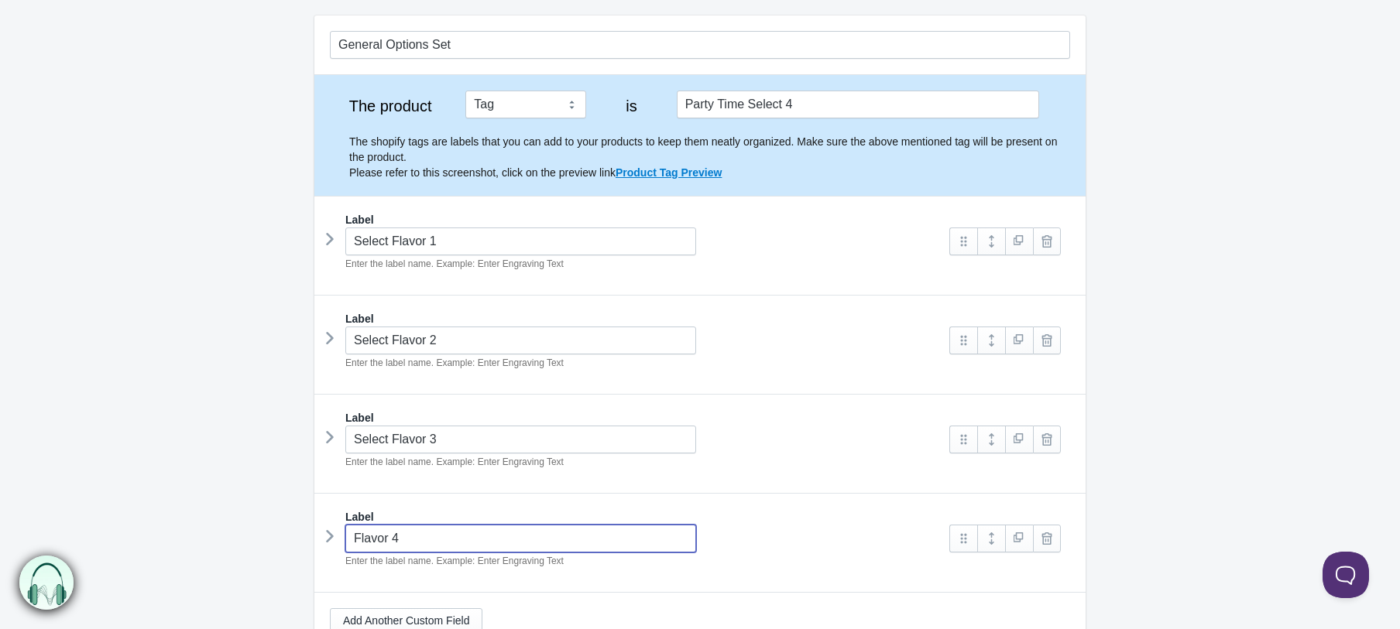
click at [352, 536] on input "Flavor 4" at bounding box center [520, 539] width 351 height 28
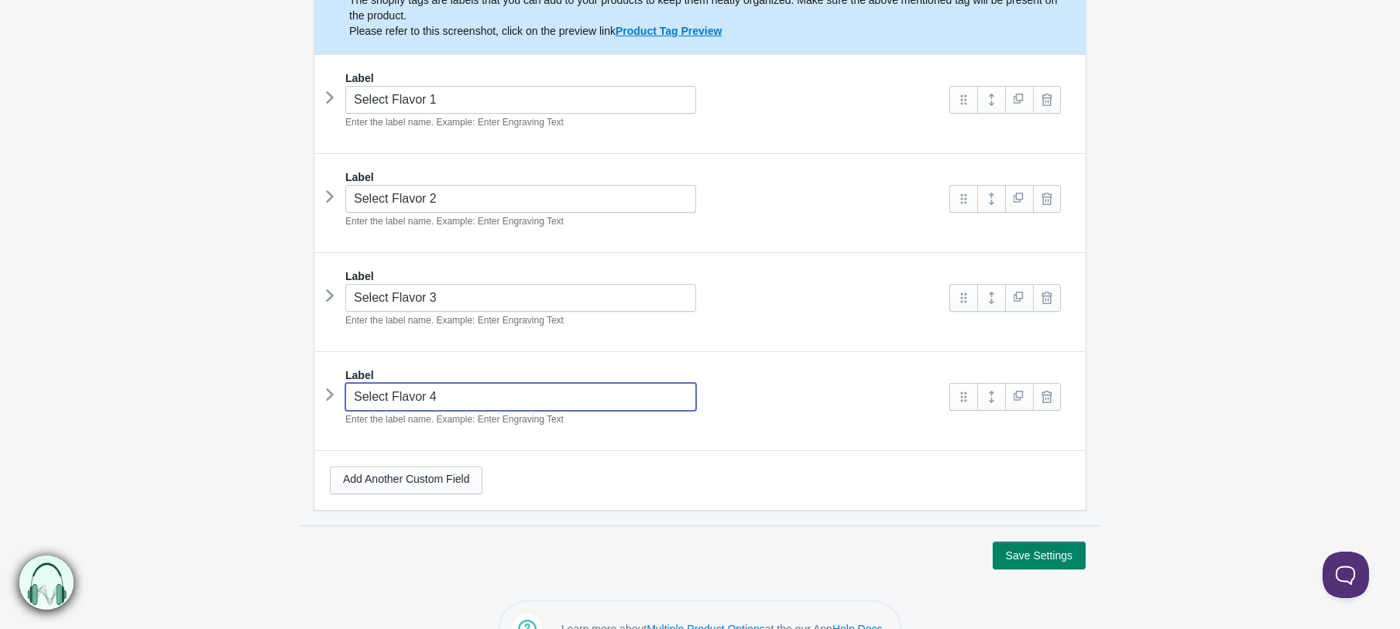
scroll to position [277, 0]
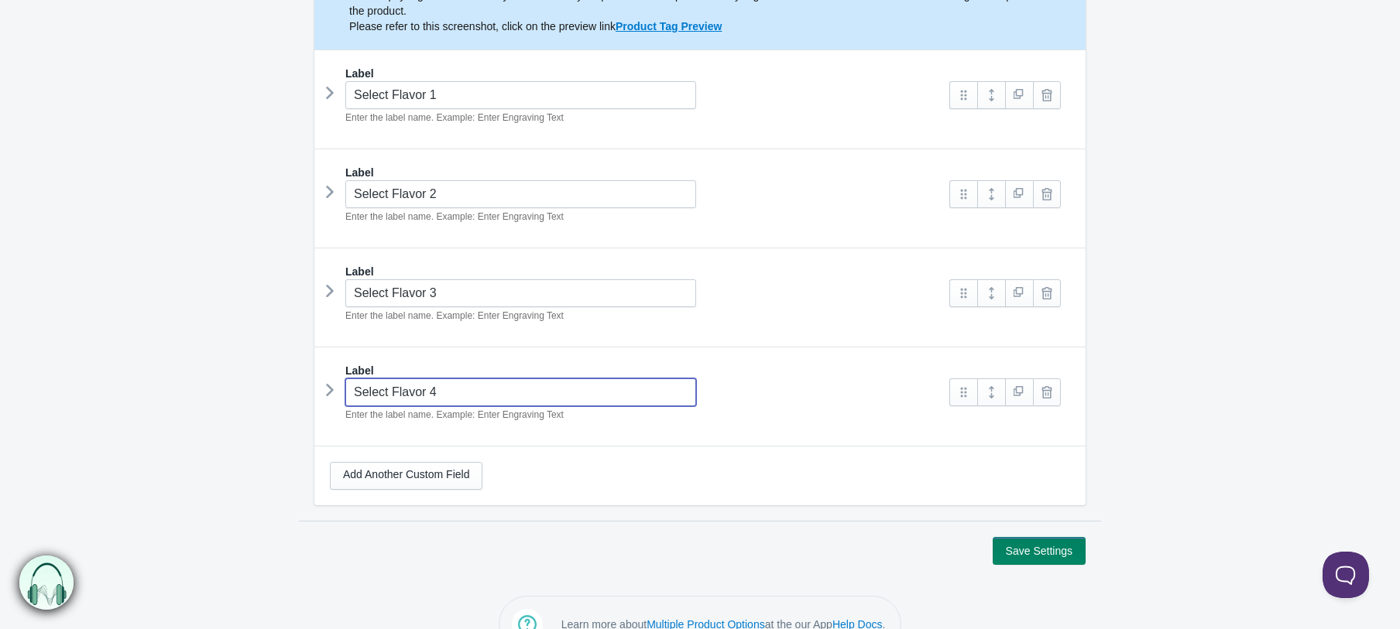
type input "Select Flavor 4"
click at [1069, 550] on button "Save Settings" at bounding box center [1038, 551] width 93 height 28
